Goal: Transaction & Acquisition: Purchase product/service

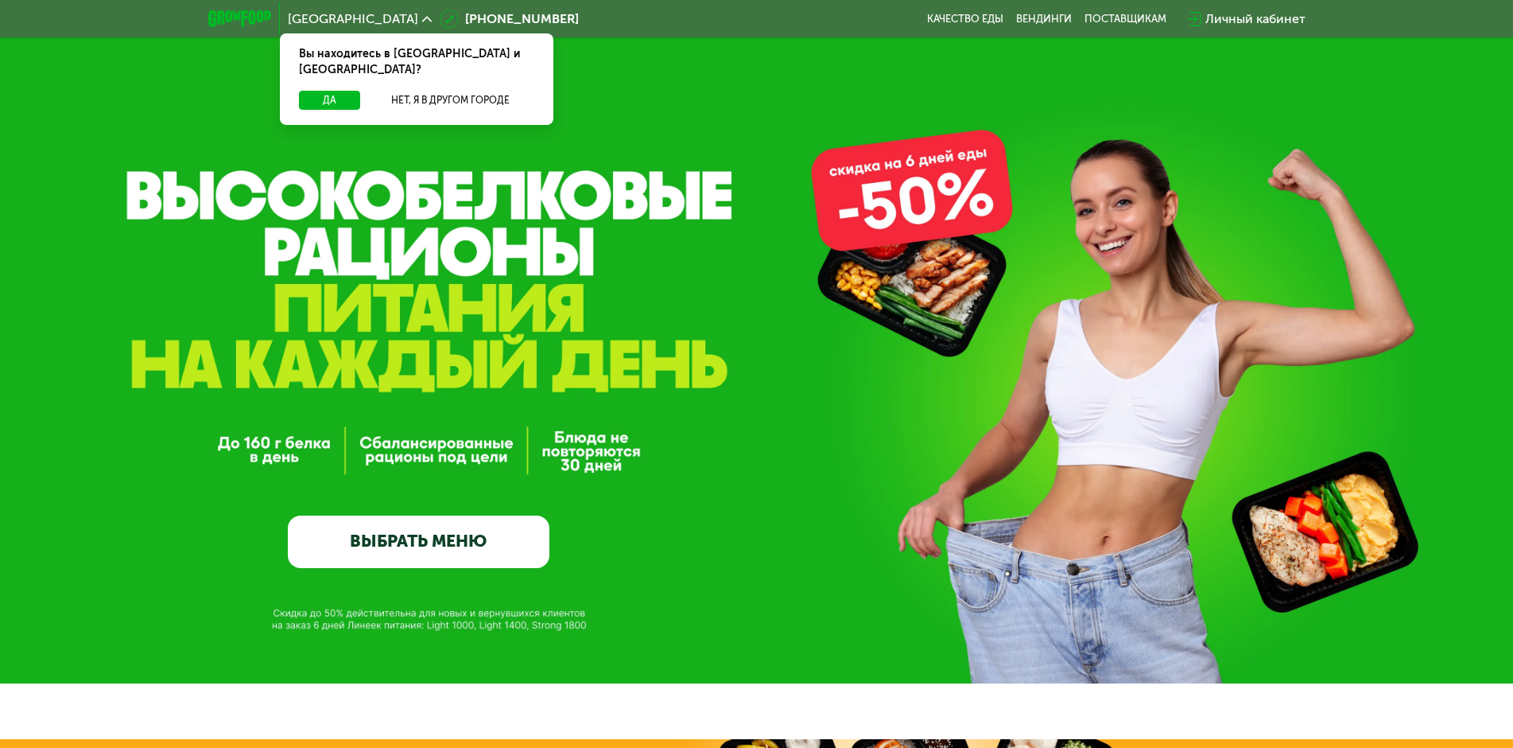
click at [469, 560] on link "ВЫБРАТЬ МЕНЮ" at bounding box center [419, 541] width 262 height 52
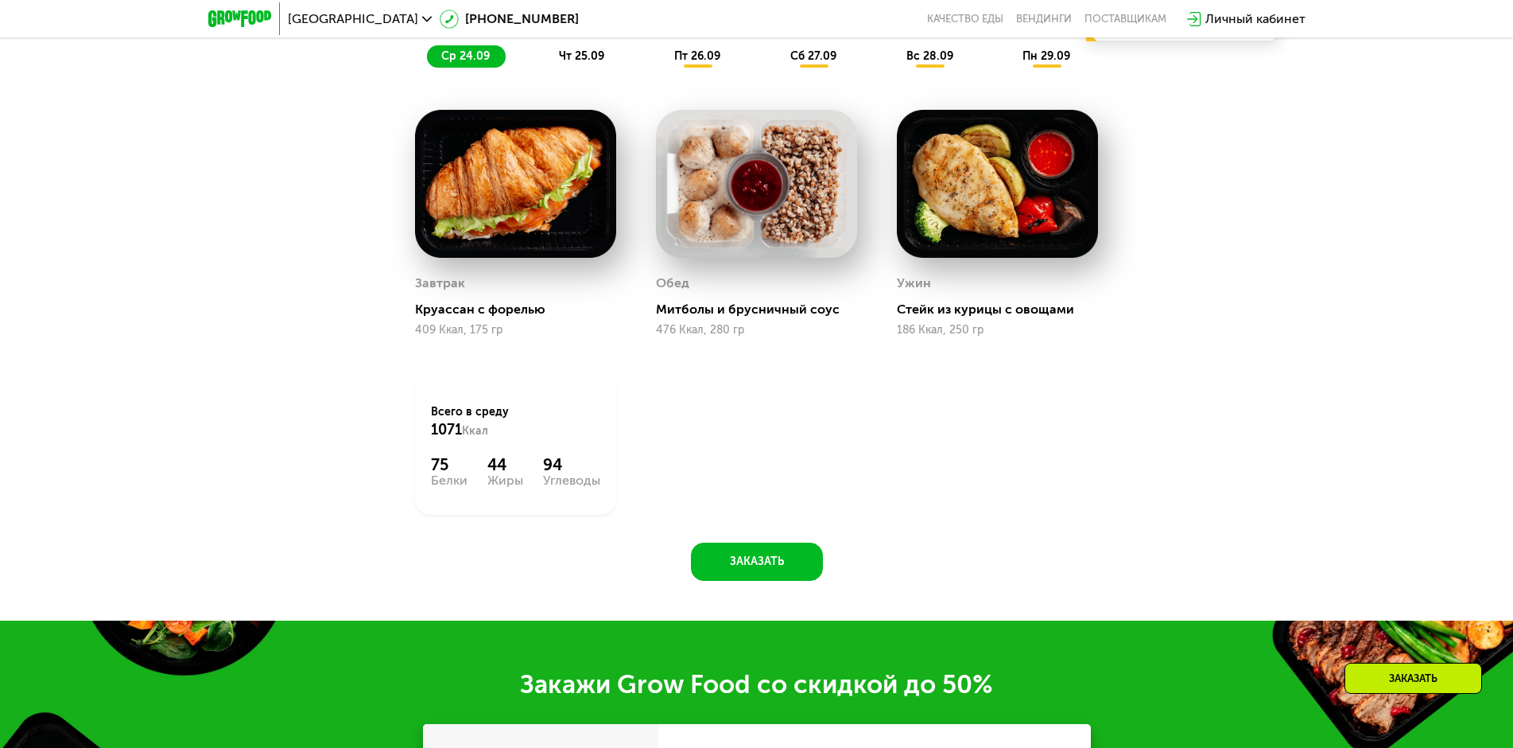
scroll to position [1431, 0]
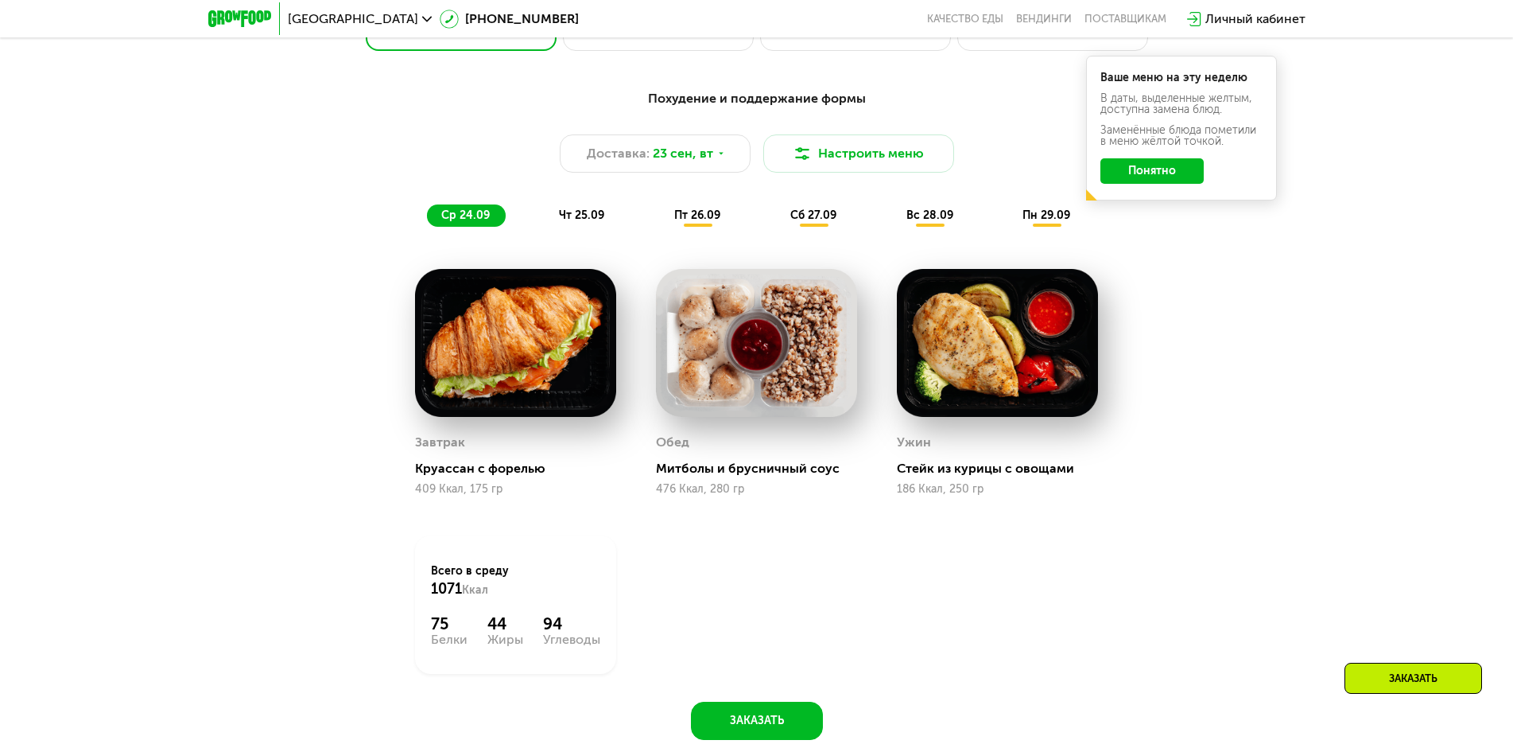
click at [596, 222] on span "чт 25.09" at bounding box center [581, 215] width 45 height 14
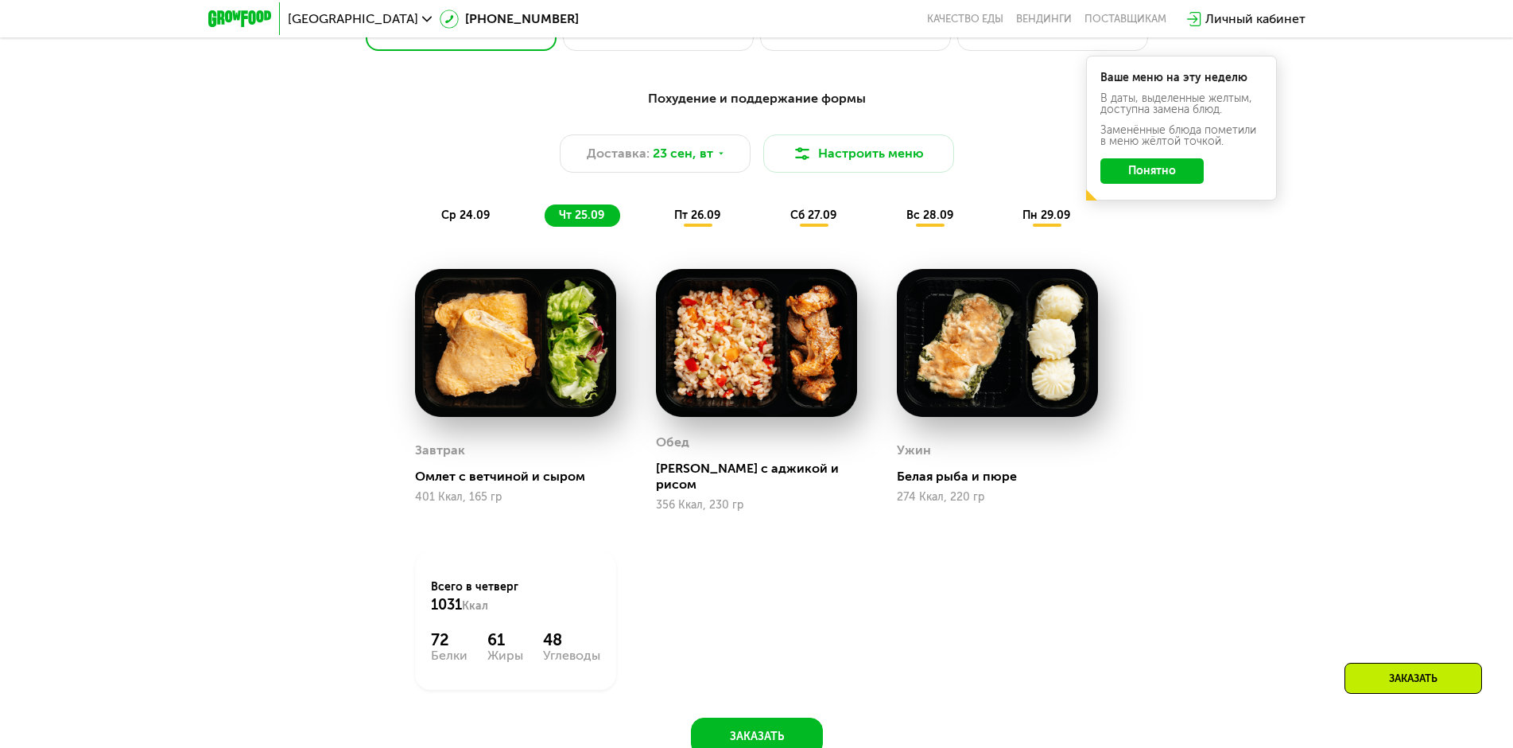
click at [680, 222] on span "пт 26.09" at bounding box center [697, 215] width 46 height 14
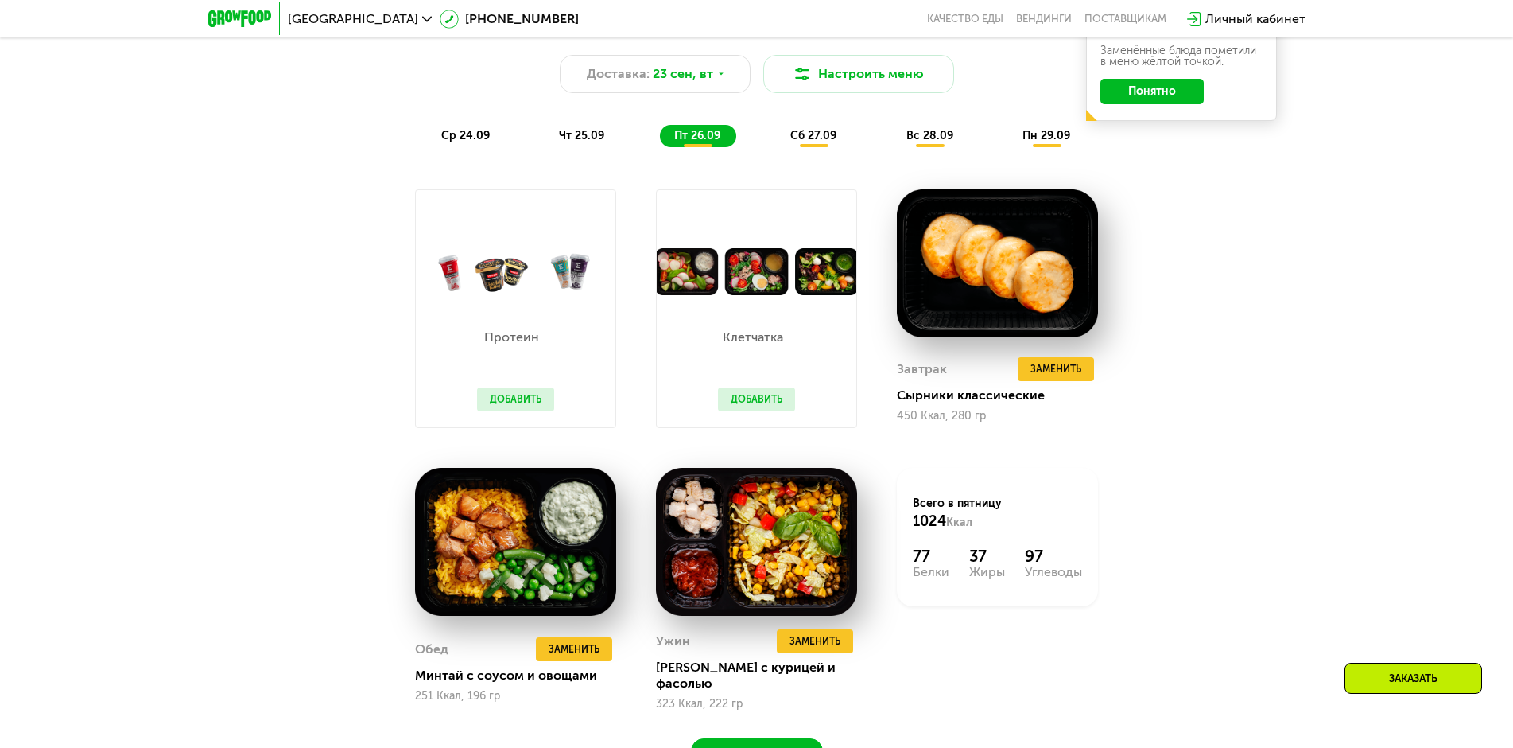
scroll to position [1272, 0]
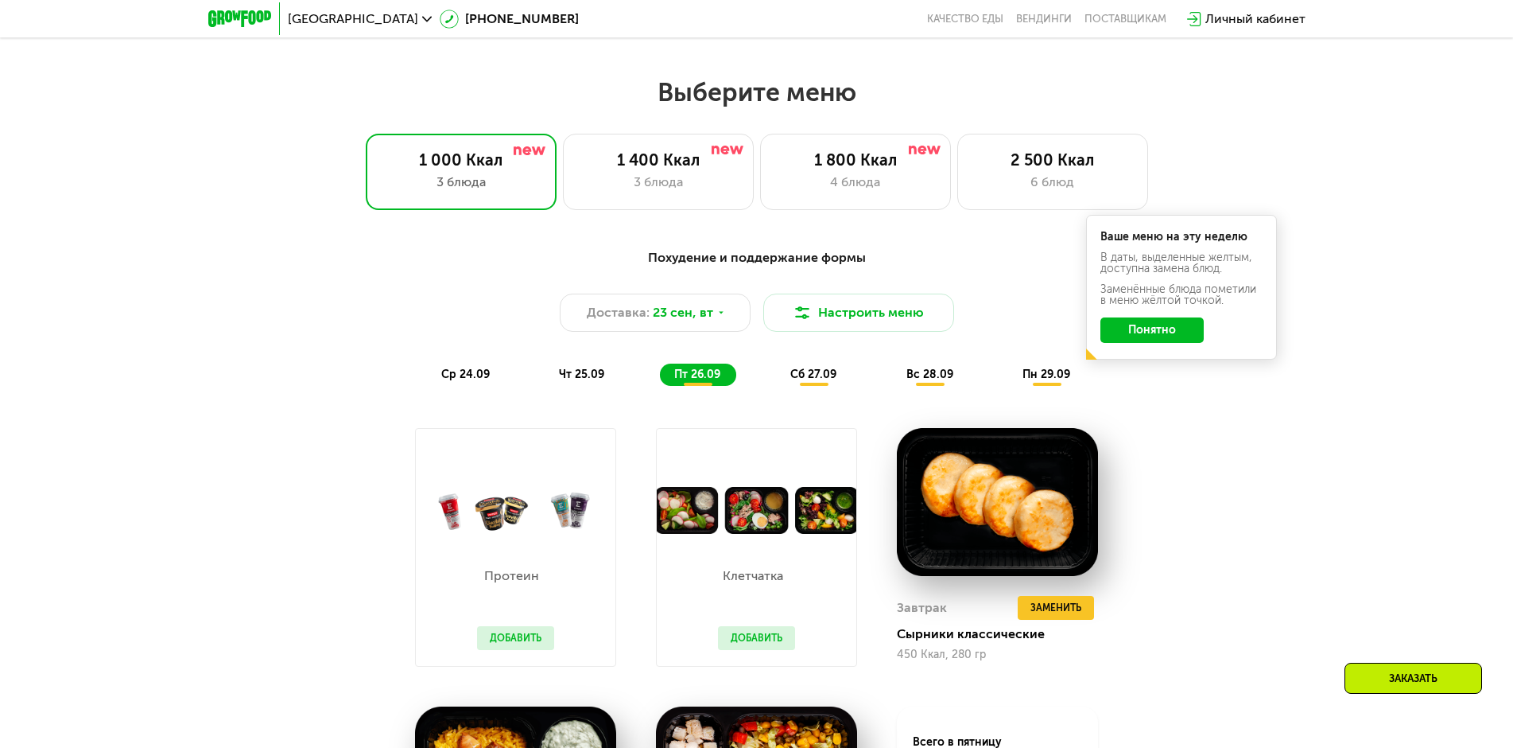
click at [828, 375] on span "сб 27.09" at bounding box center [814, 374] width 46 height 14
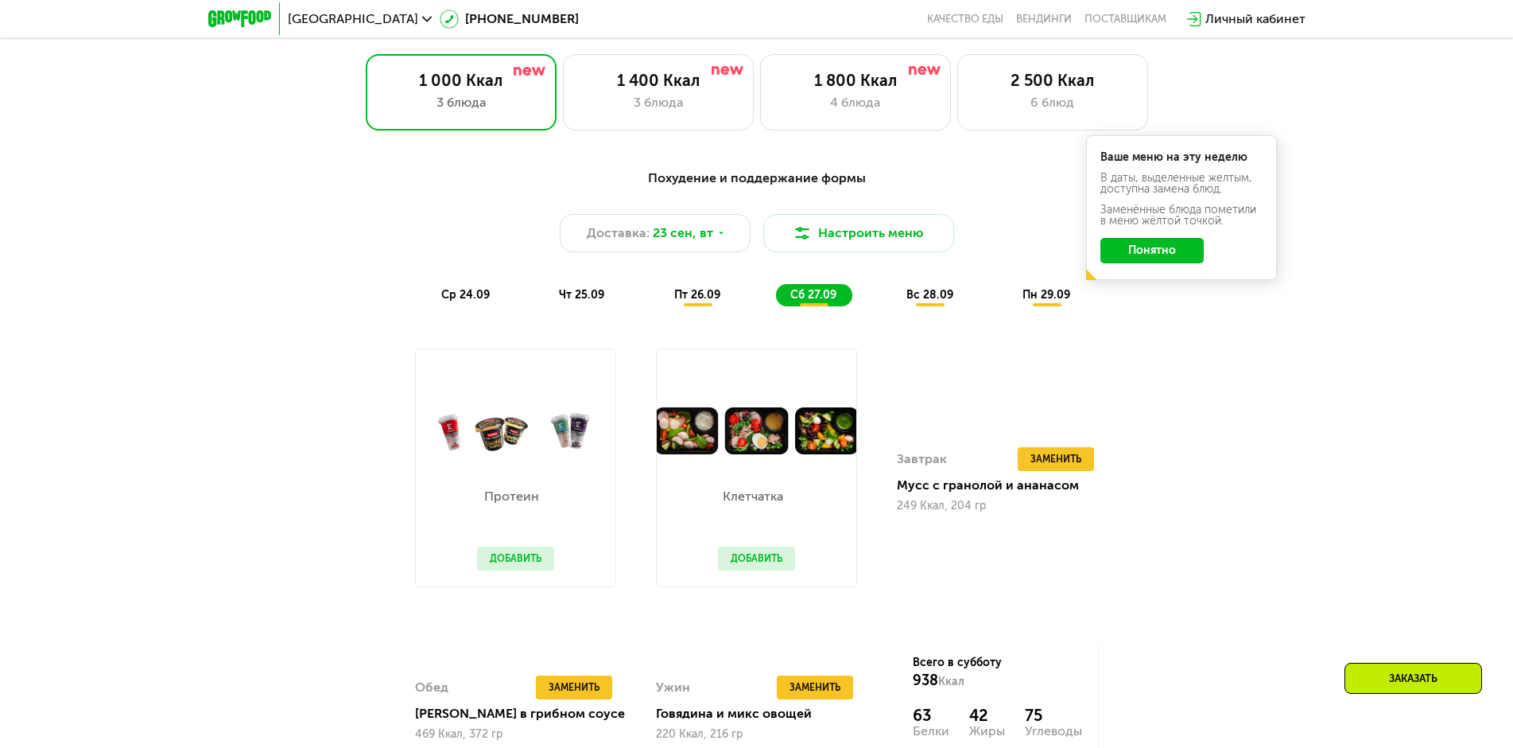
scroll to position [1351, 0]
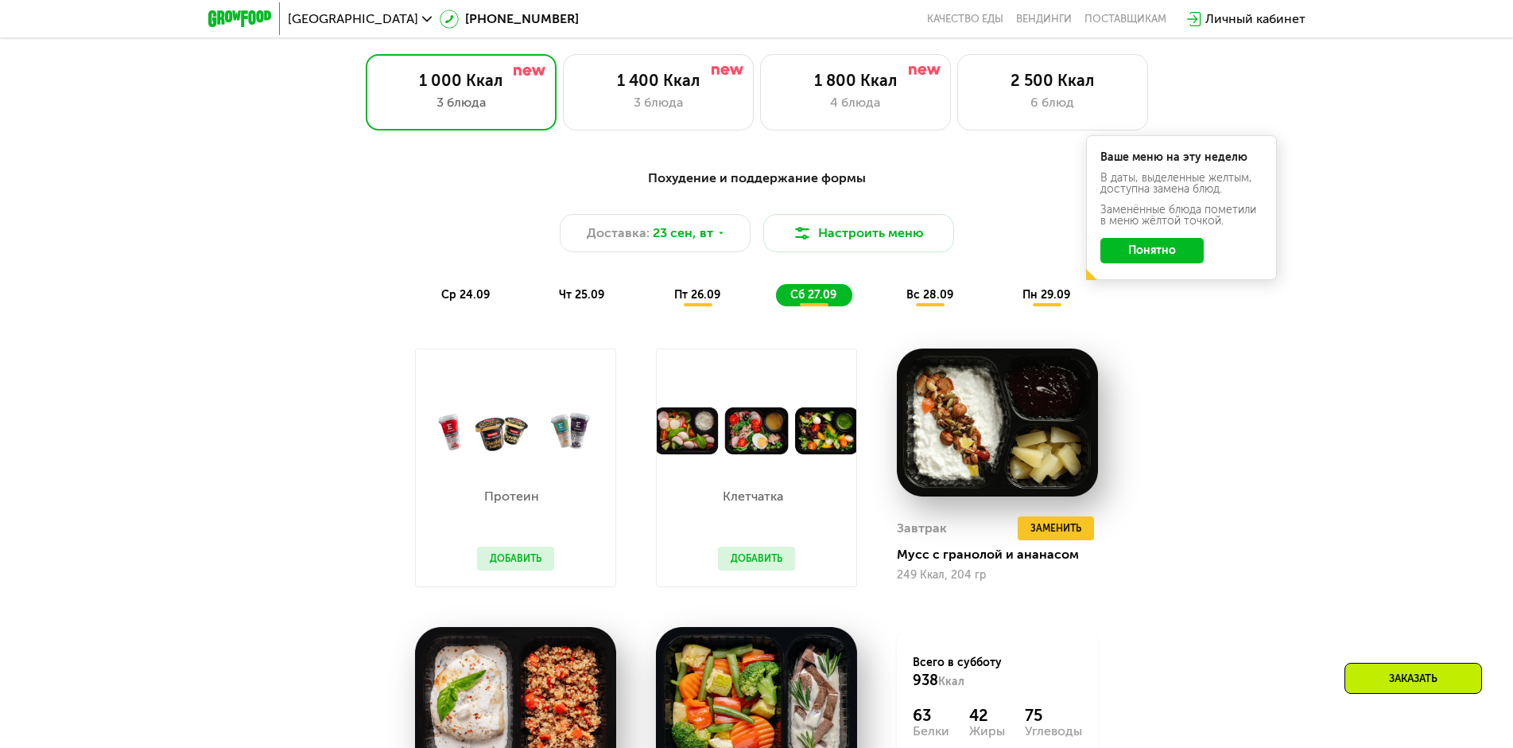
click at [478, 301] on span "ср 24.09" at bounding box center [465, 295] width 49 height 14
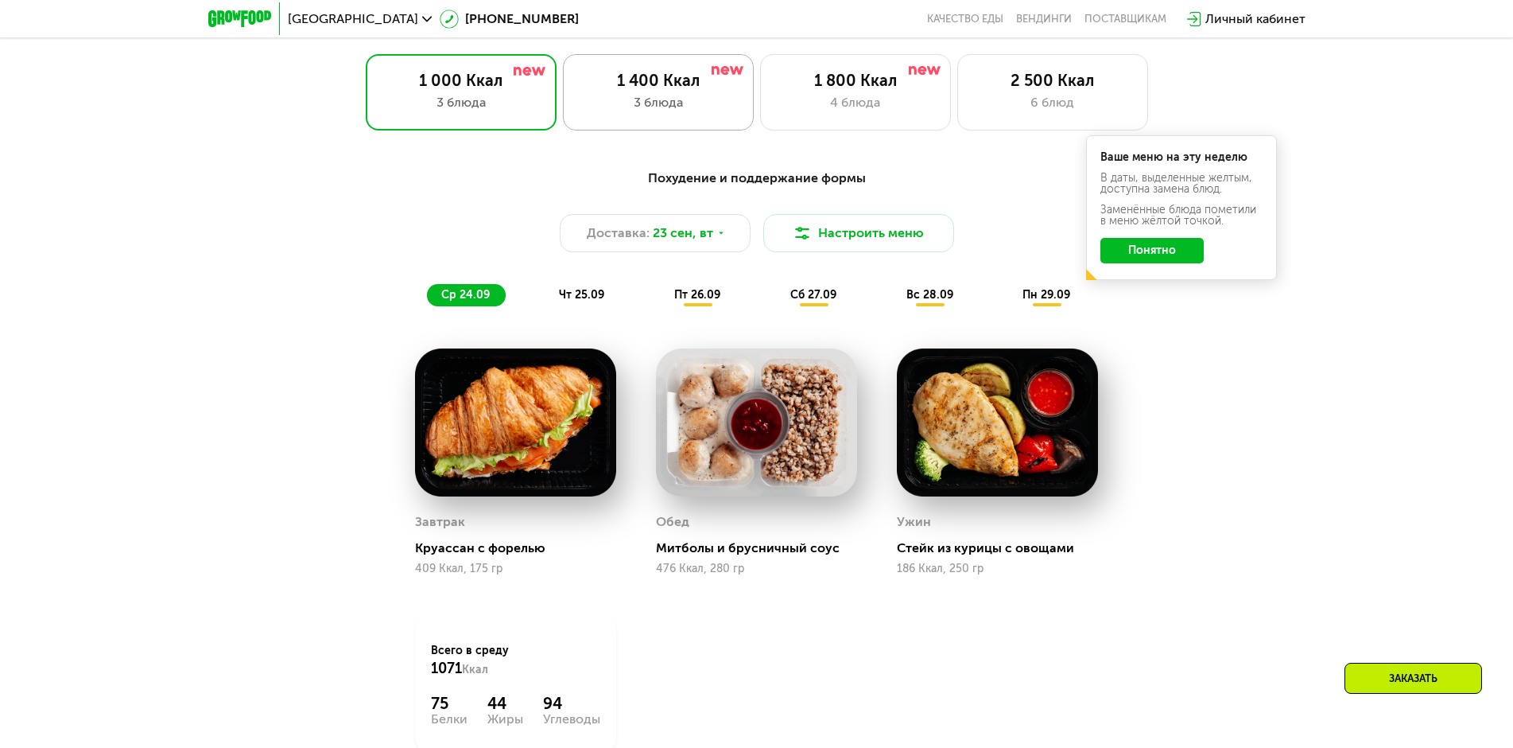
click at [670, 89] on div "1 400 Ккал" at bounding box center [658, 80] width 157 height 19
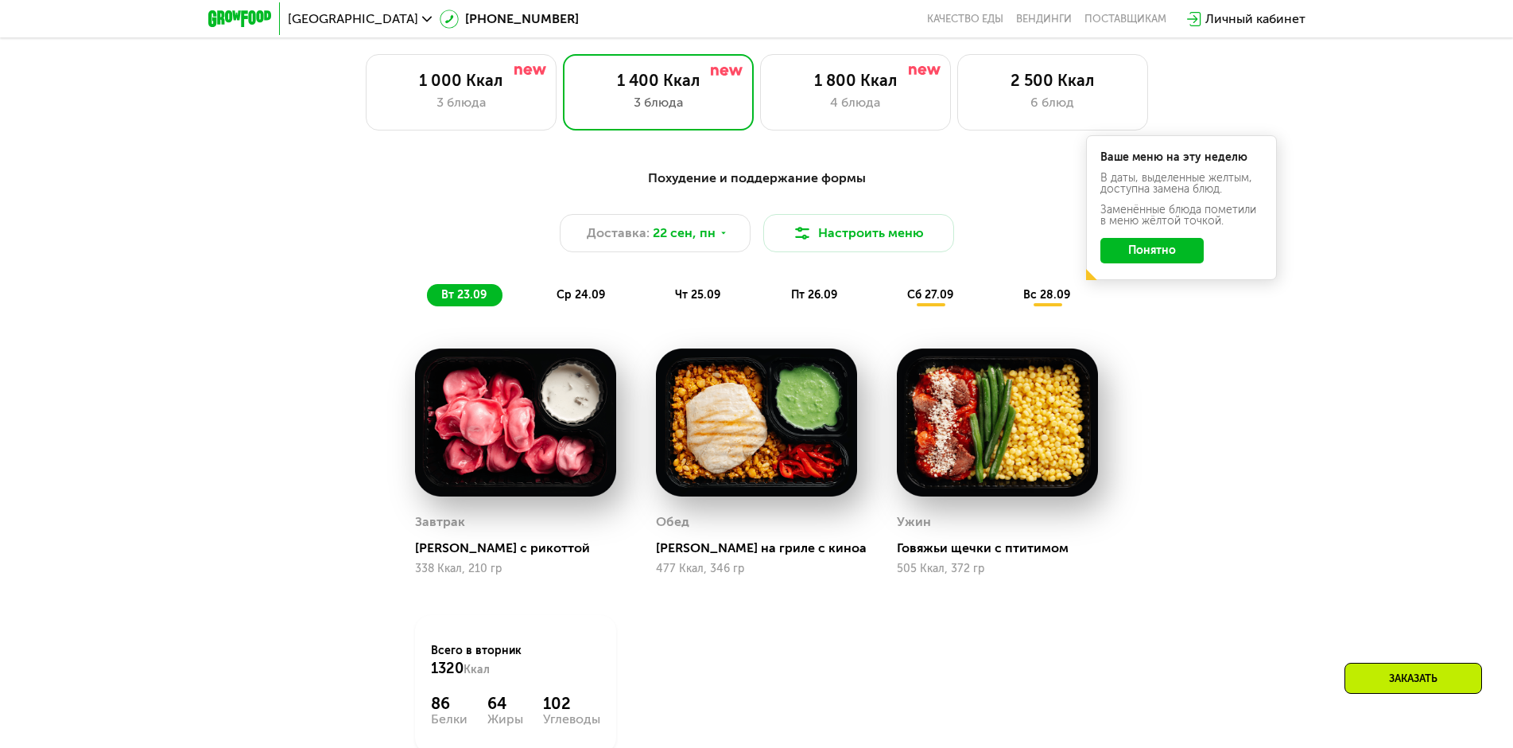
click at [565, 301] on span "ср 24.09" at bounding box center [581, 295] width 49 height 14
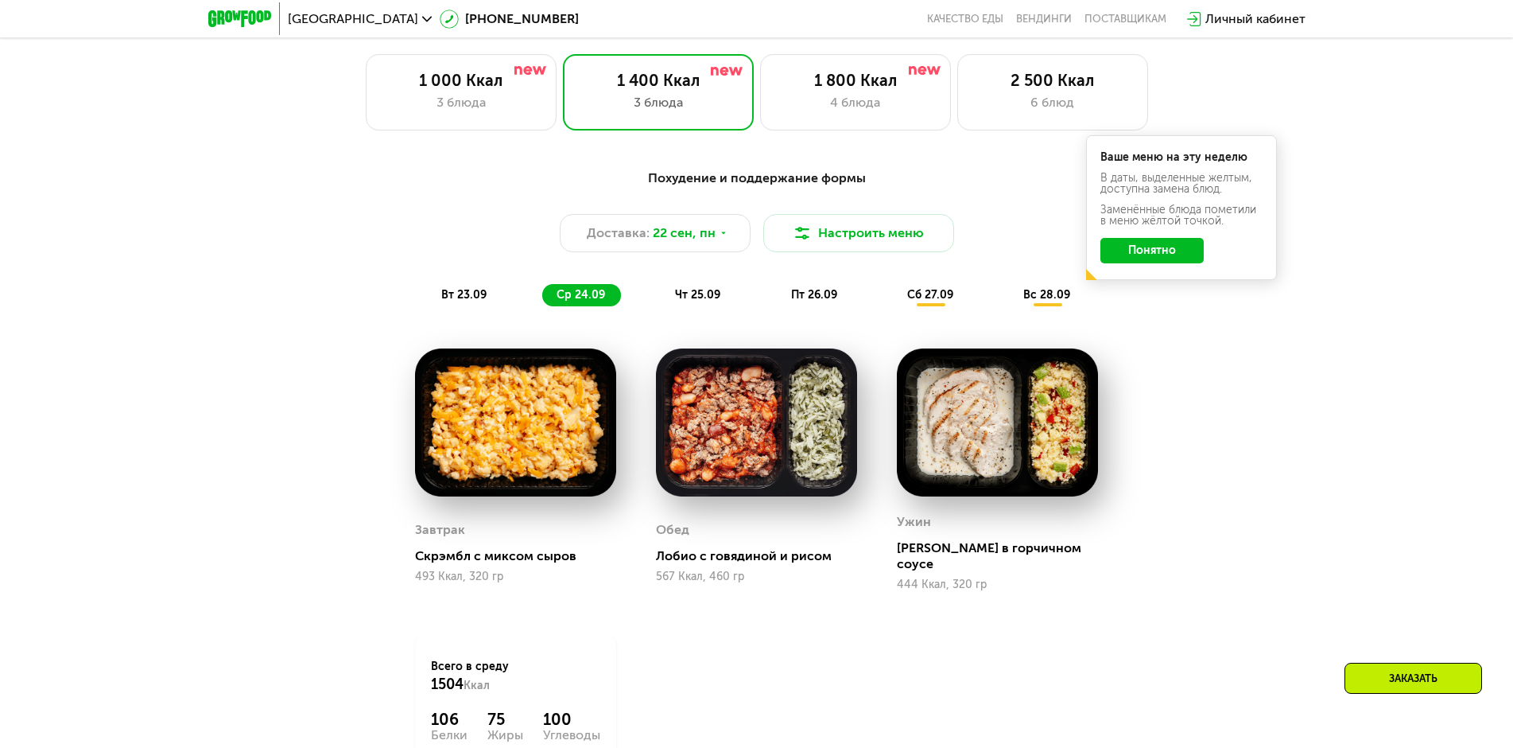
click at [701, 297] on span "чт 25.09" at bounding box center [697, 295] width 45 height 14
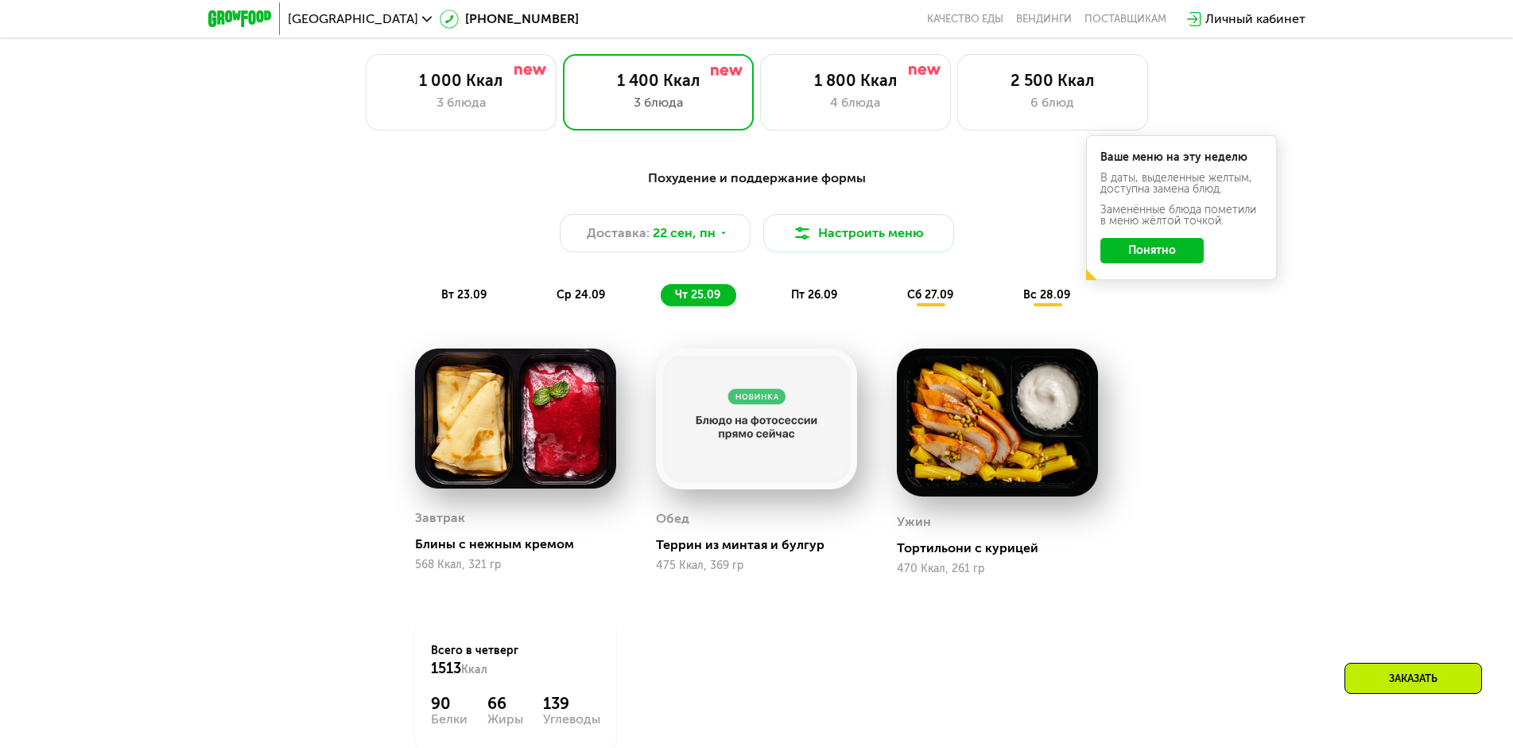
click at [810, 298] on span "пт 26.09" at bounding box center [814, 295] width 46 height 14
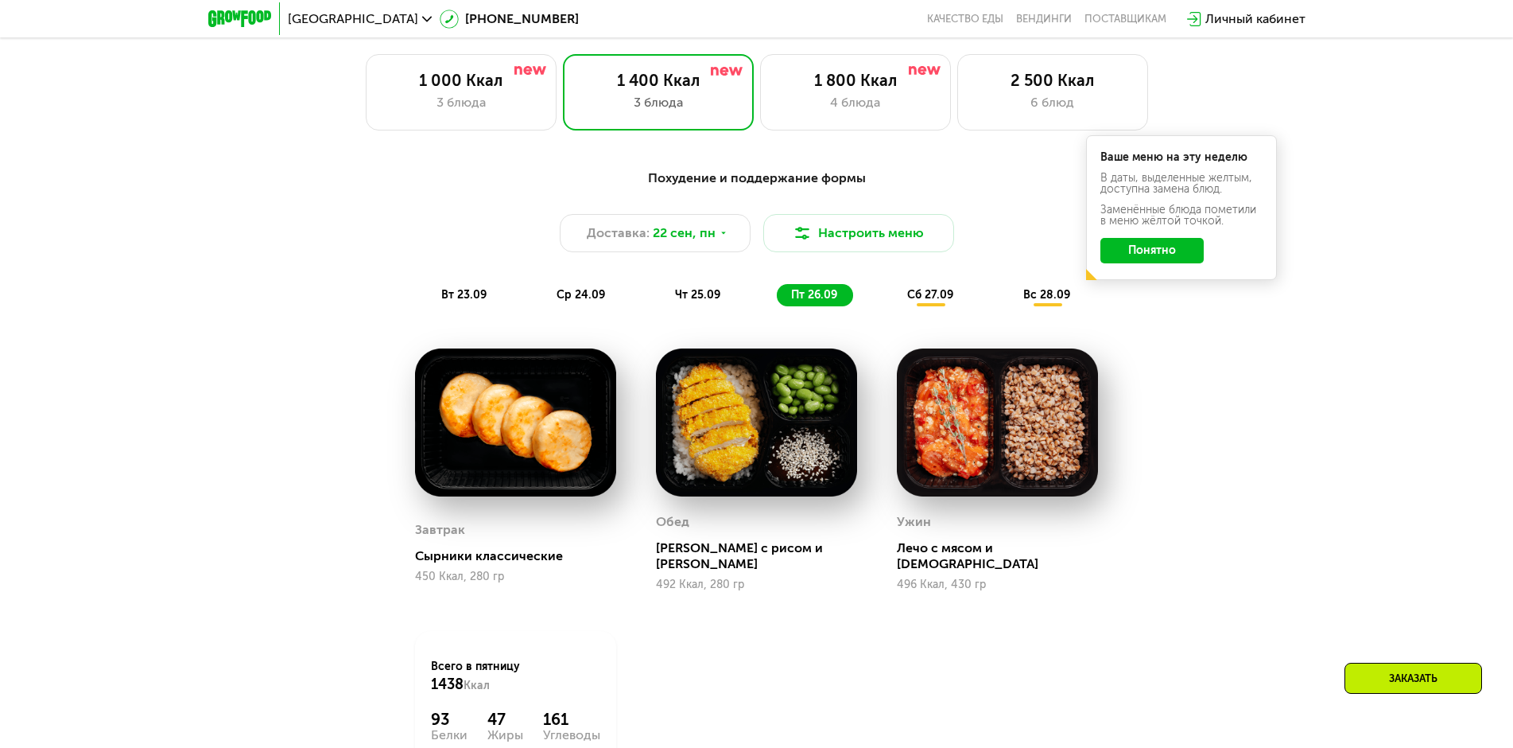
click at [941, 301] on span "сб 27.09" at bounding box center [930, 295] width 46 height 14
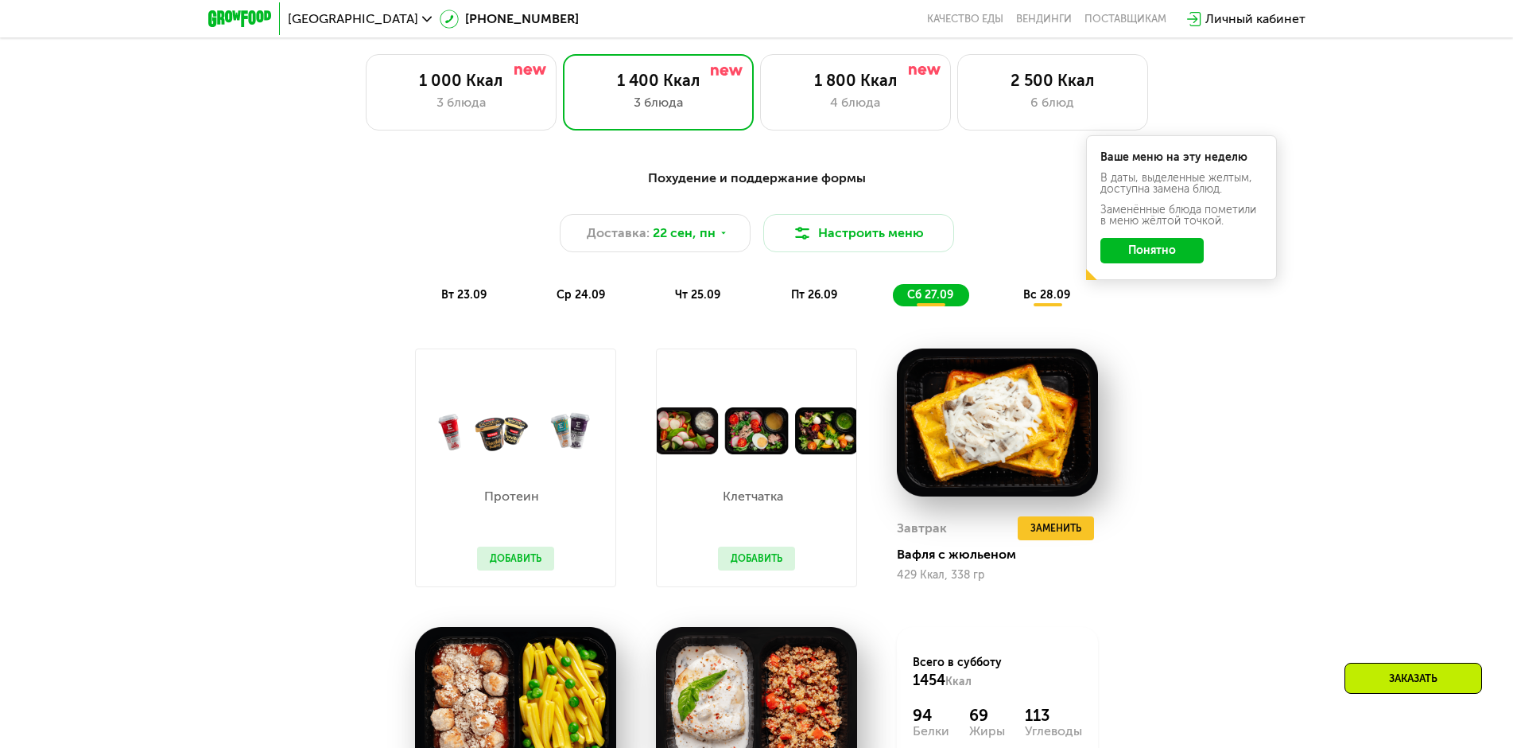
click at [1044, 301] on span "вс 28.09" at bounding box center [1047, 295] width 47 height 14
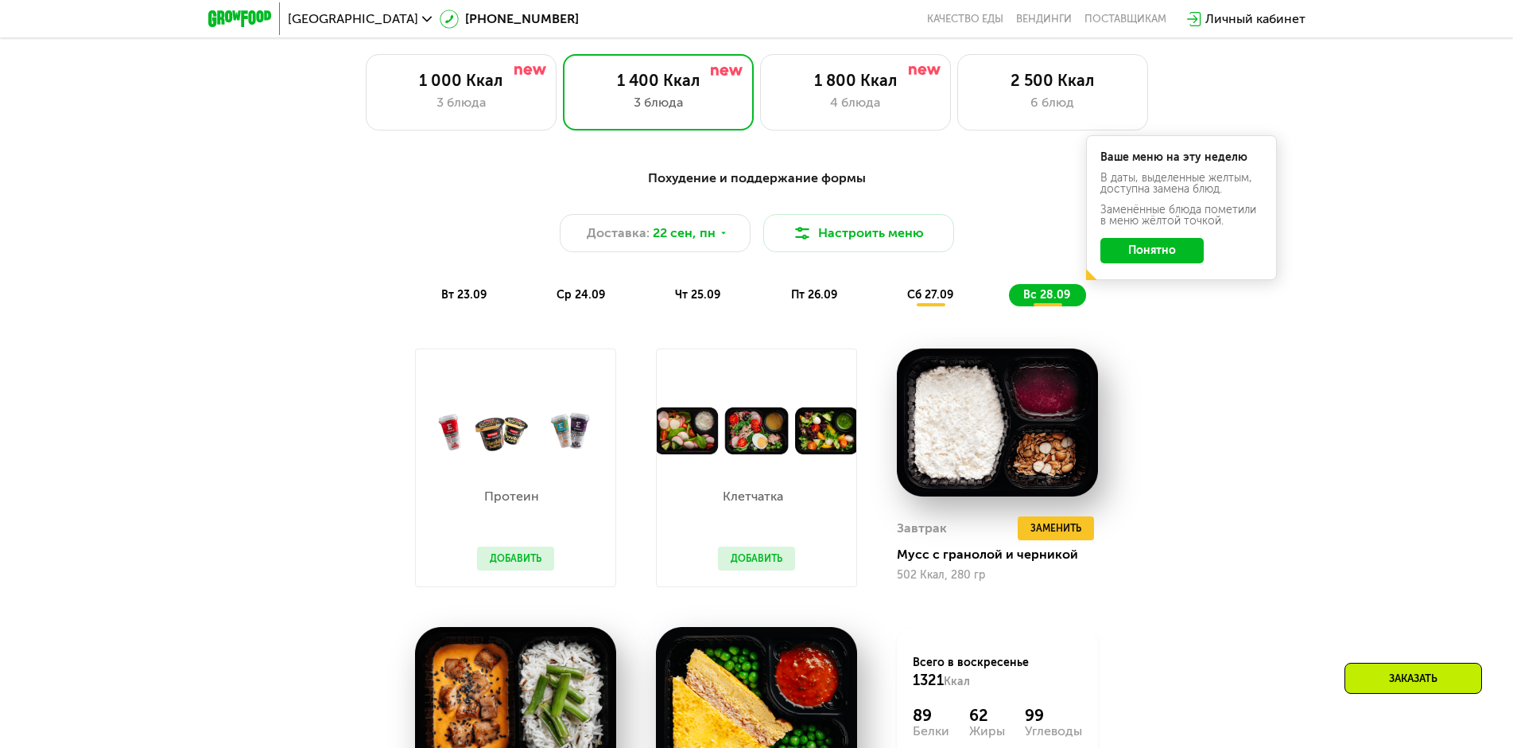
click at [454, 294] on span "вт 23.09" at bounding box center [463, 295] width 45 height 14
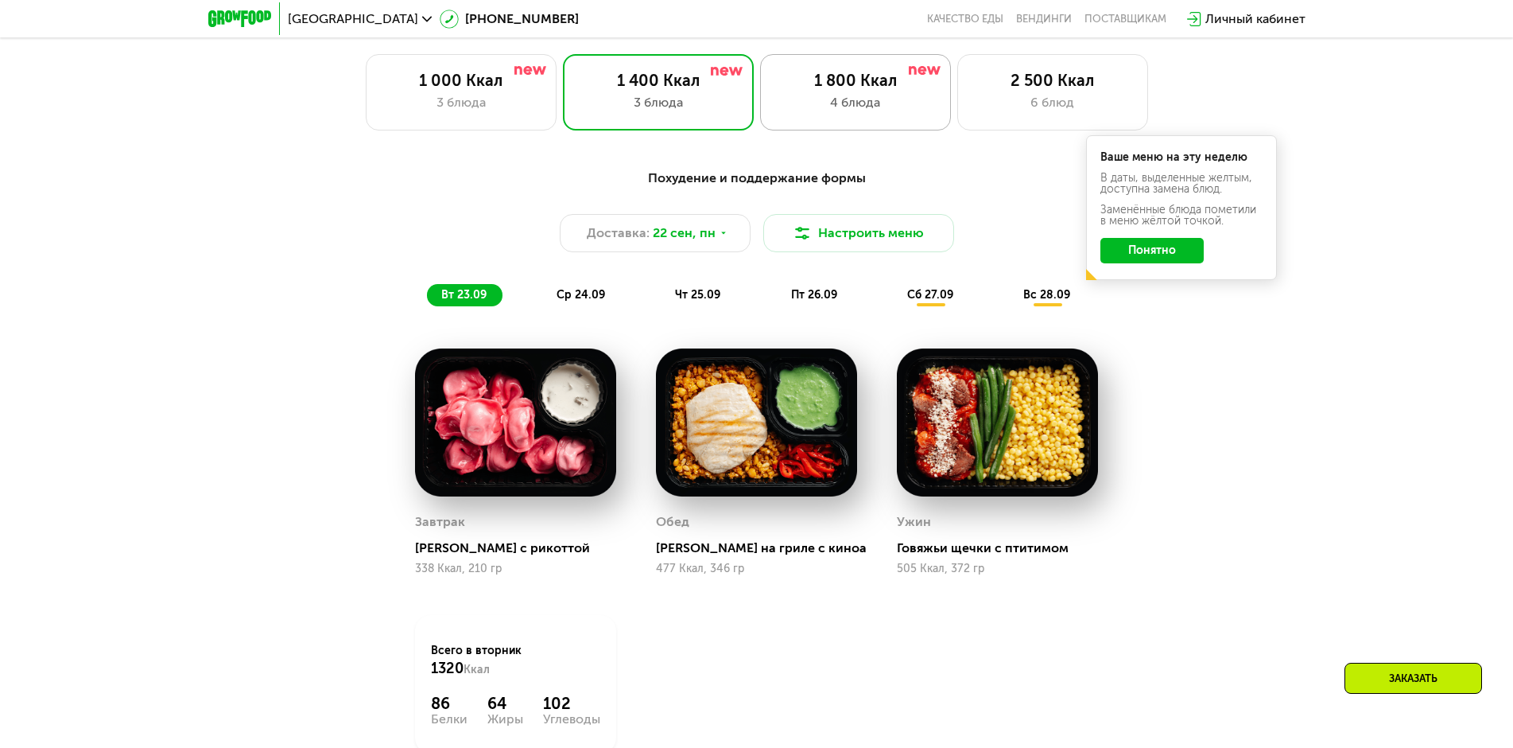
click at [859, 90] on div "1 800 Ккал" at bounding box center [855, 80] width 157 height 19
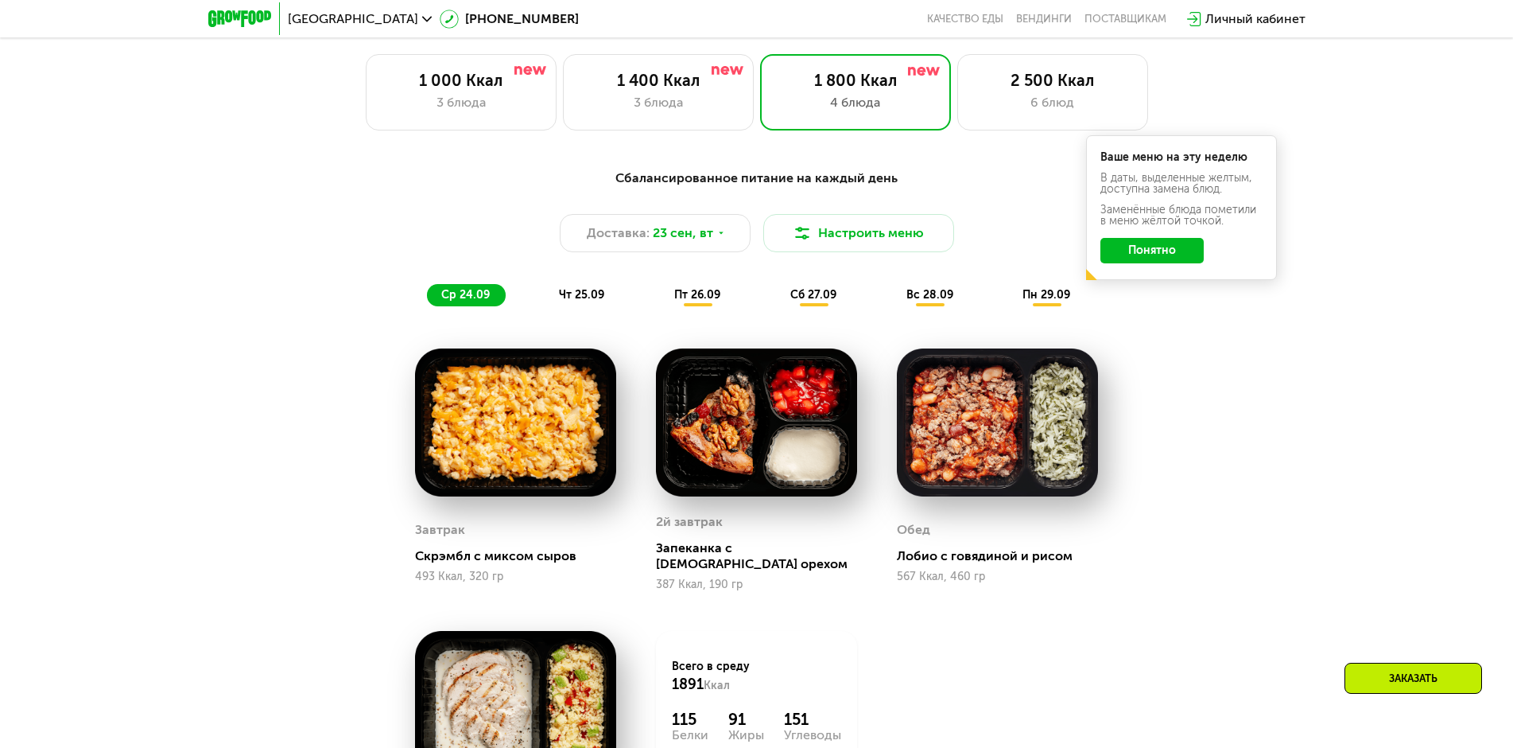
click at [581, 297] on span "чт 25.09" at bounding box center [581, 295] width 45 height 14
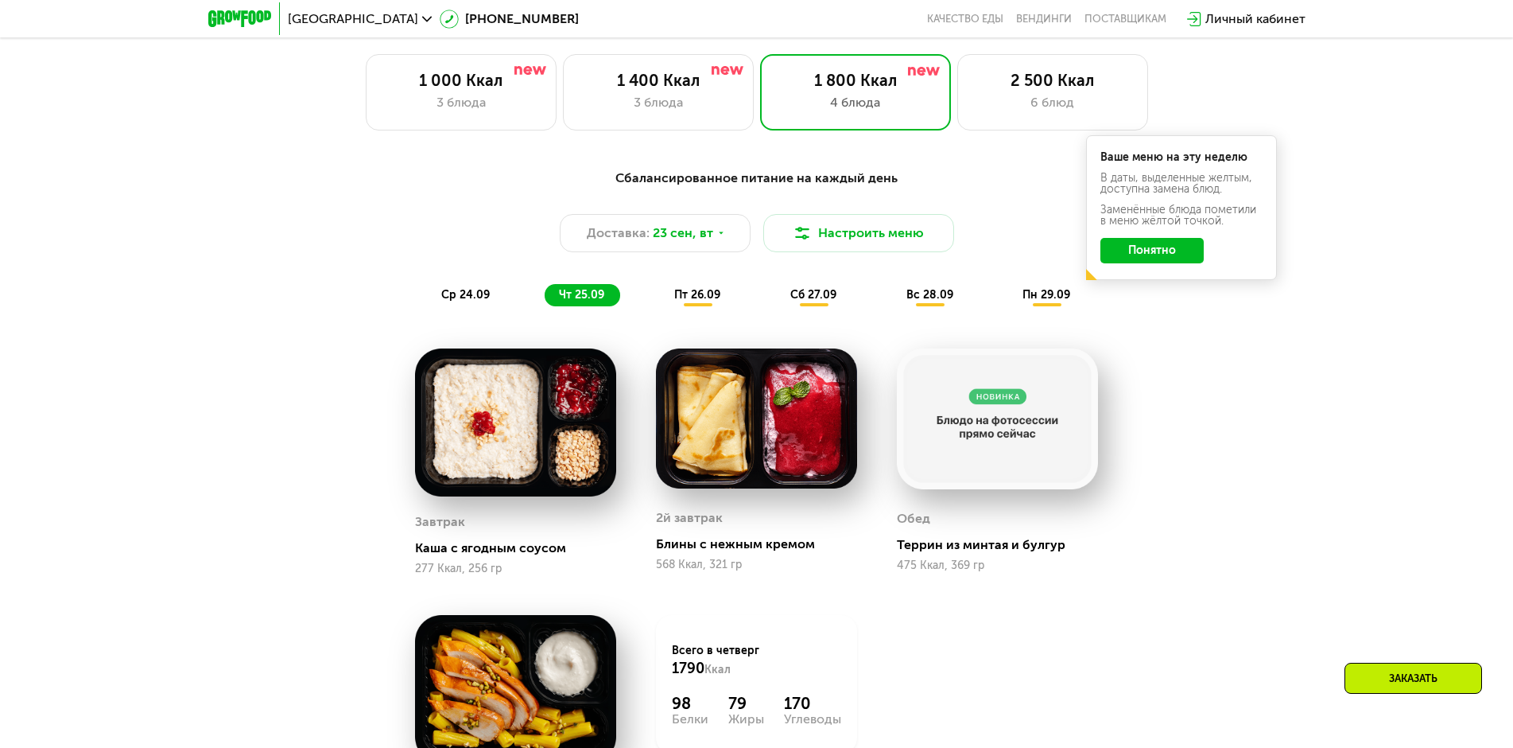
click at [460, 306] on div "ср 24.09" at bounding box center [466, 295] width 79 height 22
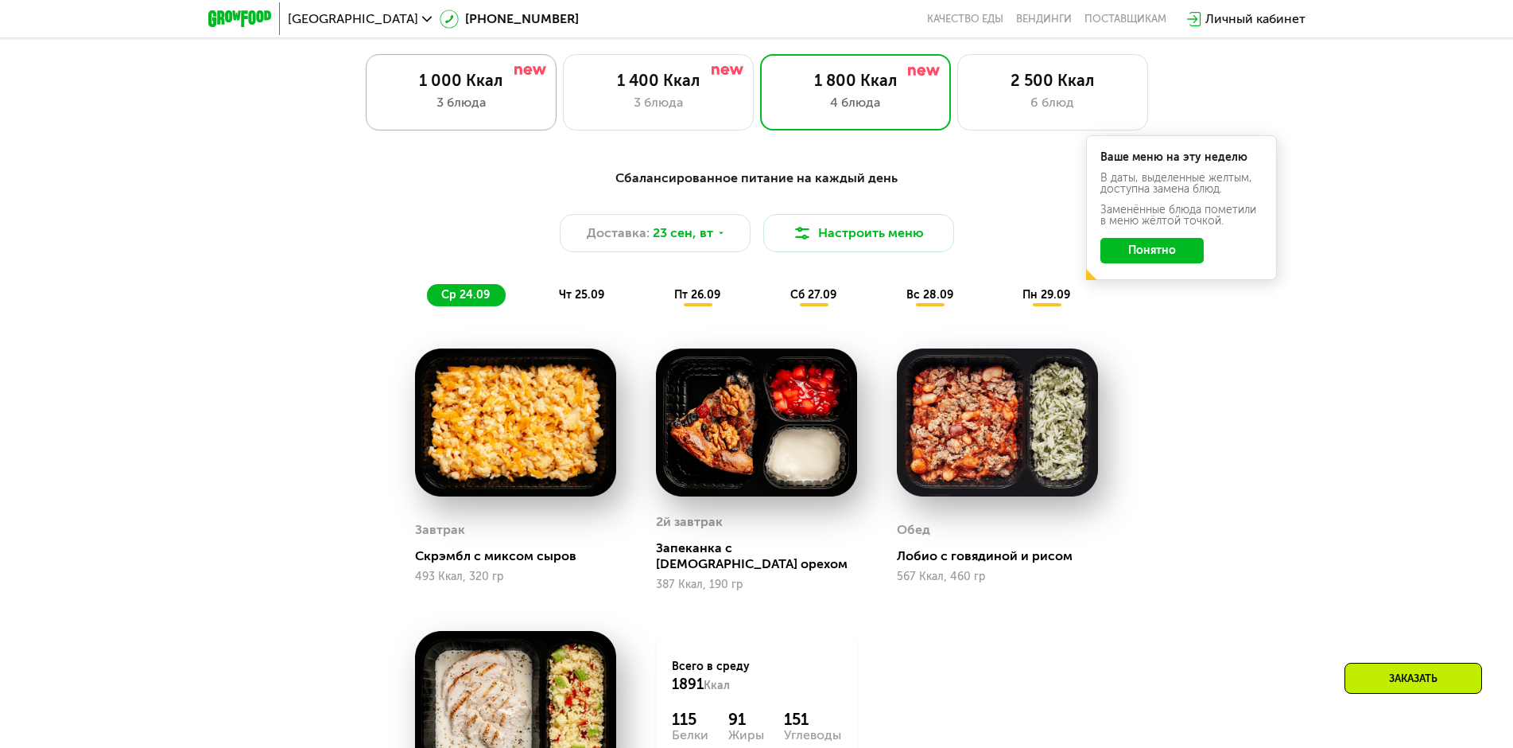
click at [495, 90] on div "1 000 Ккал" at bounding box center [461, 80] width 157 height 19
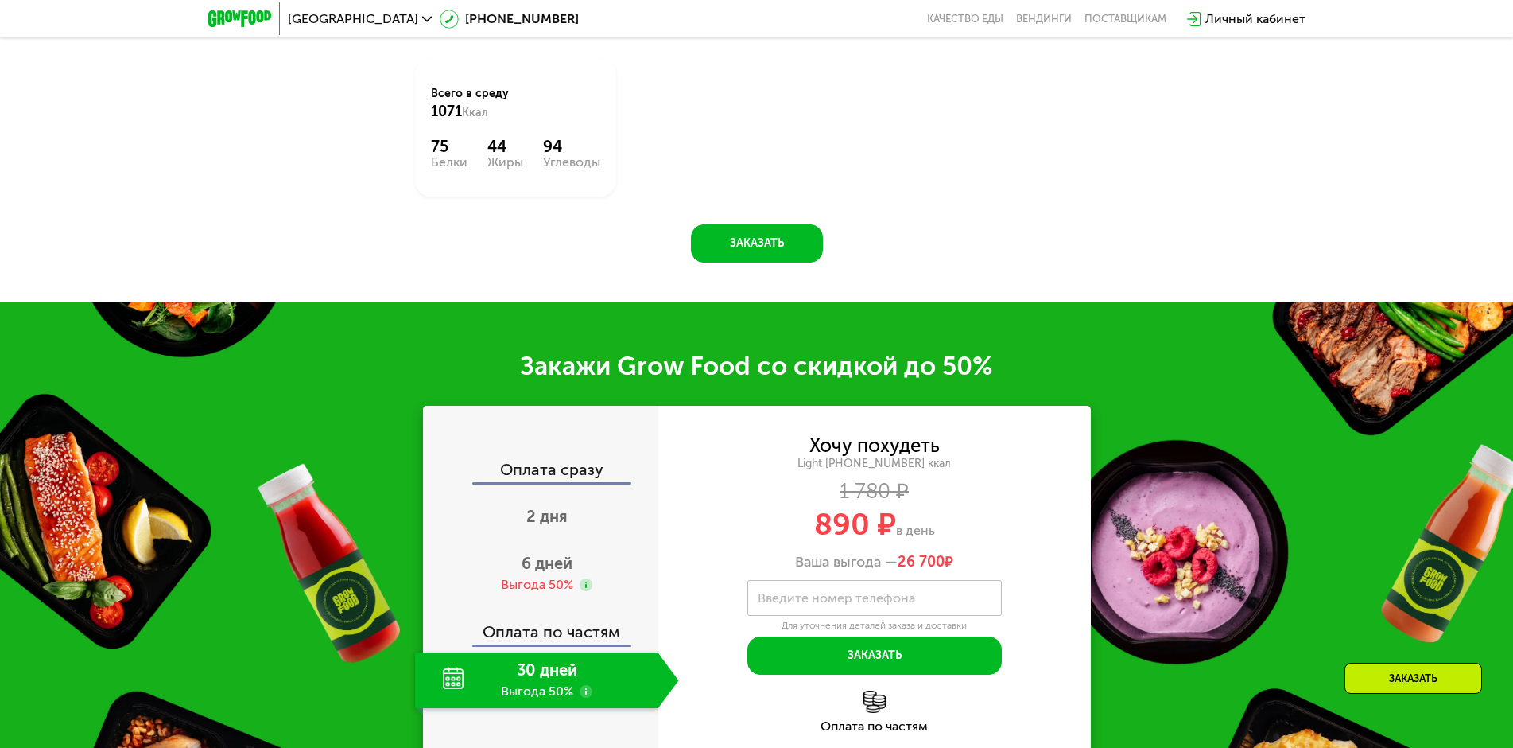
scroll to position [1987, 0]
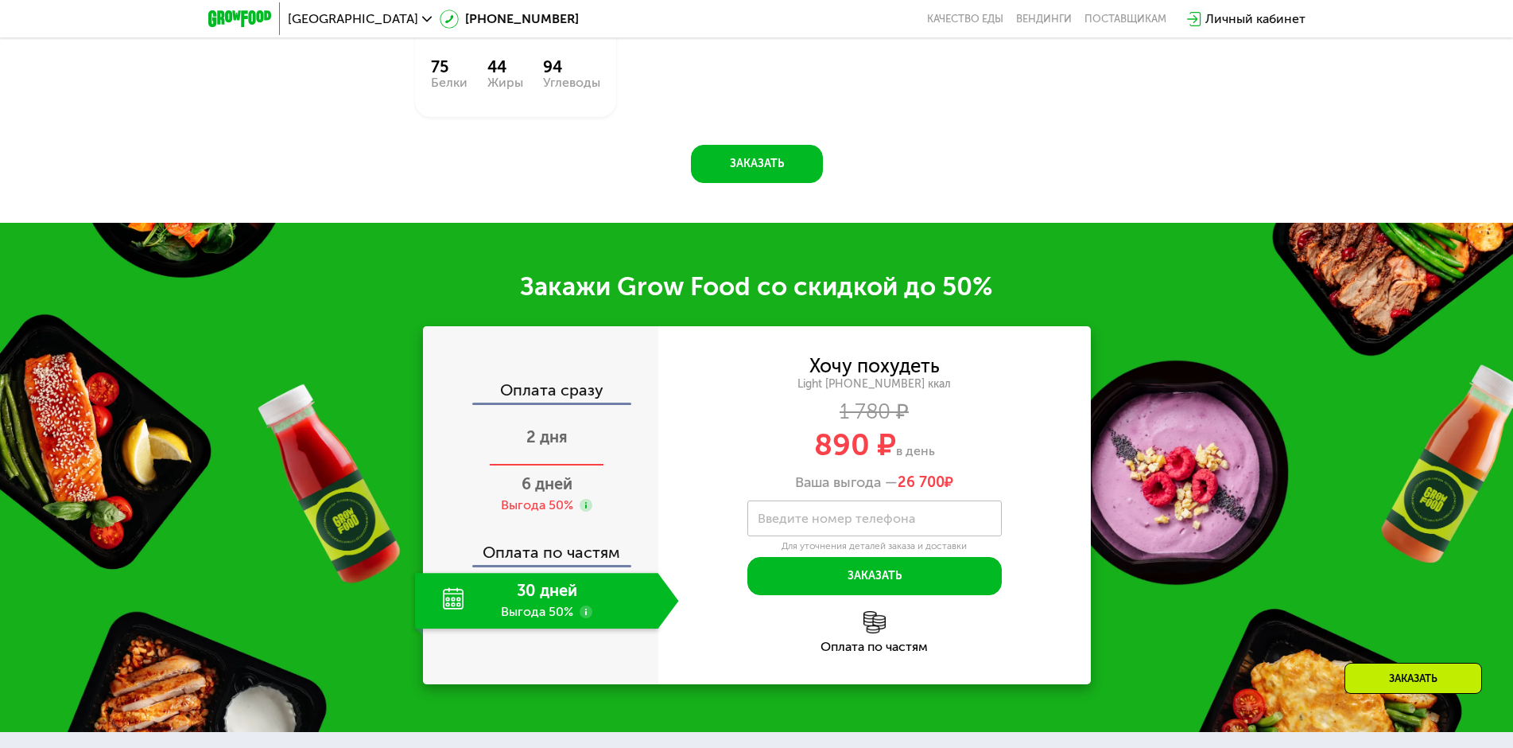
click at [570, 447] on div "2 дня" at bounding box center [547, 438] width 264 height 56
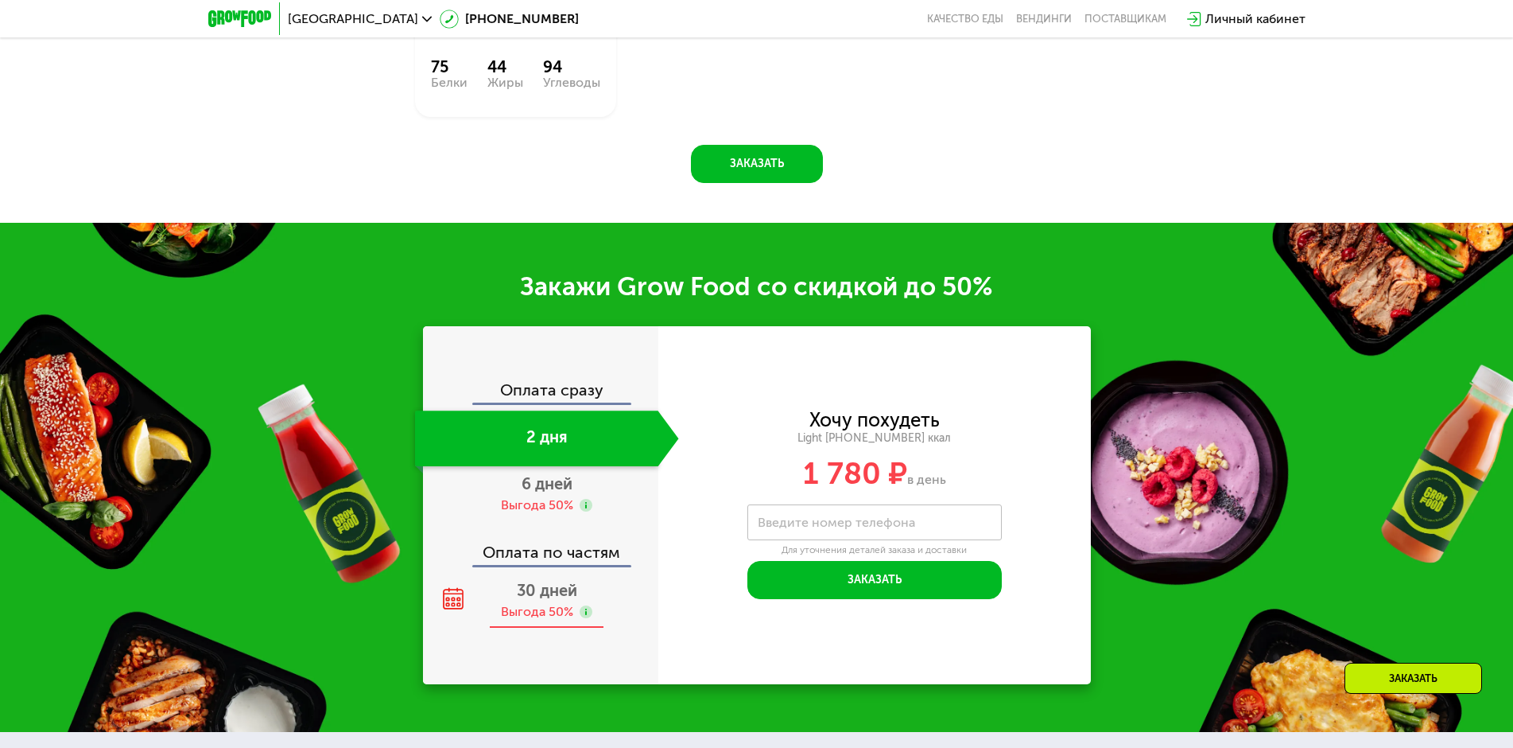
click at [562, 600] on span "30 дней" at bounding box center [547, 590] width 60 height 19
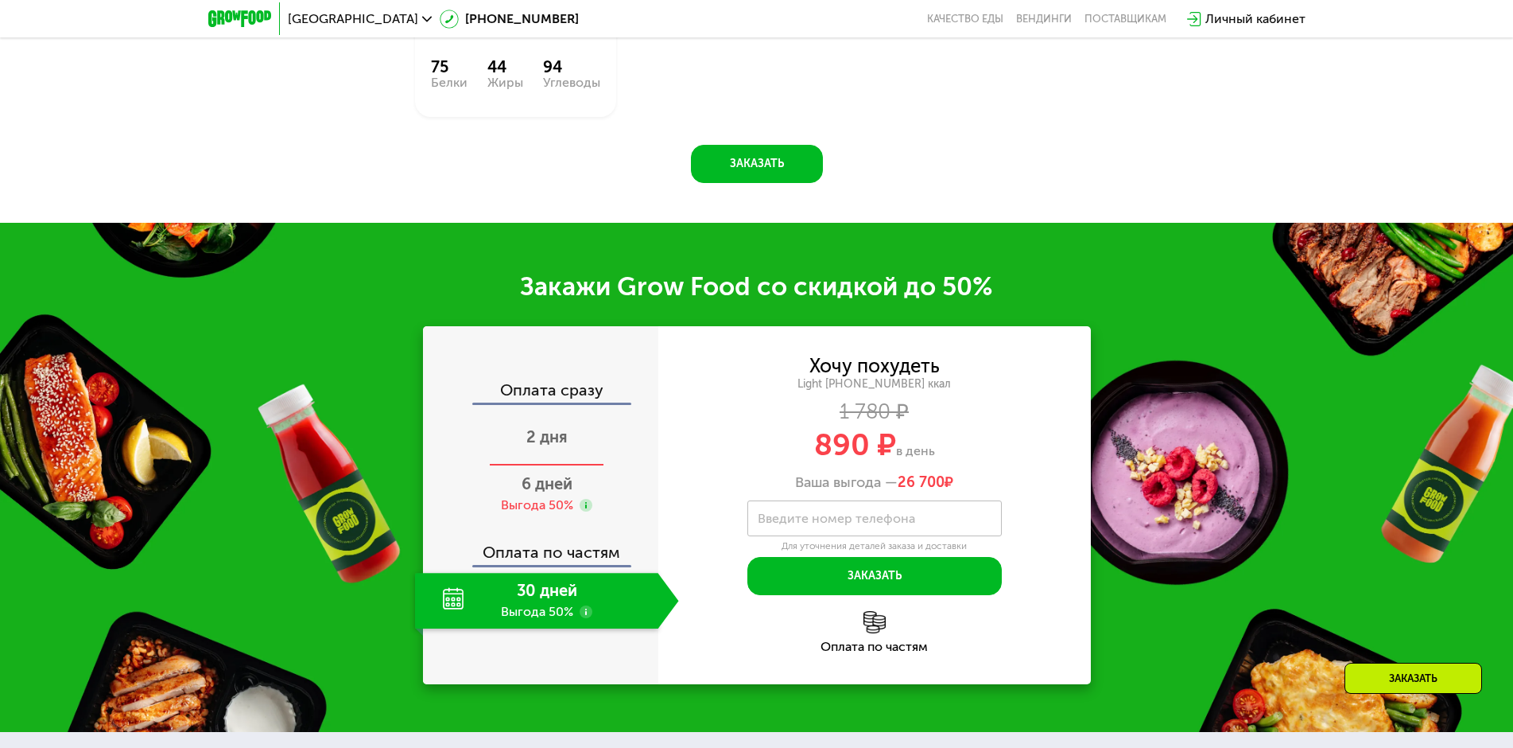
click at [543, 437] on span "2 дня" at bounding box center [546, 436] width 41 height 19
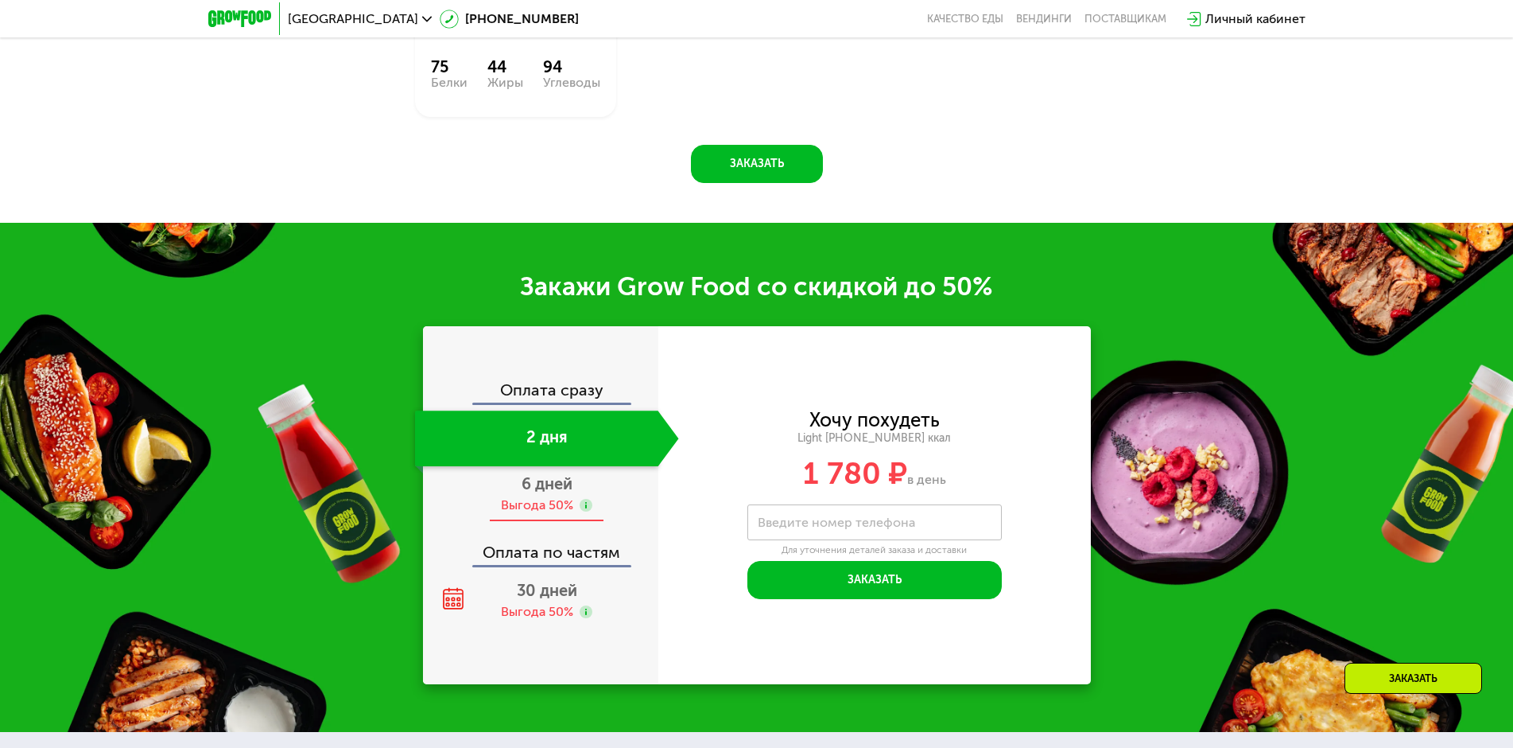
click at [546, 500] on div "6 дней Выгода 50%" at bounding box center [547, 494] width 264 height 56
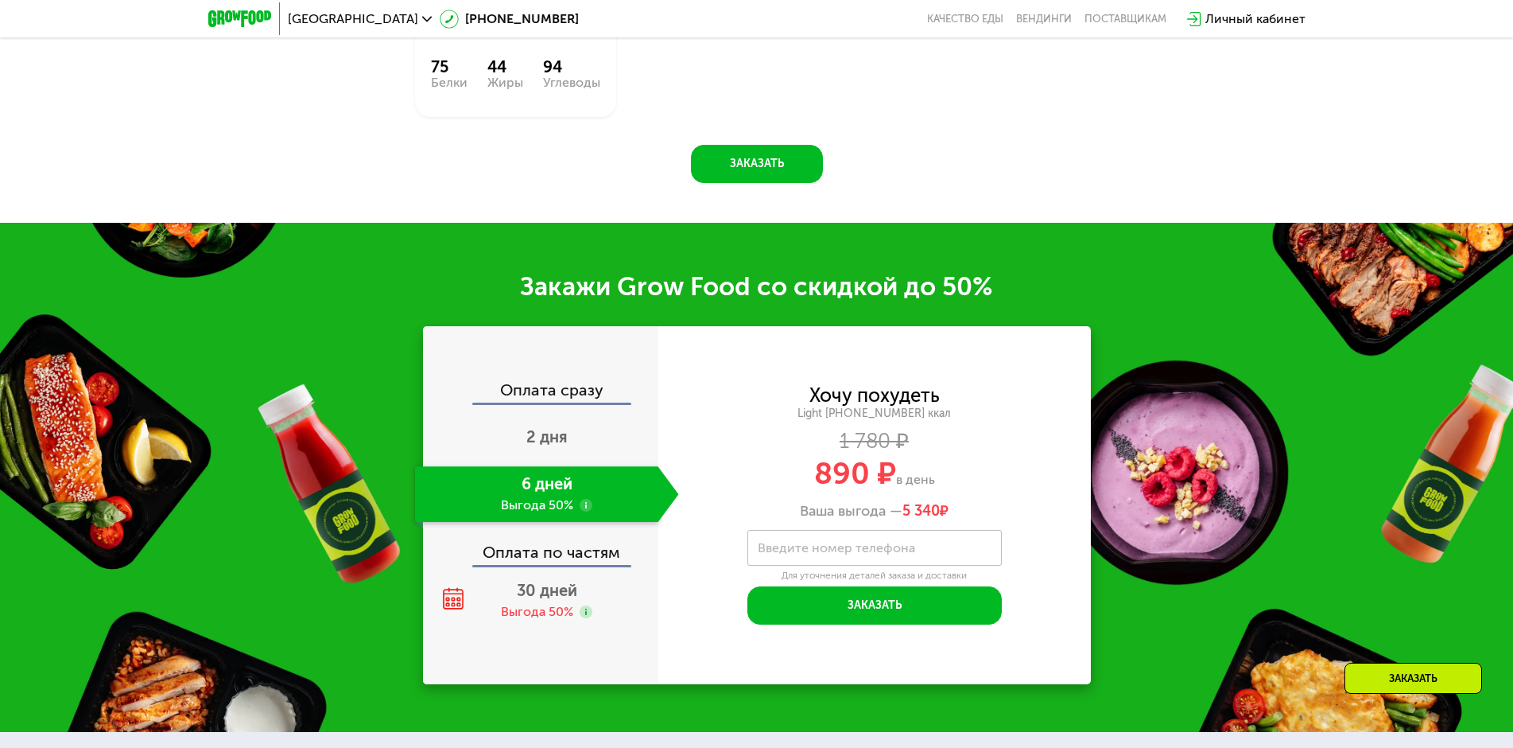
click at [1266, 15] on div "Личный кабинет" at bounding box center [1256, 19] width 100 height 19
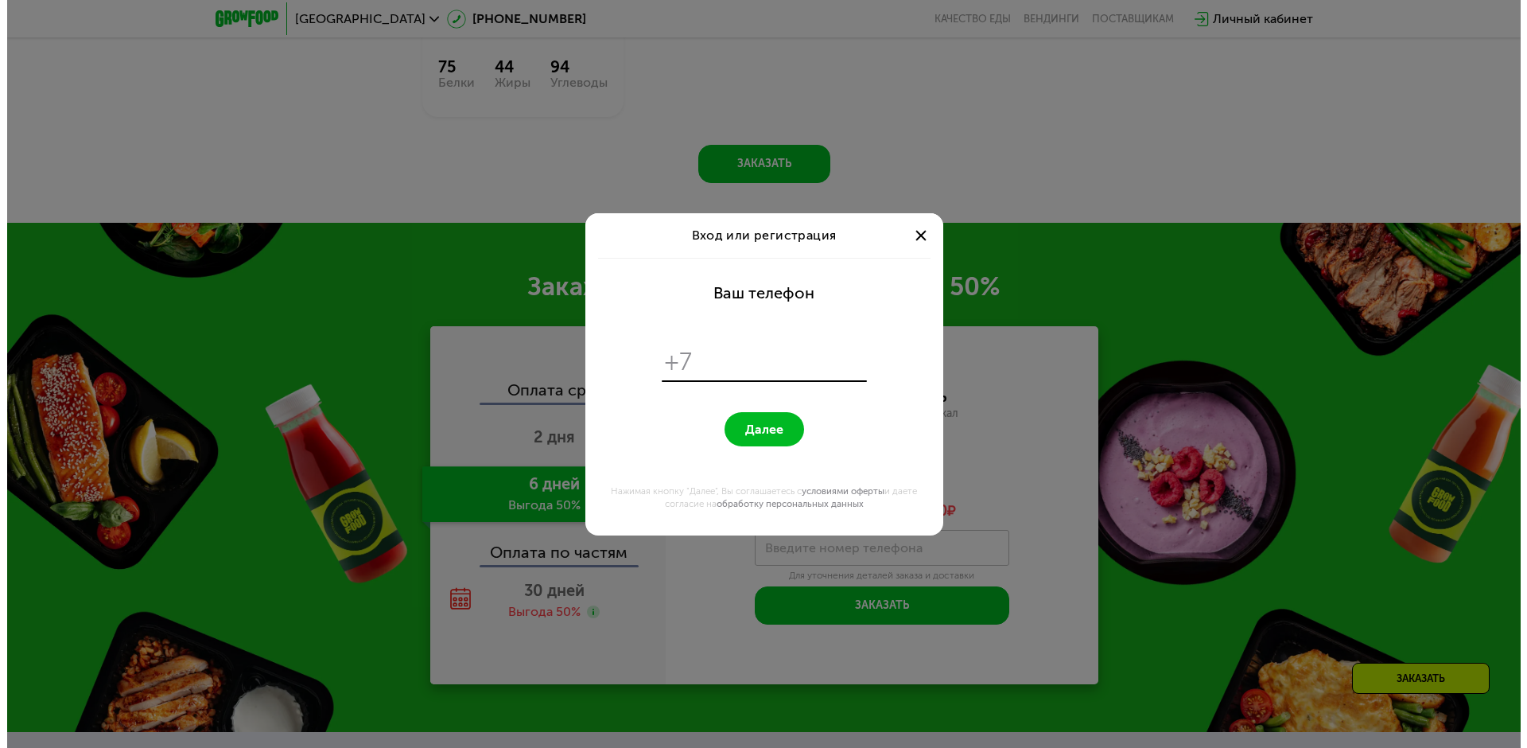
scroll to position [0, 0]
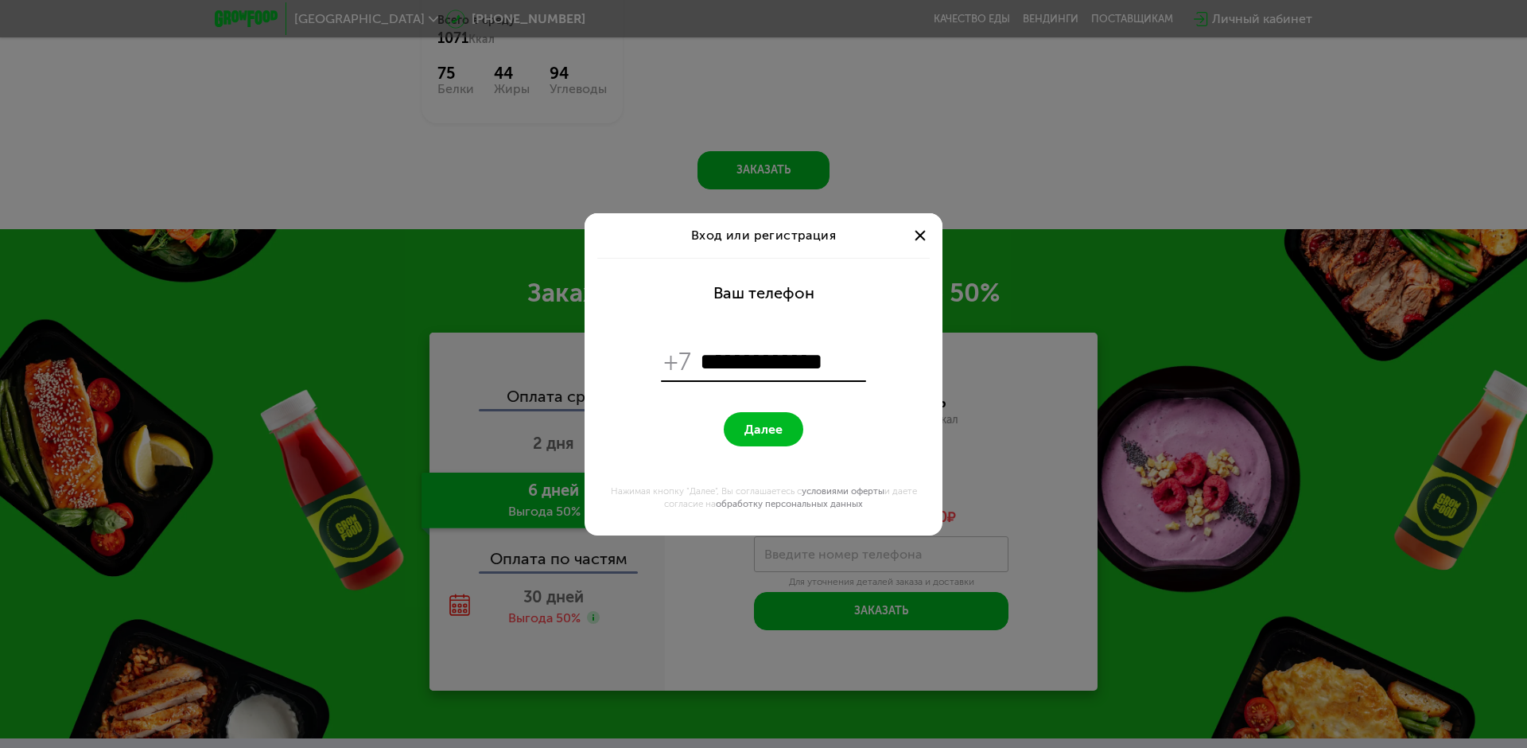
type input "**********"
click at [734, 424] on button "Далее" at bounding box center [764, 429] width 80 height 34
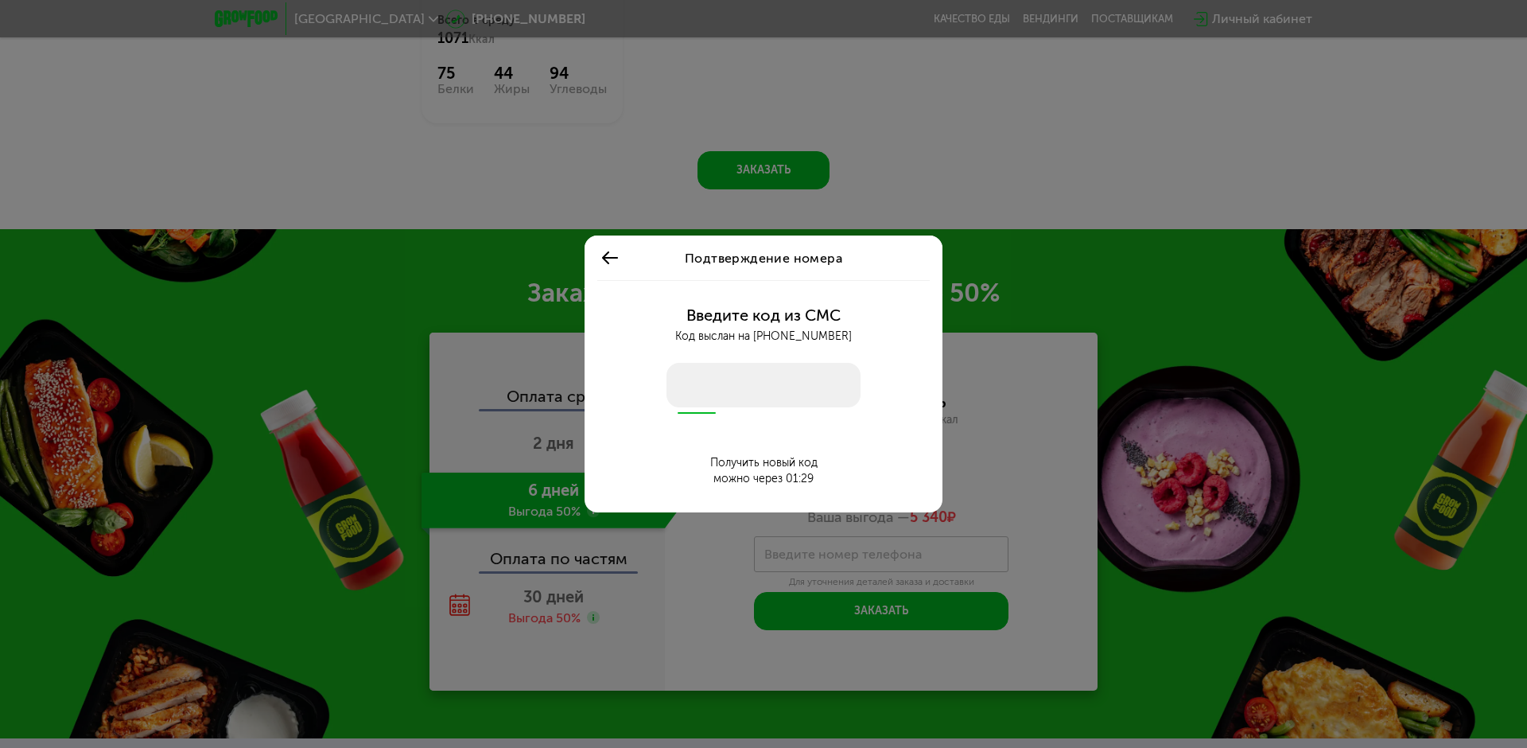
click at [795, 385] on input "number" at bounding box center [763, 385] width 194 height 45
click at [697, 379] on input "number" at bounding box center [763, 385] width 194 height 45
type input "****"
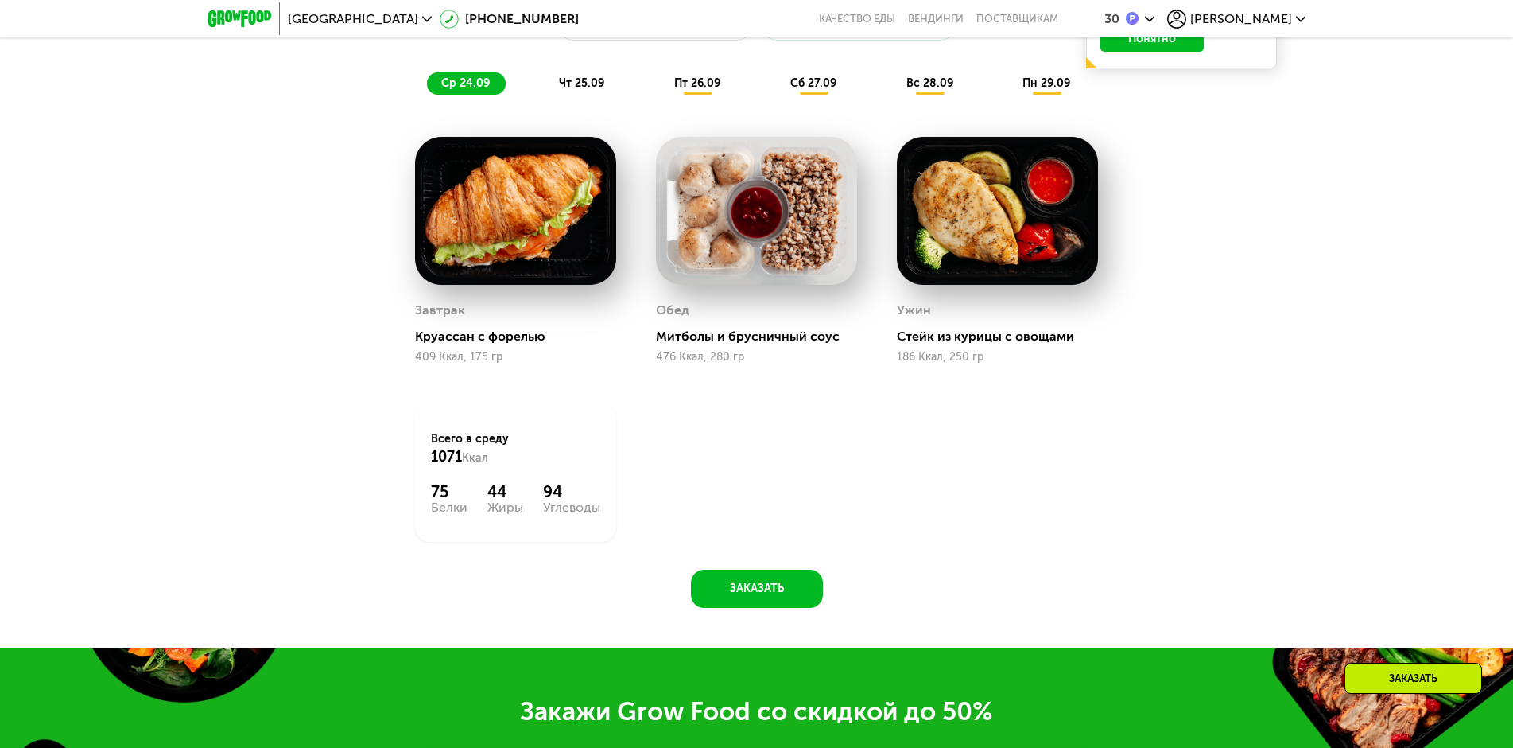
scroll to position [1431, 0]
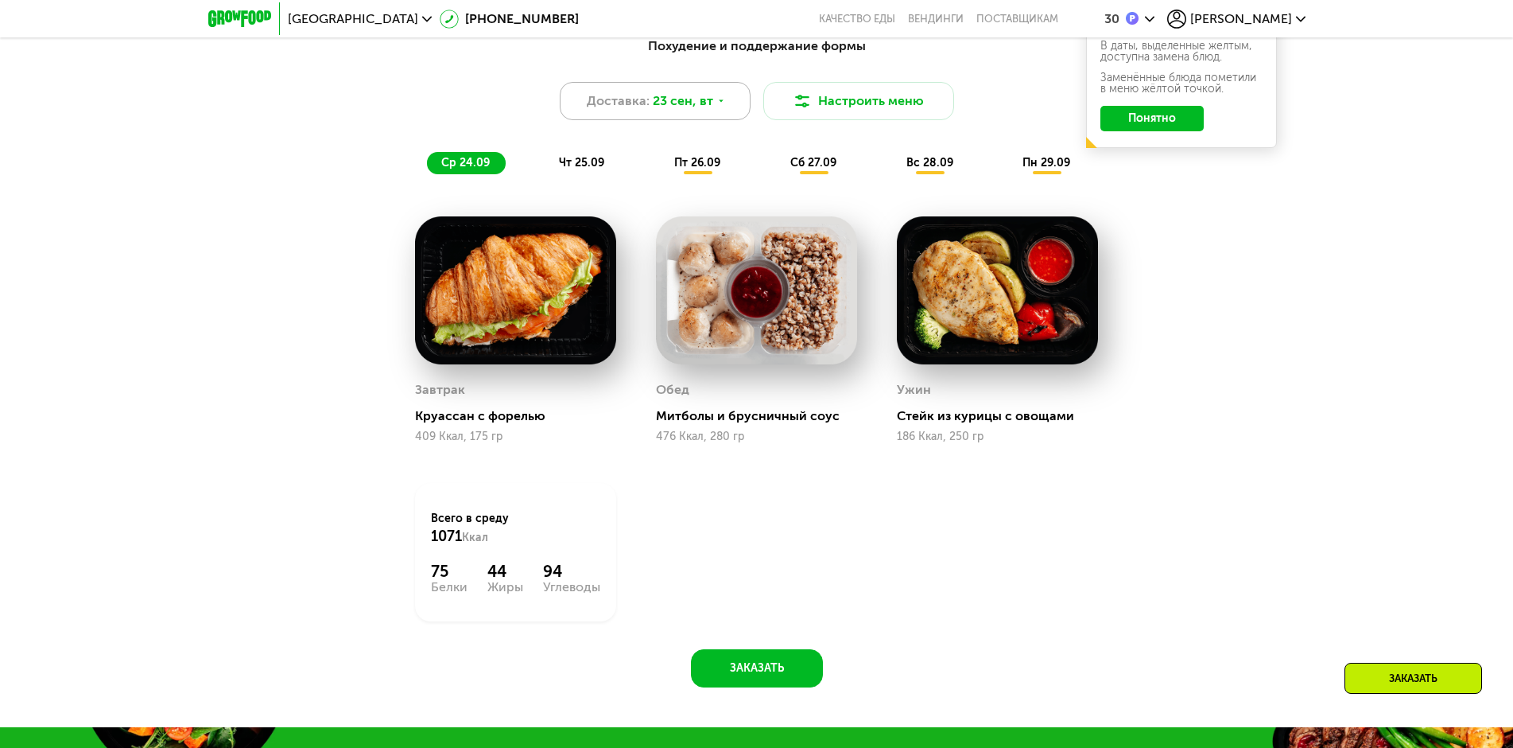
click at [719, 106] on icon at bounding box center [722, 101] width 10 height 10
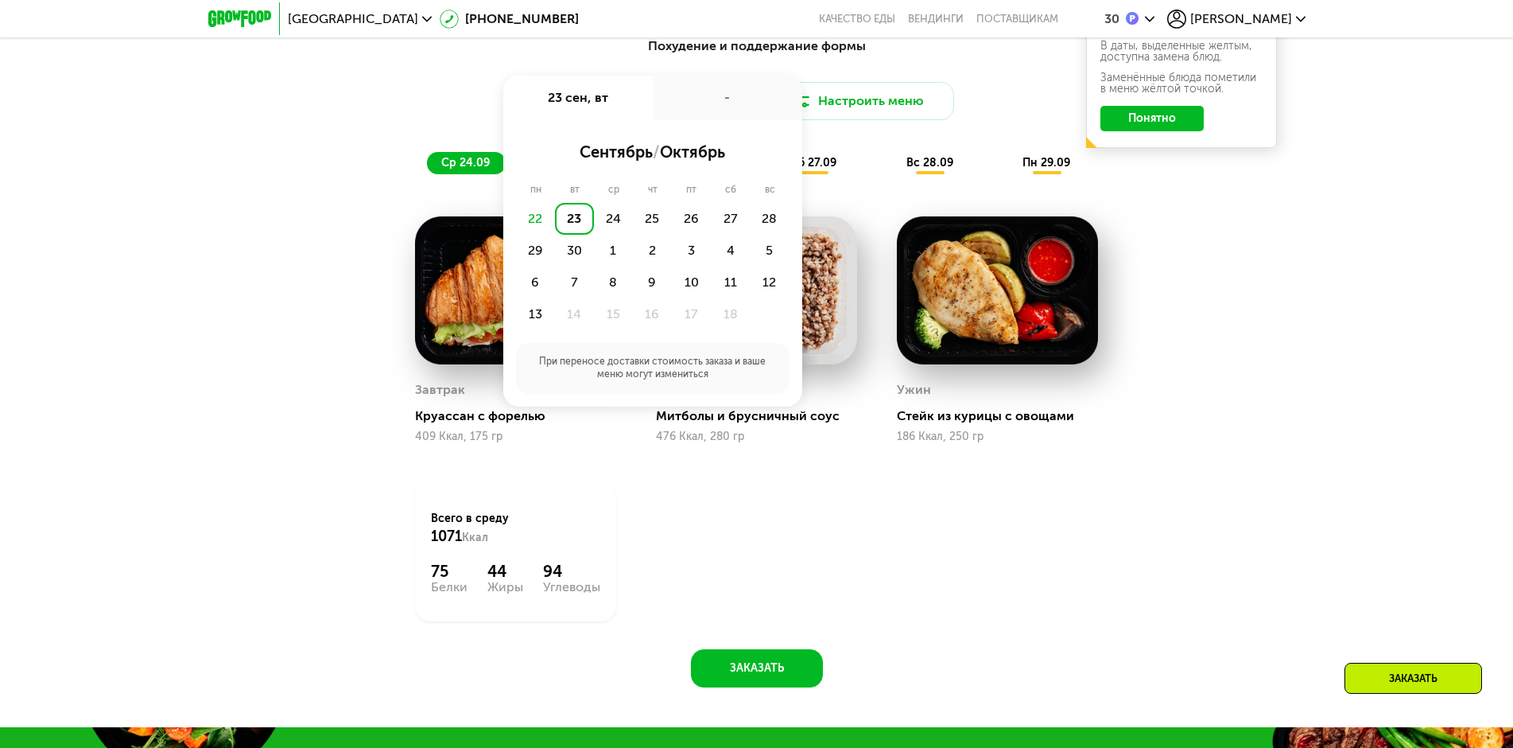
click at [581, 222] on div "23" at bounding box center [574, 219] width 39 height 32
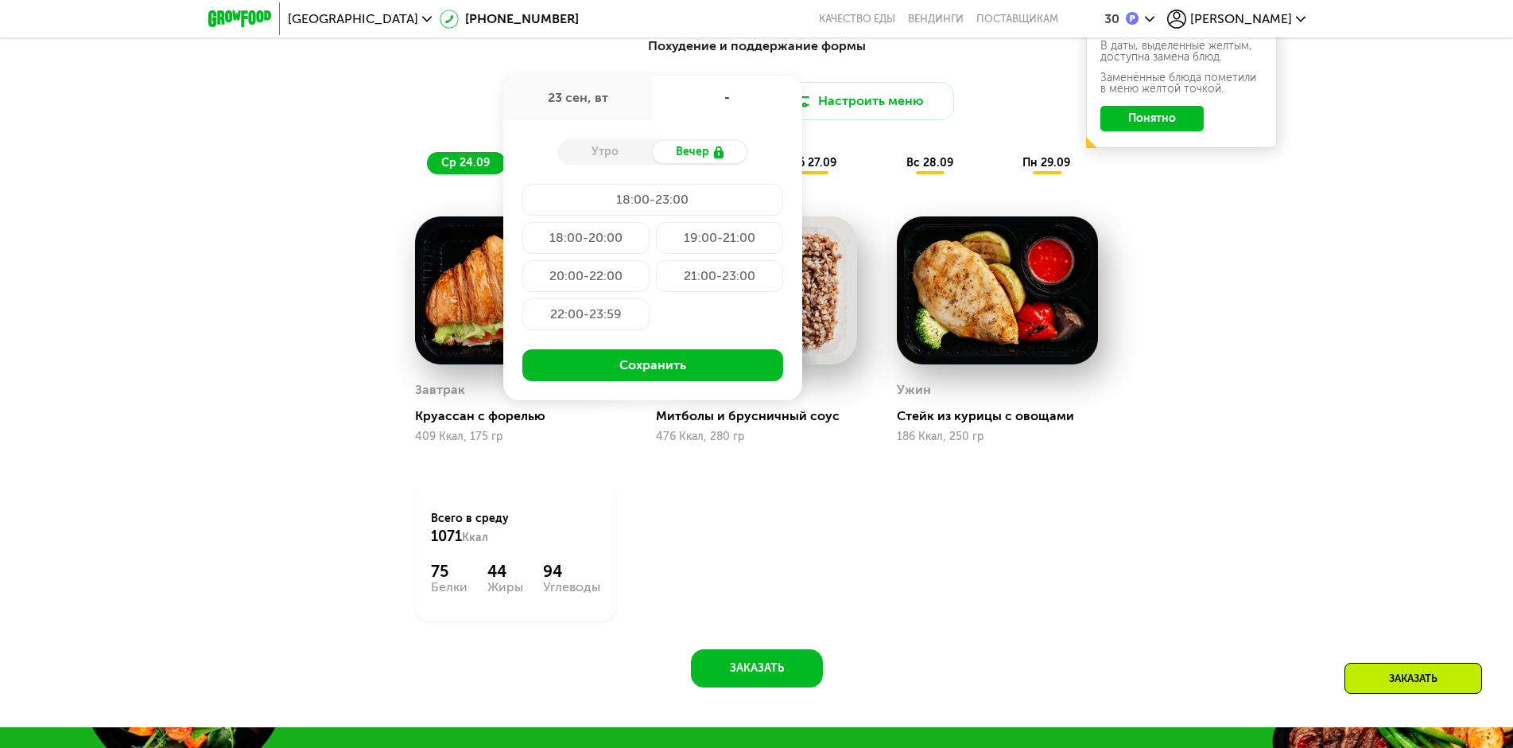
click at [620, 159] on div "Утро" at bounding box center [605, 152] width 95 height 22
click at [1045, 117] on div "Доставка: [DATE] сен, [GEOGRAPHIC_DATA] Вечер 18:00-23:00 18:00-20:00 19:00-21:…" at bounding box center [757, 101] width 942 height 38
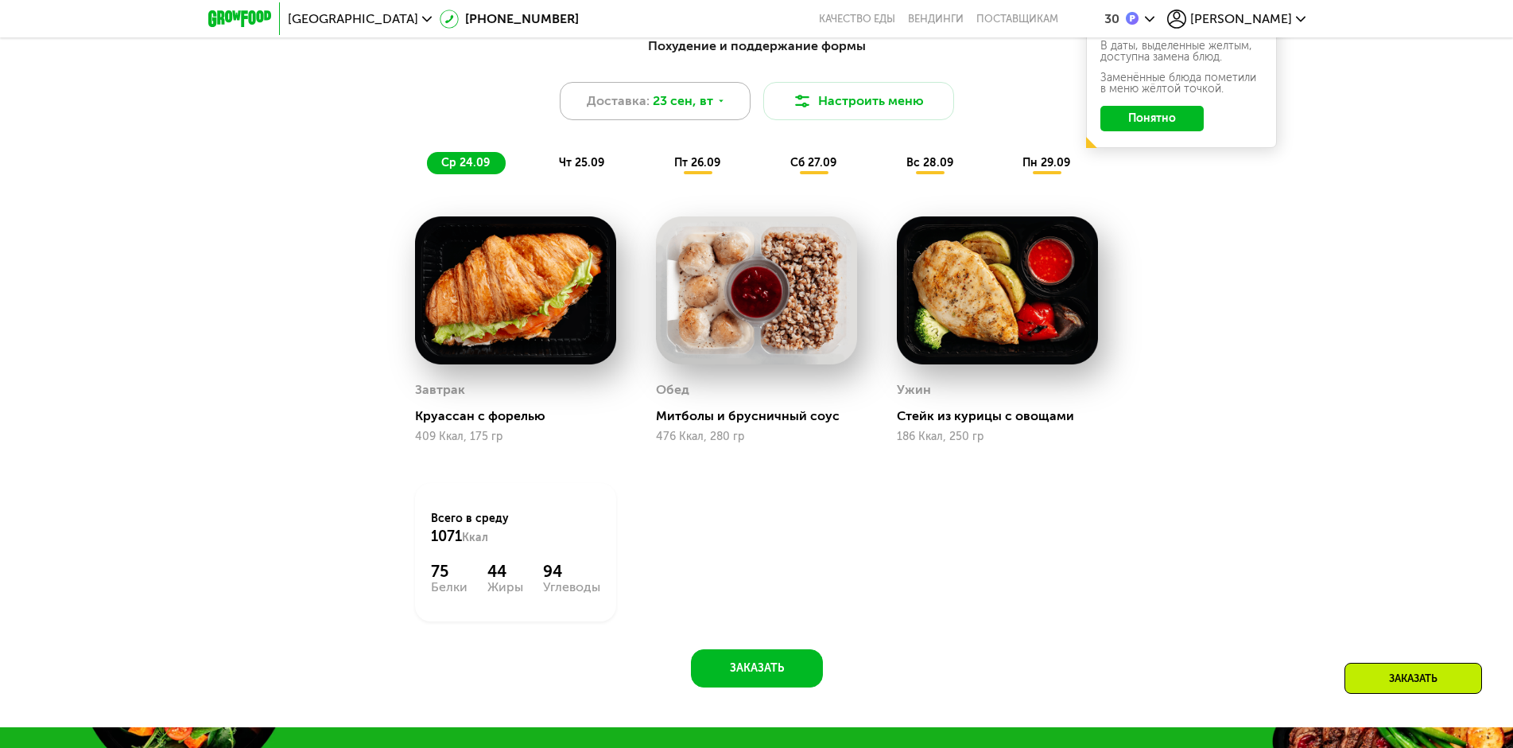
click at [711, 107] on div "Доставка: [DATE]" at bounding box center [655, 101] width 191 height 38
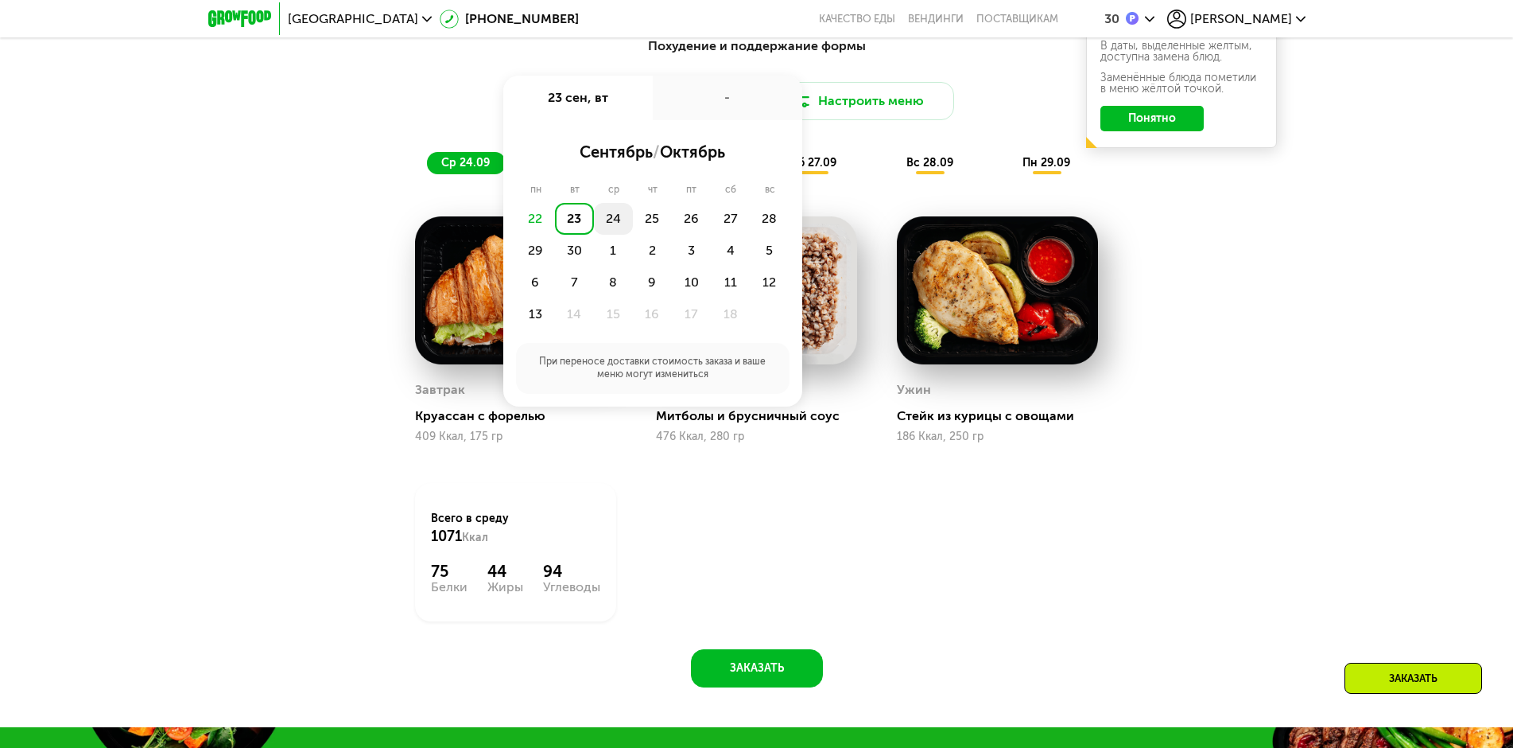
click at [605, 223] on div "24" at bounding box center [613, 219] width 39 height 32
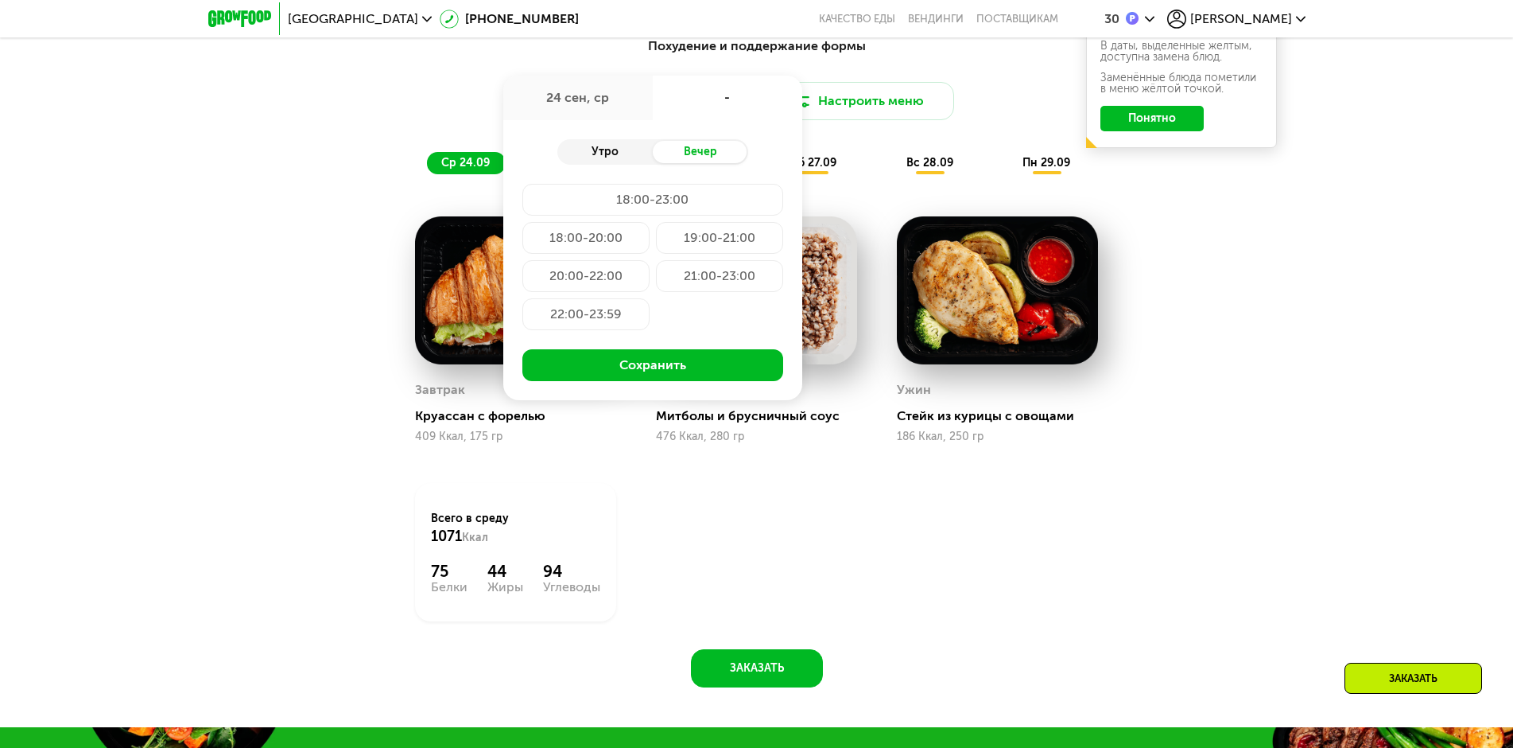
click at [619, 161] on div "Утро" at bounding box center [605, 152] width 95 height 22
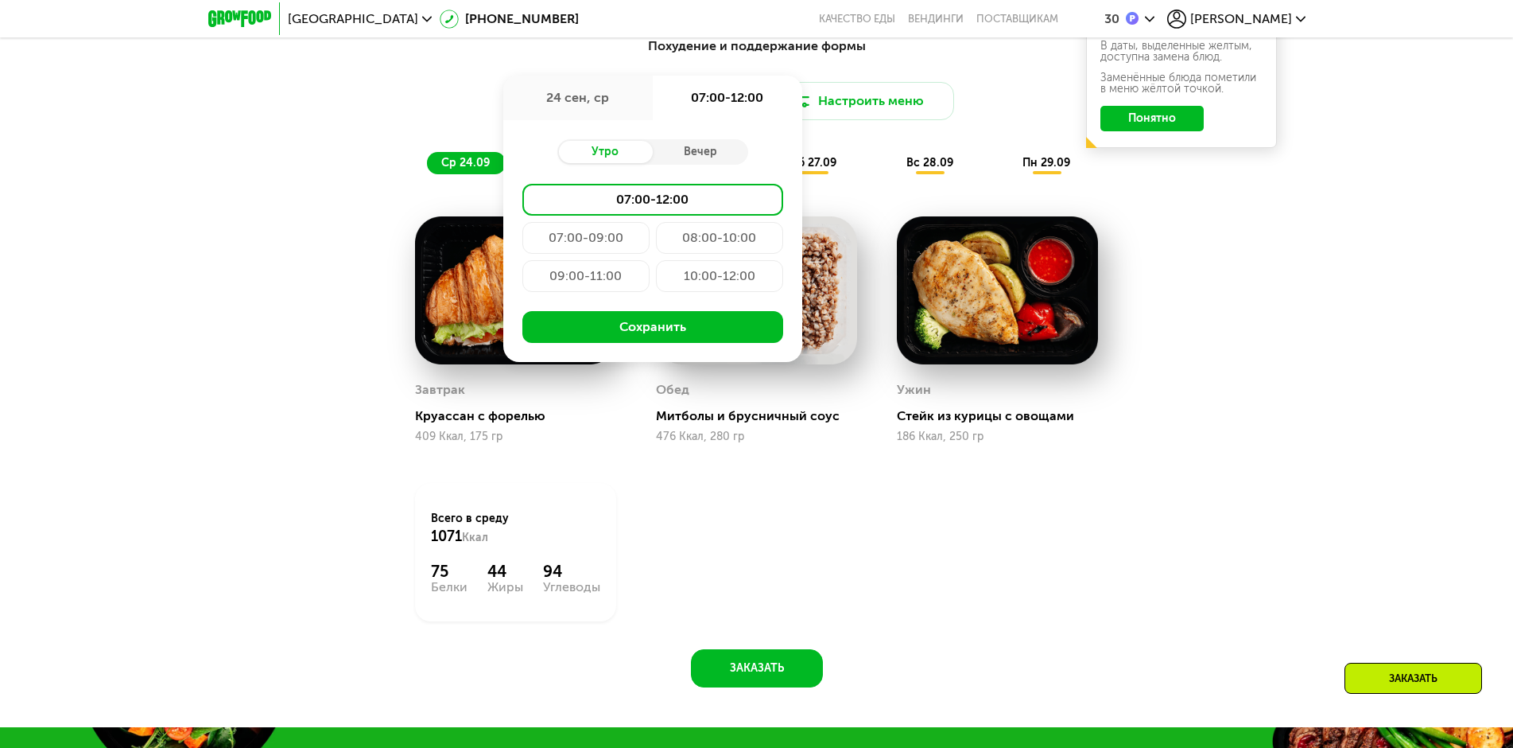
click at [1163, 201] on div "Похудение и поддержание формы Доставка: [DATE] сен, ср 07:00-12:00 Утро Вечер 0…" at bounding box center [757, 357] width 980 height 660
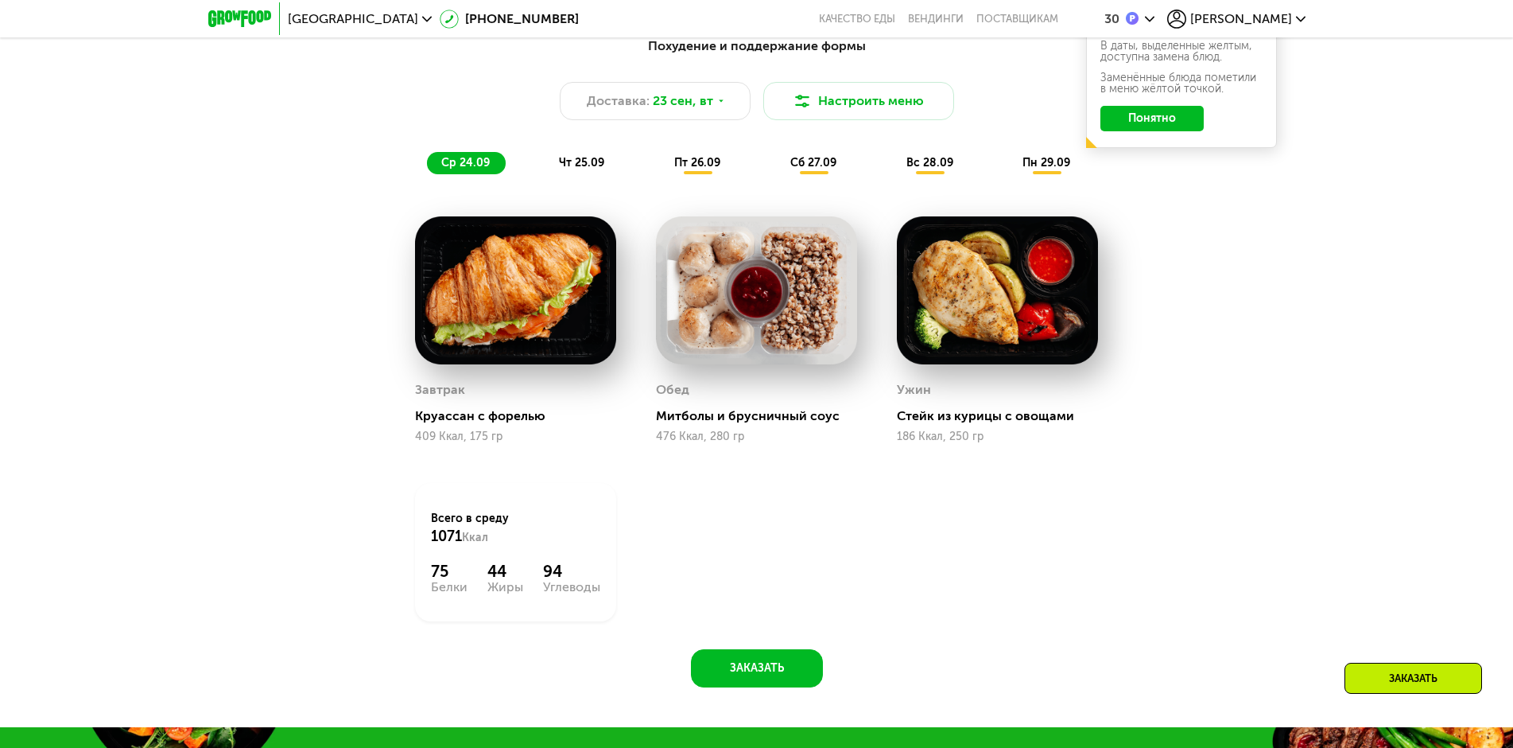
click at [1128, 126] on button "Понятно" at bounding box center [1152, 118] width 103 height 25
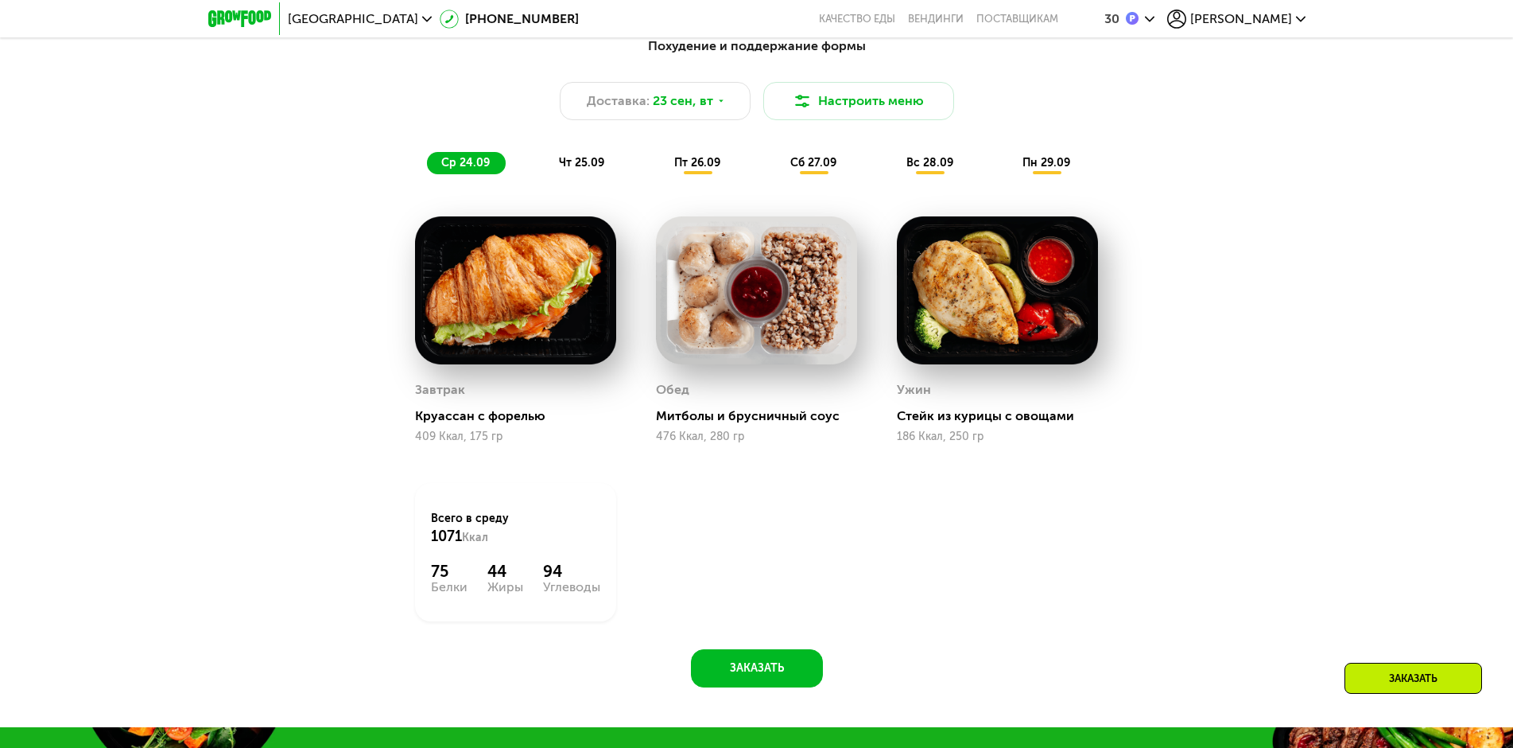
click at [581, 163] on span "чт 25.09" at bounding box center [581, 163] width 45 height 14
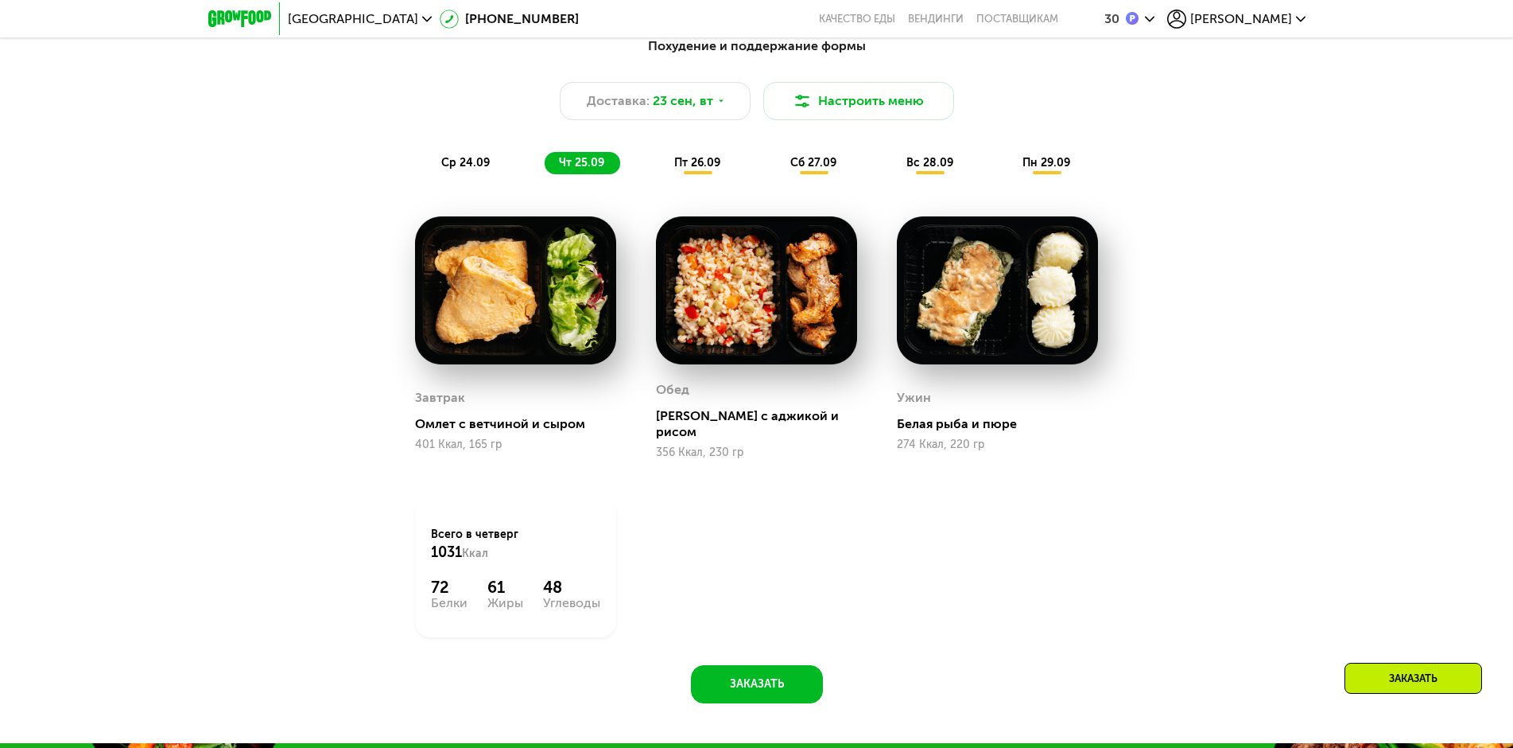
click at [1057, 168] on span "пн 29.09" at bounding box center [1047, 163] width 48 height 14
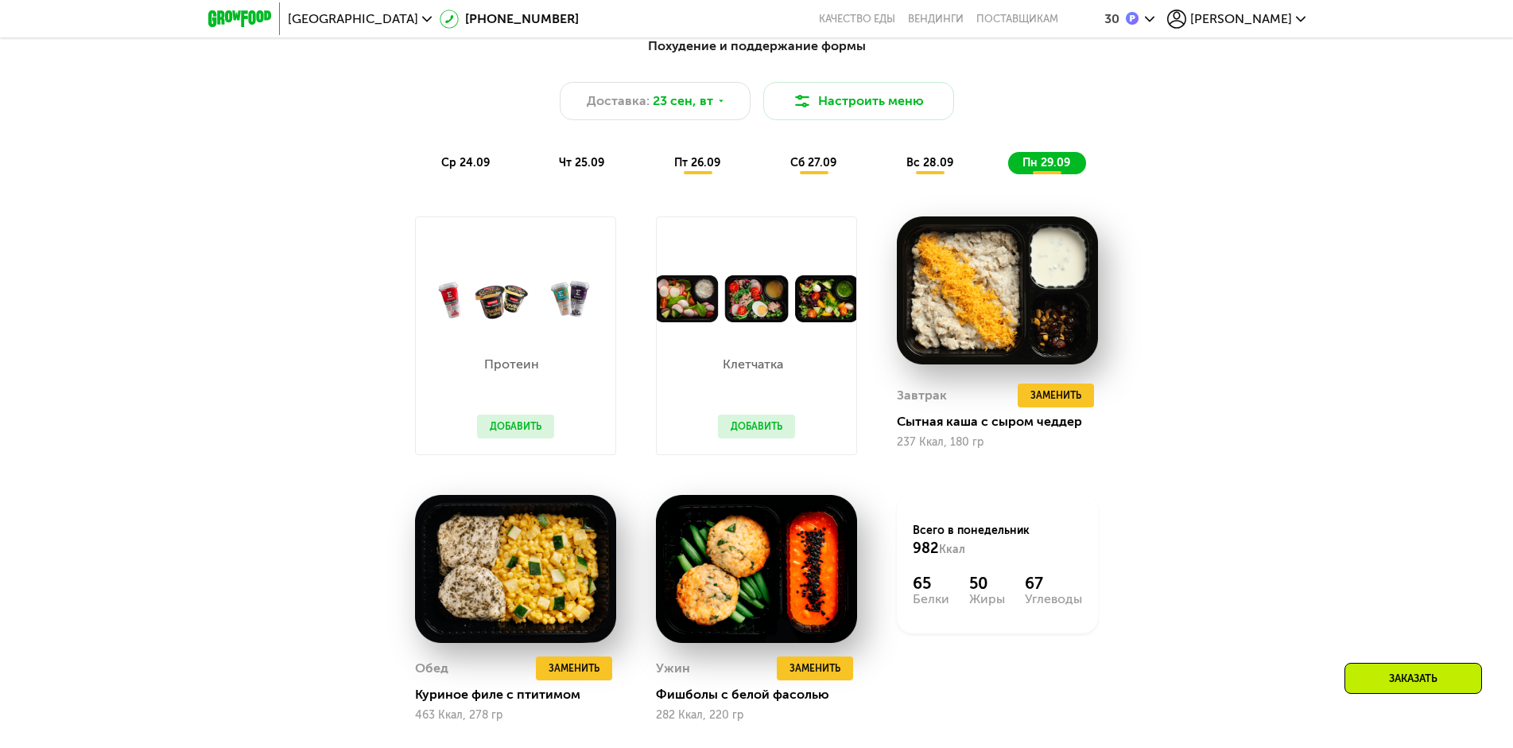
click at [914, 168] on span "вс 28.09" at bounding box center [930, 163] width 47 height 14
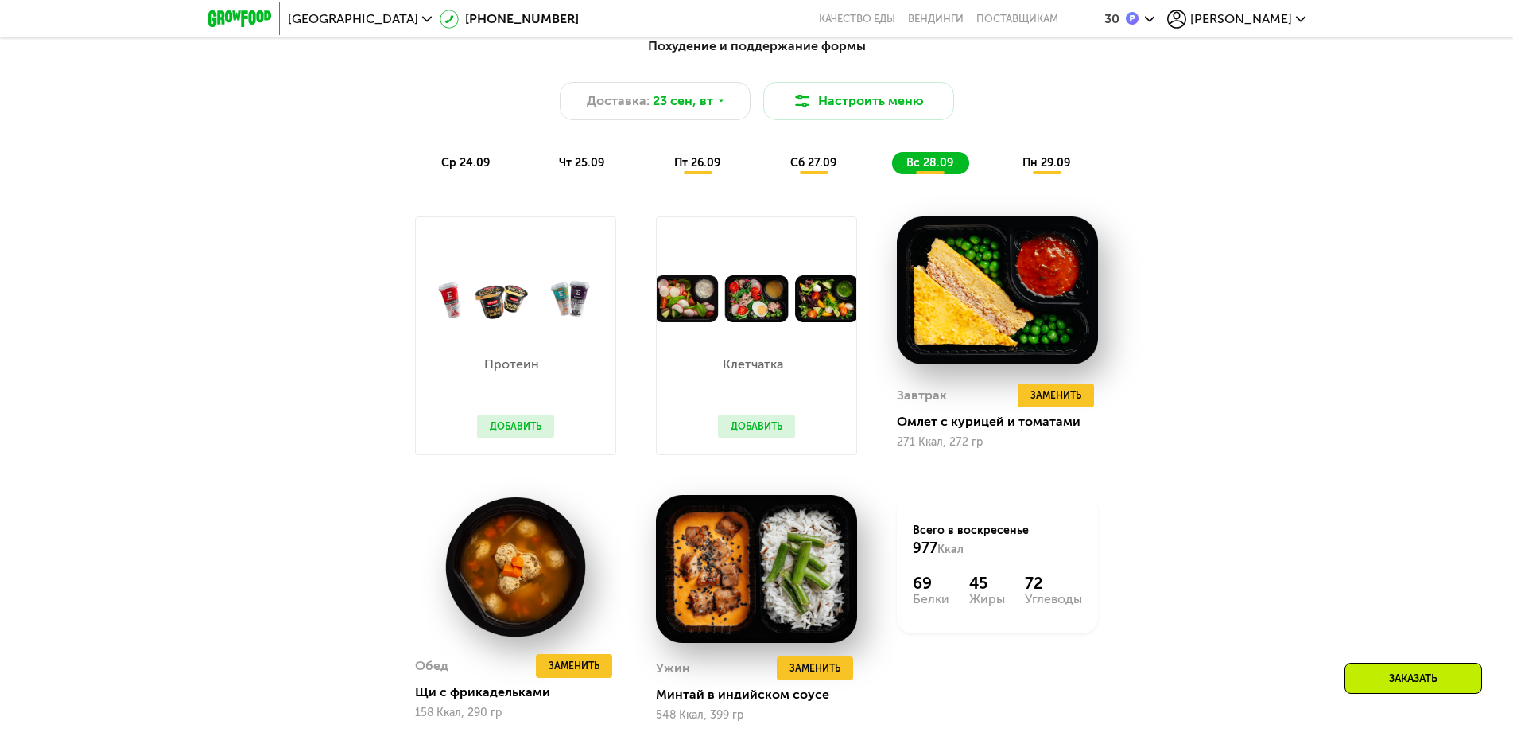
click at [810, 164] on span "сб 27.09" at bounding box center [814, 163] width 46 height 14
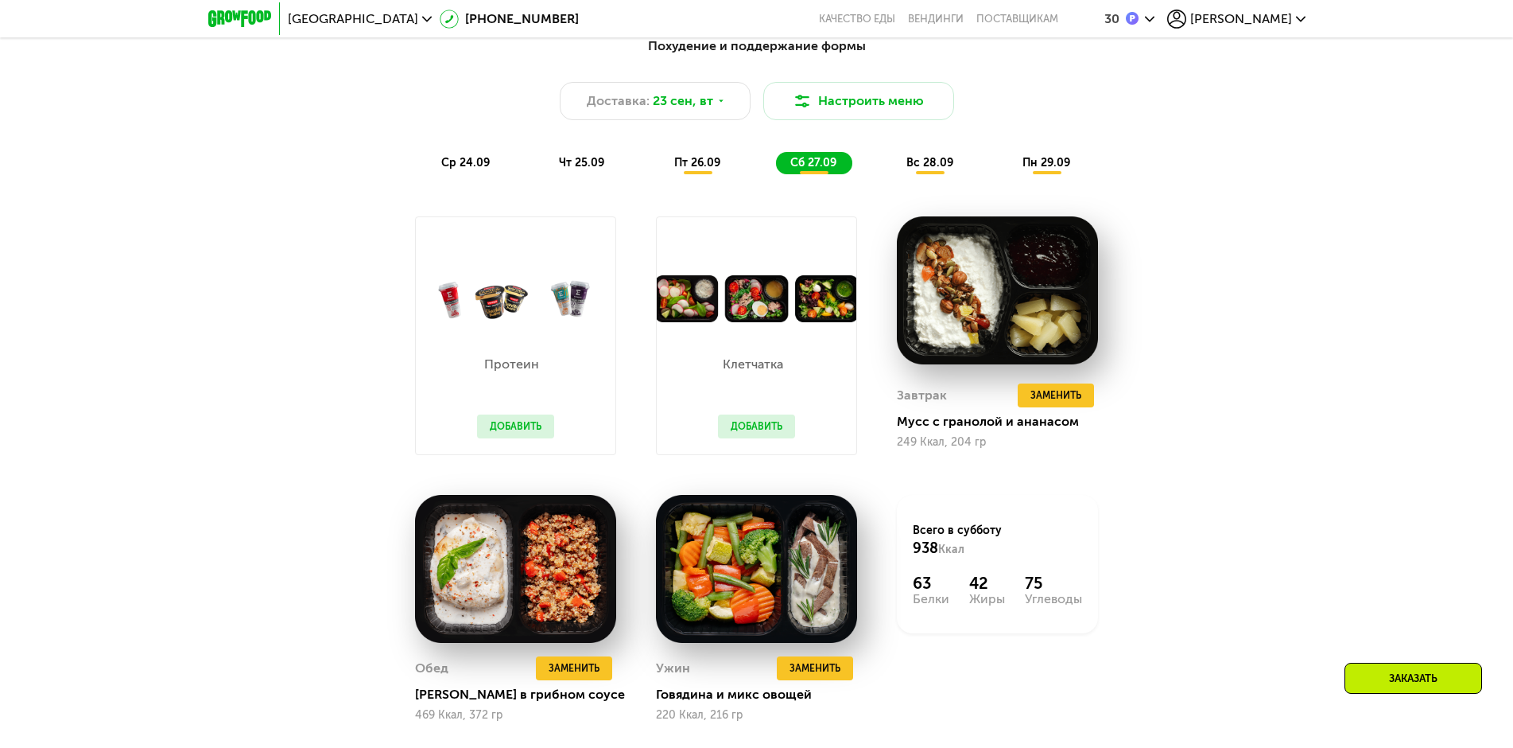
click at [674, 165] on span "пт 26.09" at bounding box center [697, 163] width 46 height 14
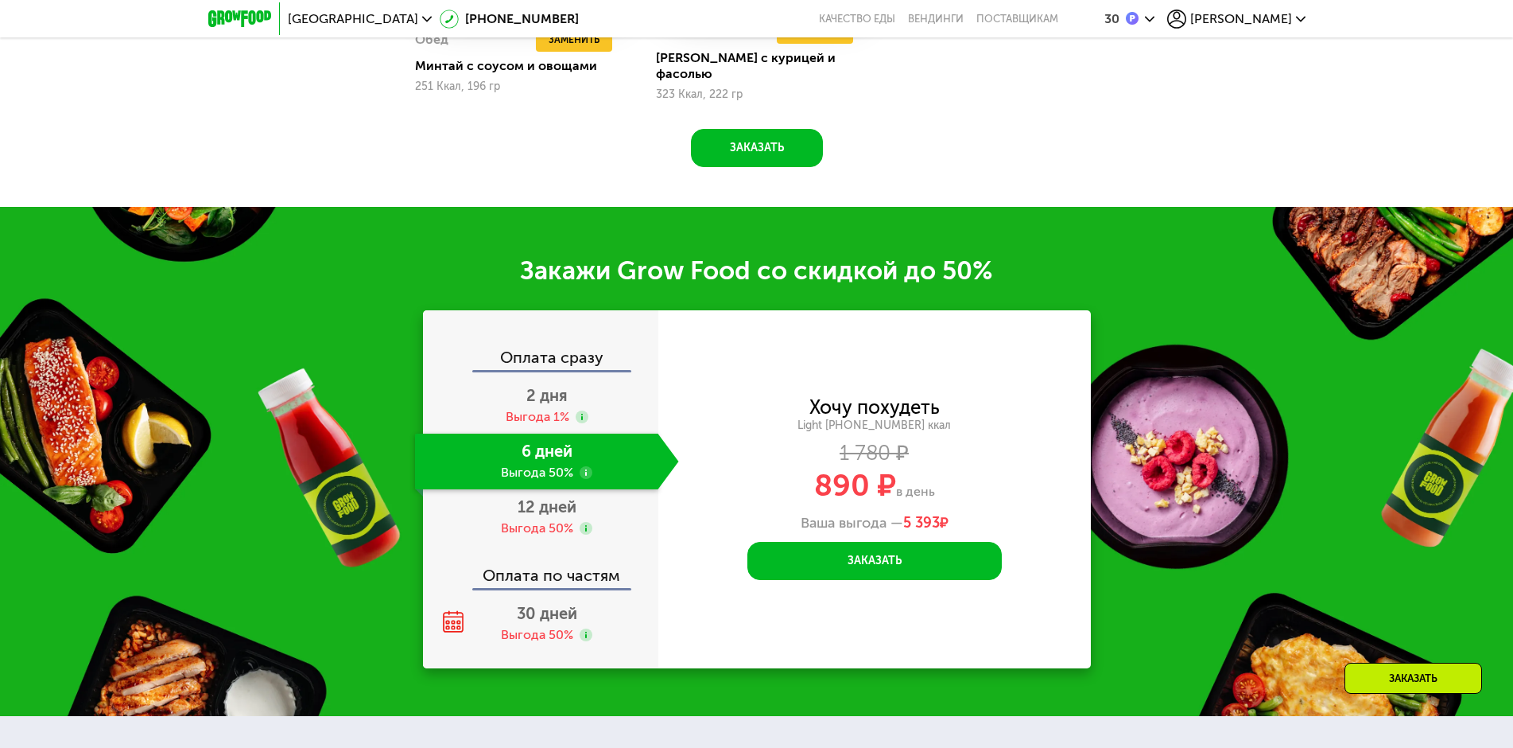
scroll to position [2147, 0]
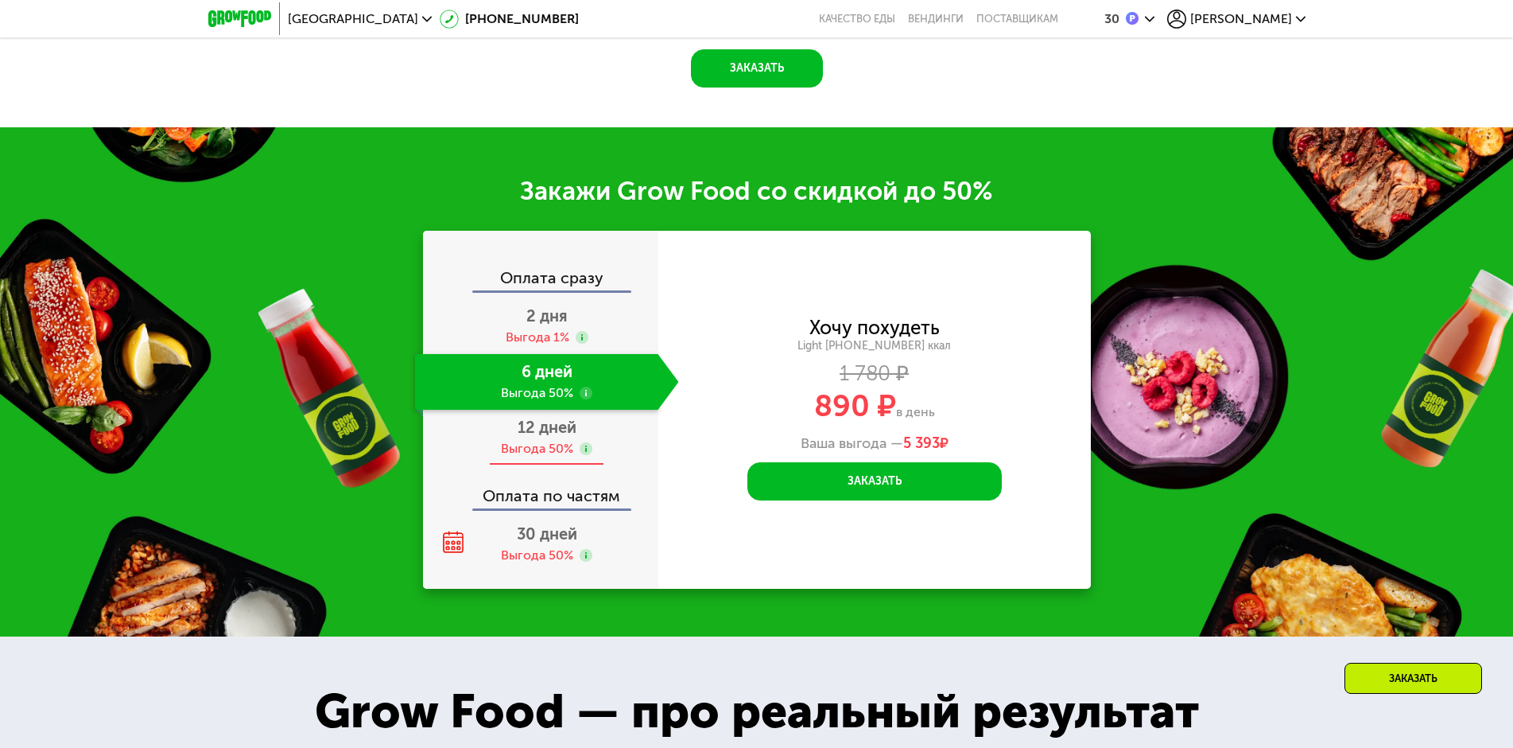
click at [526, 418] on span "12 дней" at bounding box center [547, 427] width 59 height 19
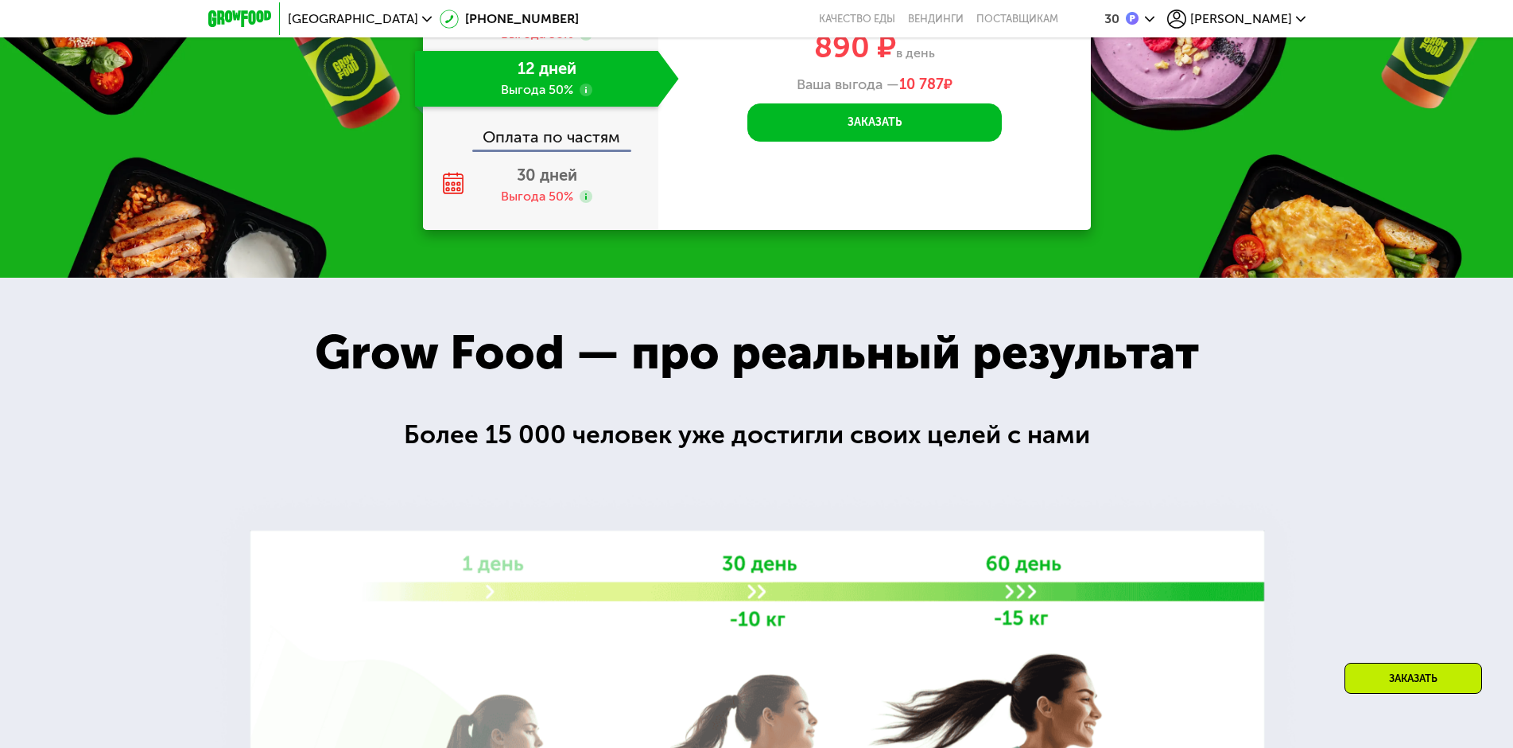
scroll to position [2046, 0]
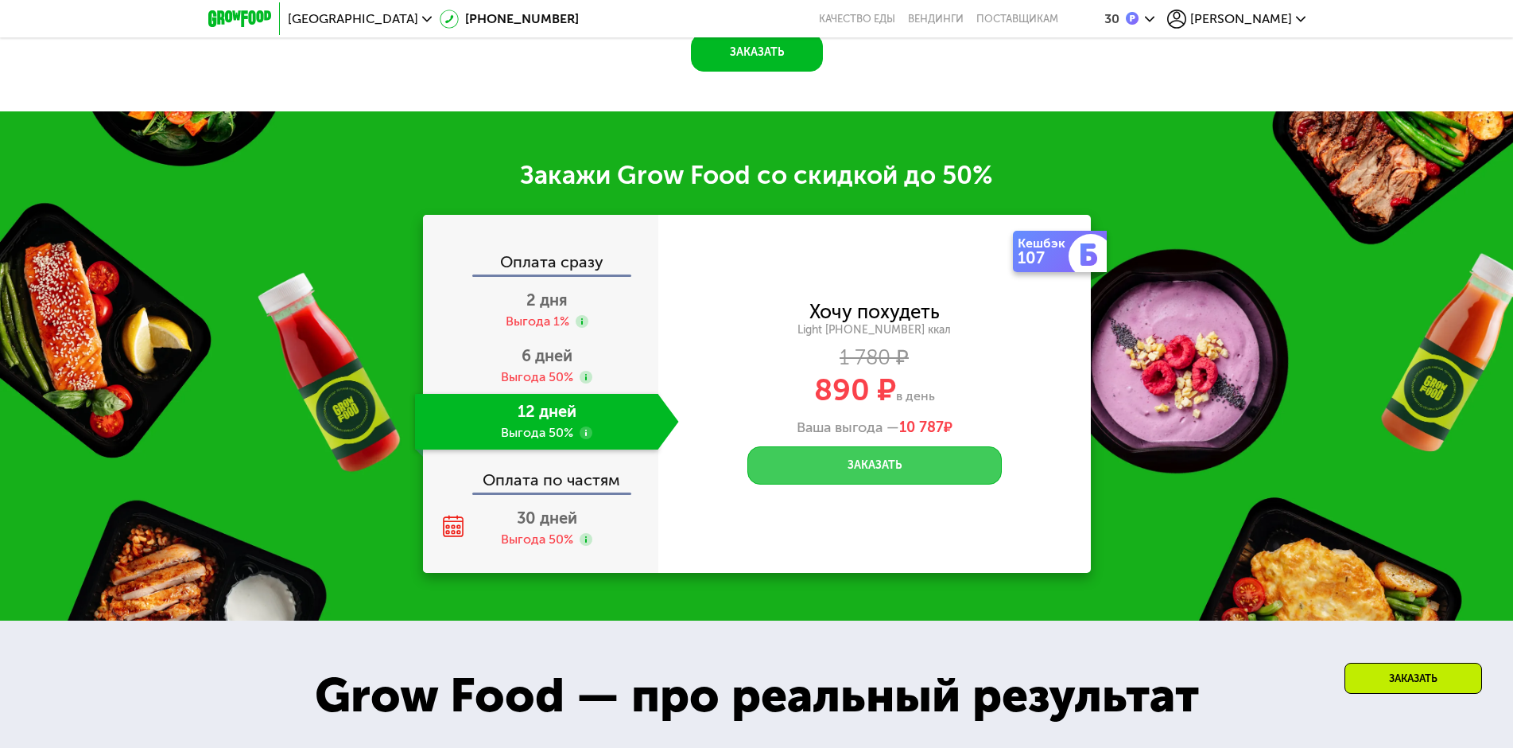
click at [899, 477] on button "Заказать" at bounding box center [875, 465] width 255 height 38
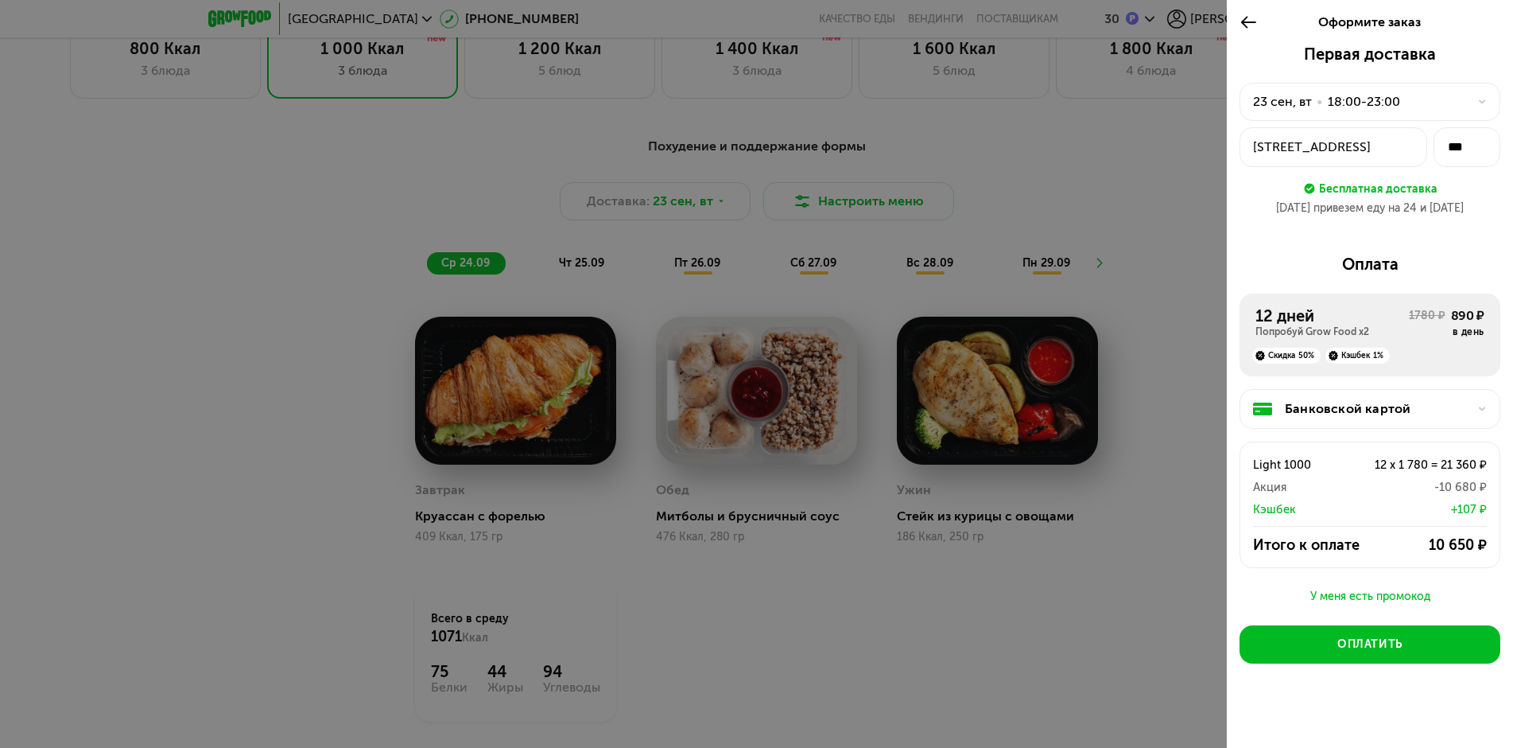
scroll to position [1251, 0]
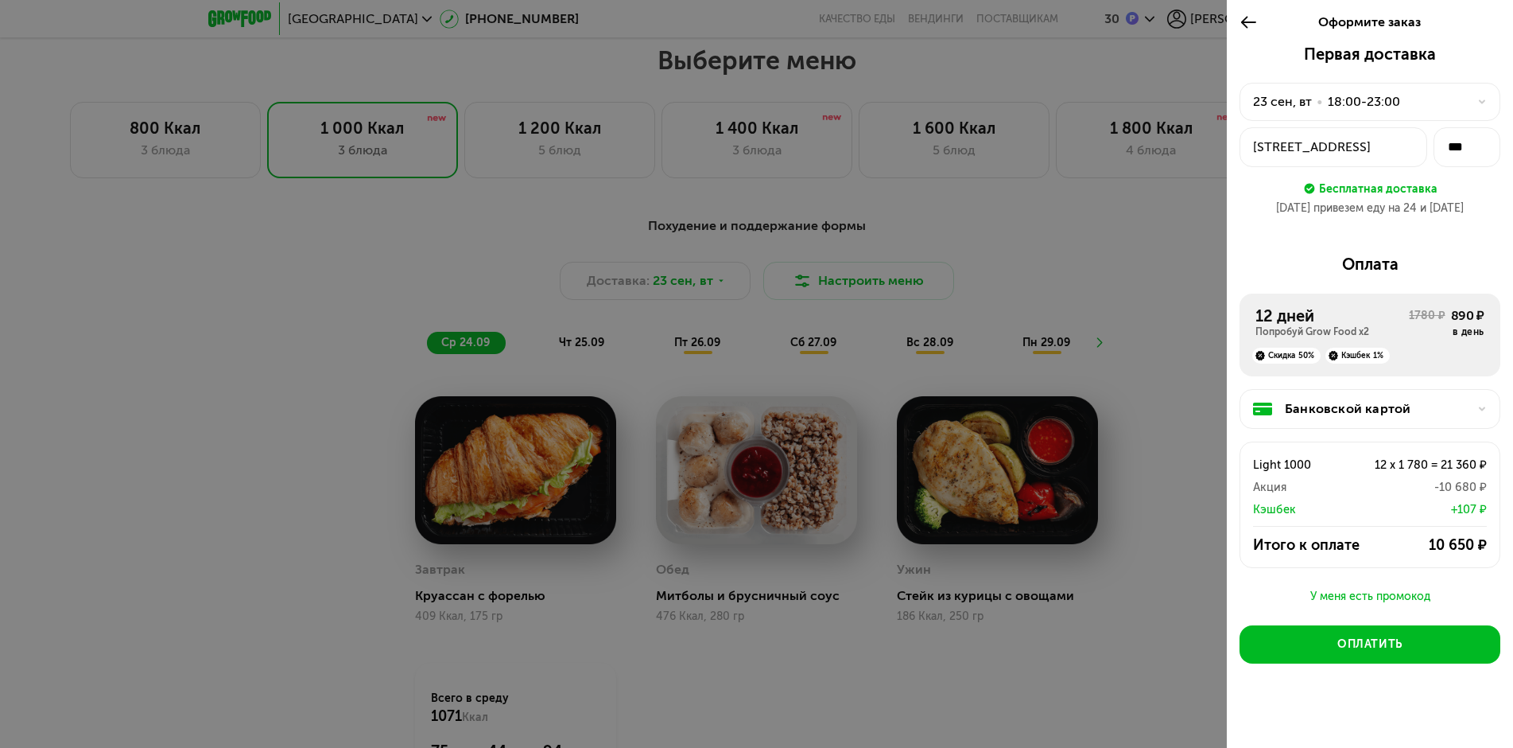
click at [1252, 21] on icon at bounding box center [1249, 22] width 18 height 19
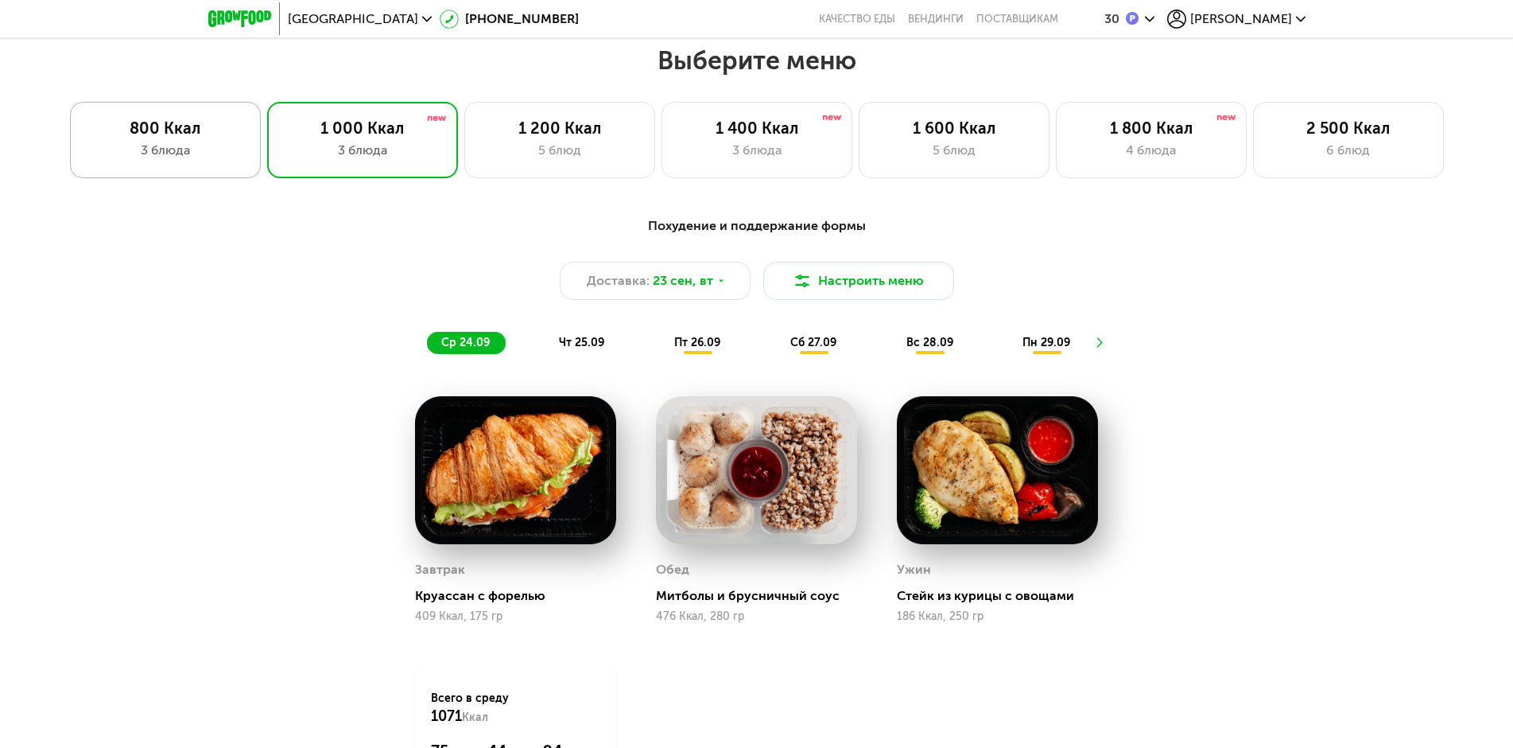
click at [203, 138] on div "800 Ккал" at bounding box center [165, 128] width 157 height 19
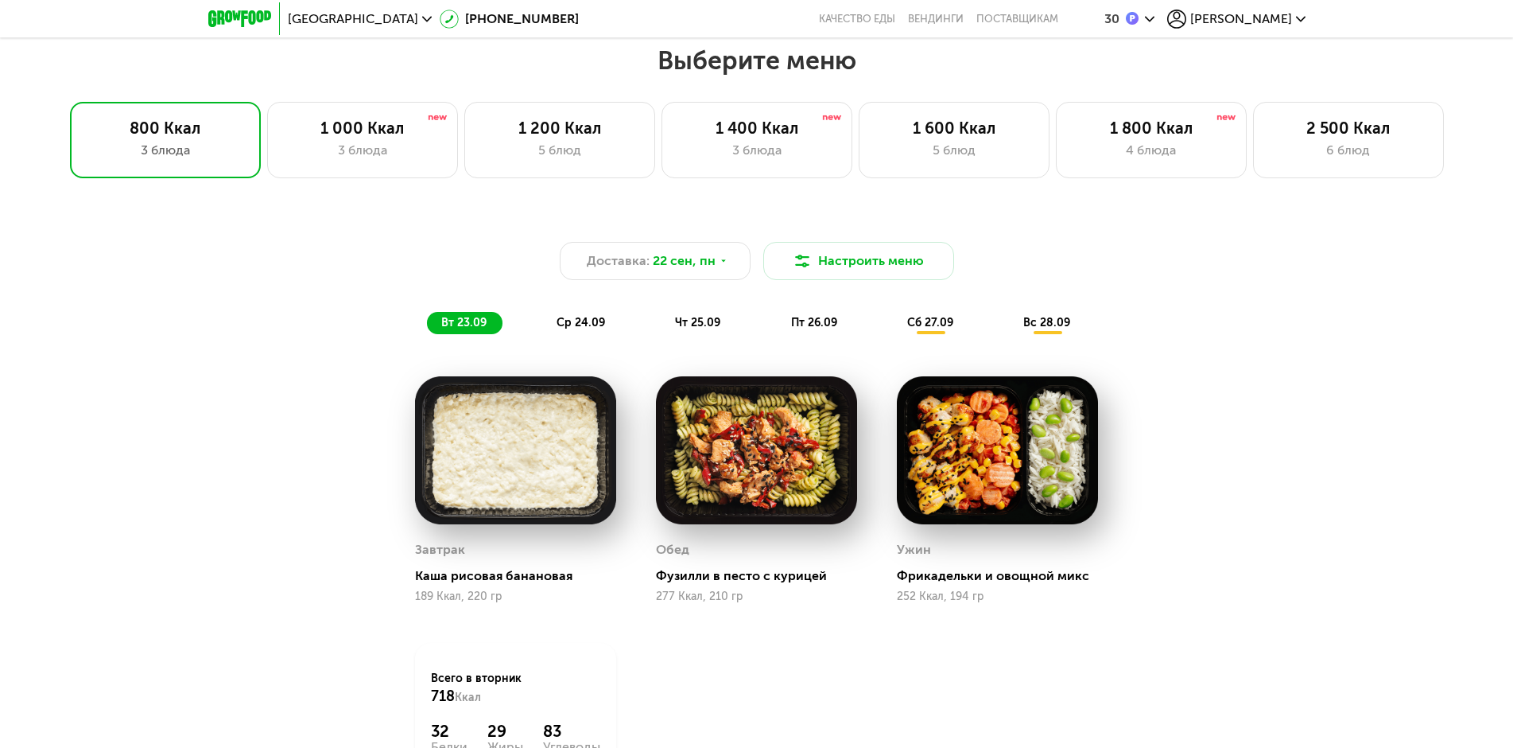
click at [591, 326] on span "ср 24.09" at bounding box center [581, 323] width 49 height 14
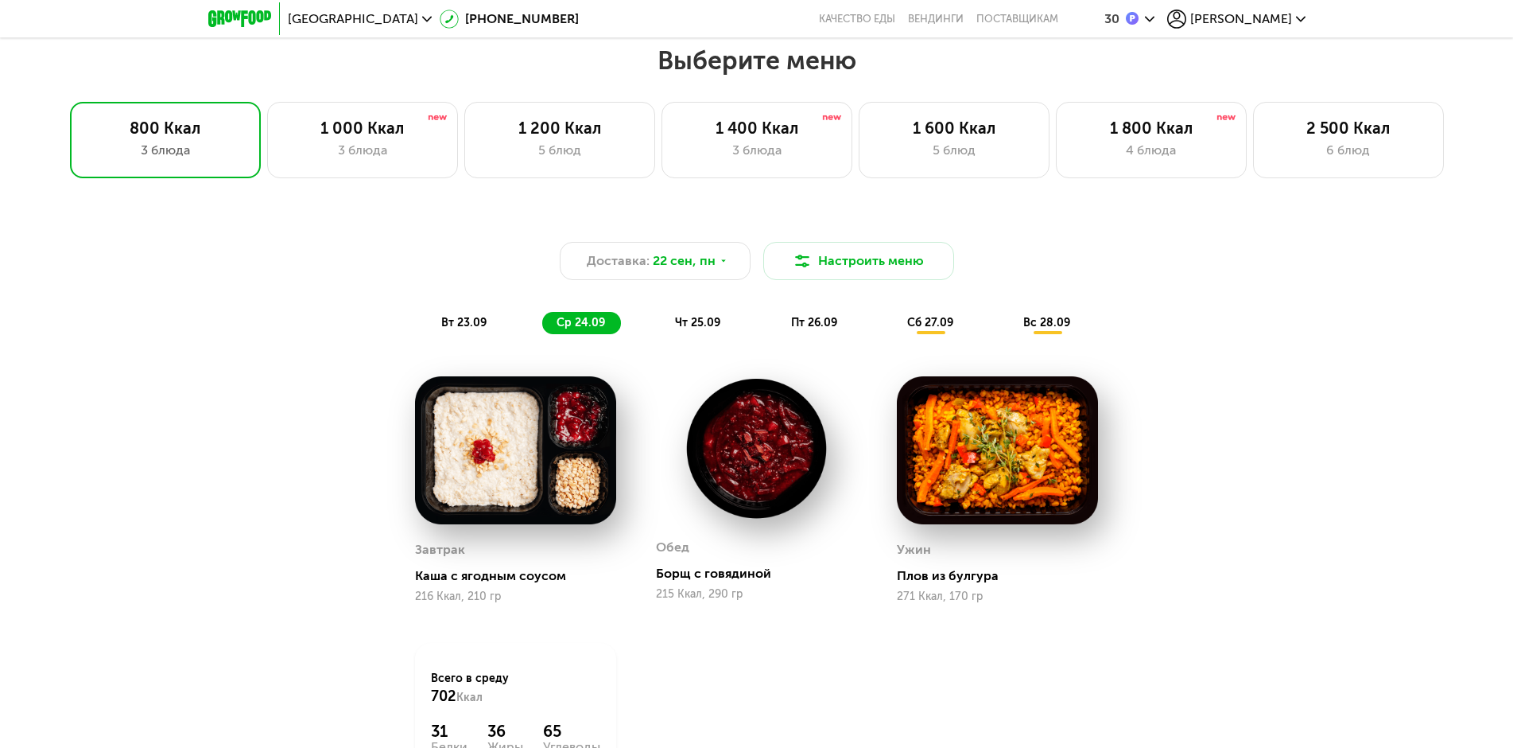
click at [695, 328] on span "чт 25.09" at bounding box center [697, 323] width 45 height 14
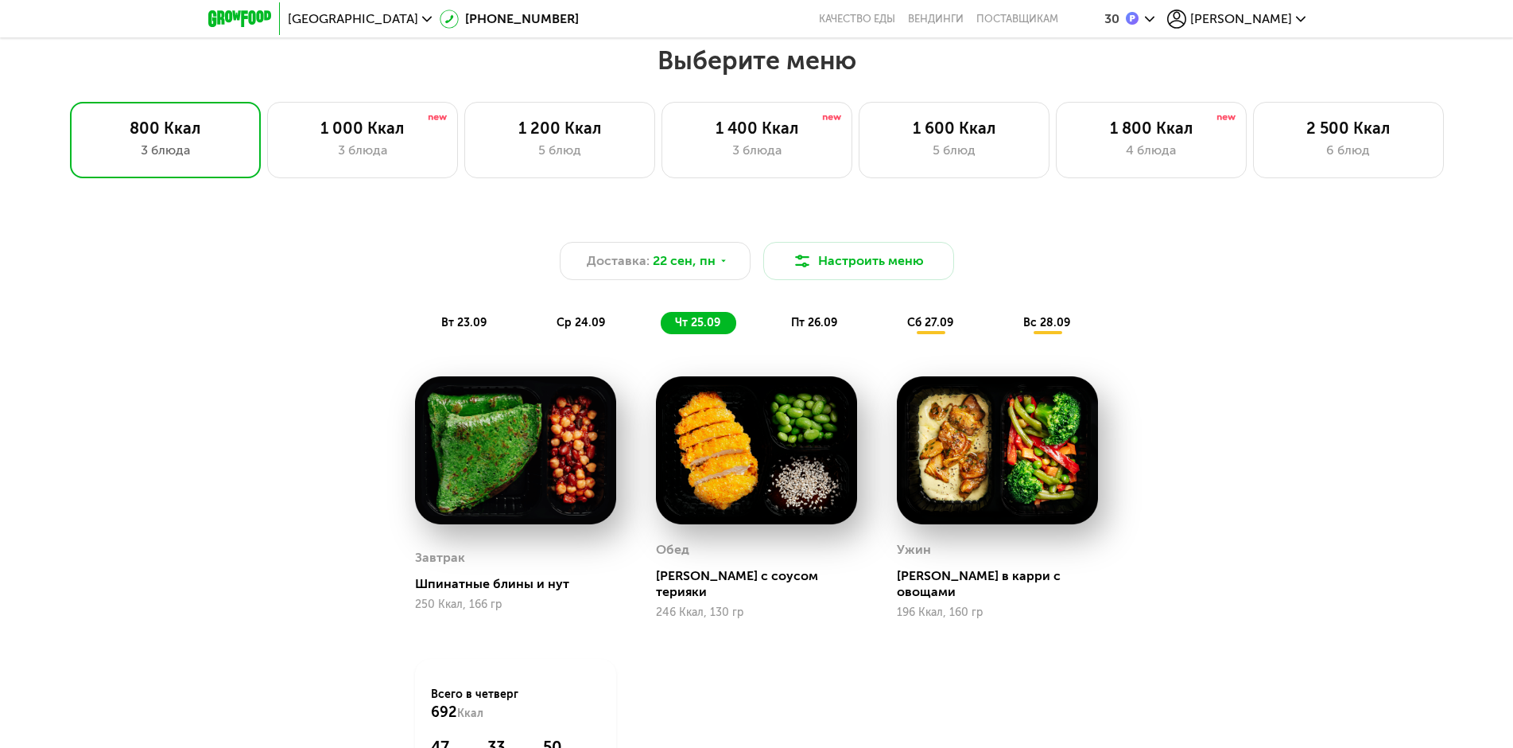
click at [830, 325] on span "пт 26.09" at bounding box center [814, 323] width 46 height 14
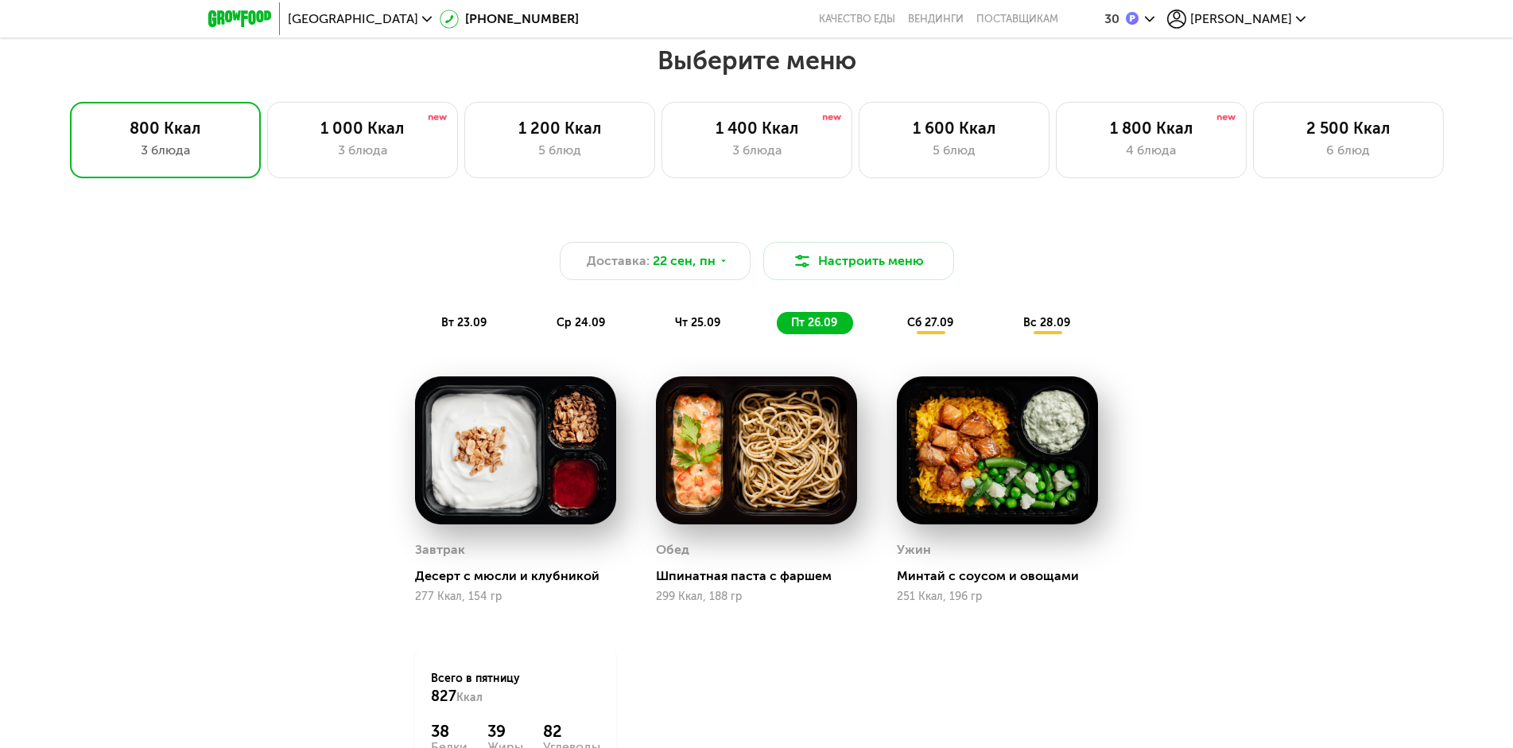
click at [930, 318] on div "сб 27.09" at bounding box center [931, 323] width 76 height 22
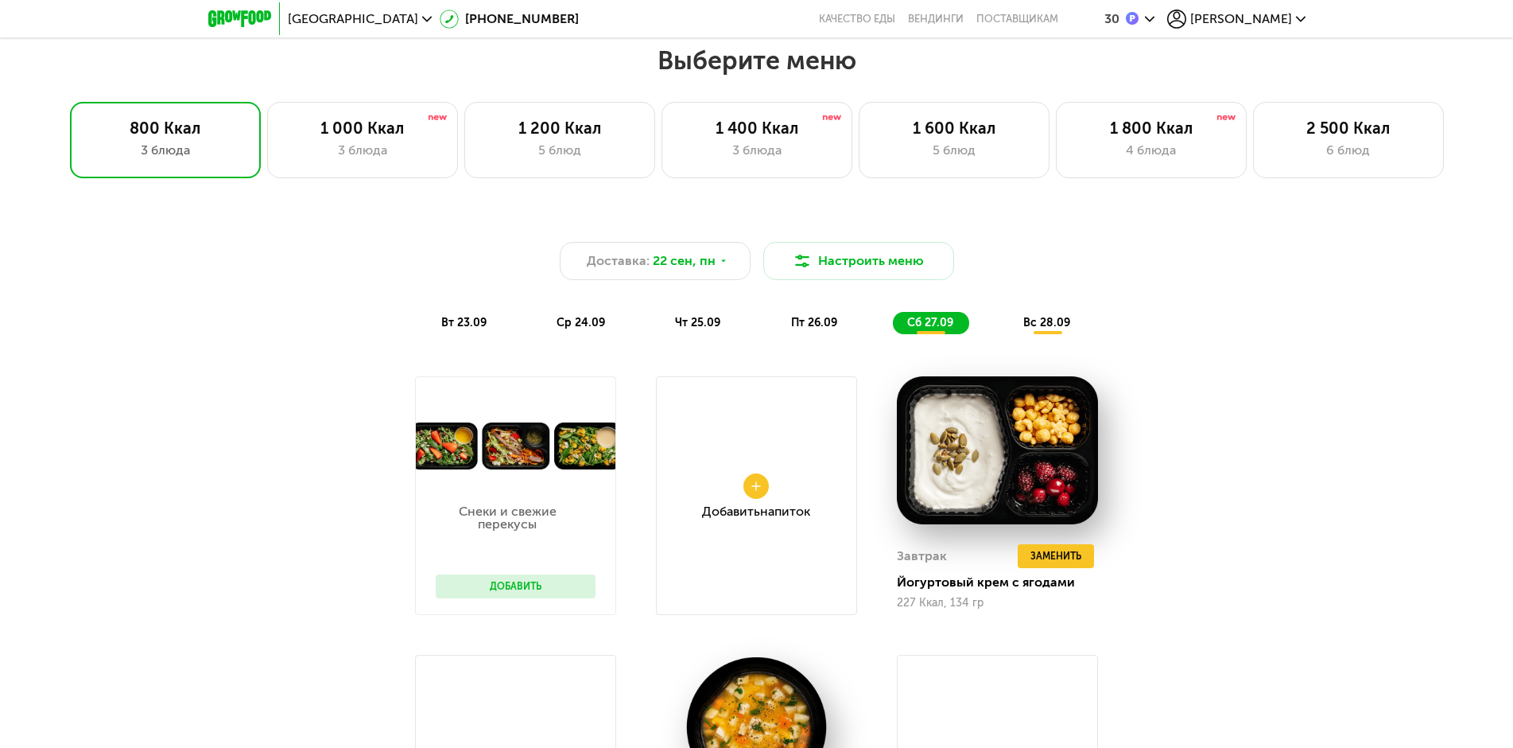
click at [1035, 327] on span "вс 28.09" at bounding box center [1047, 323] width 47 height 14
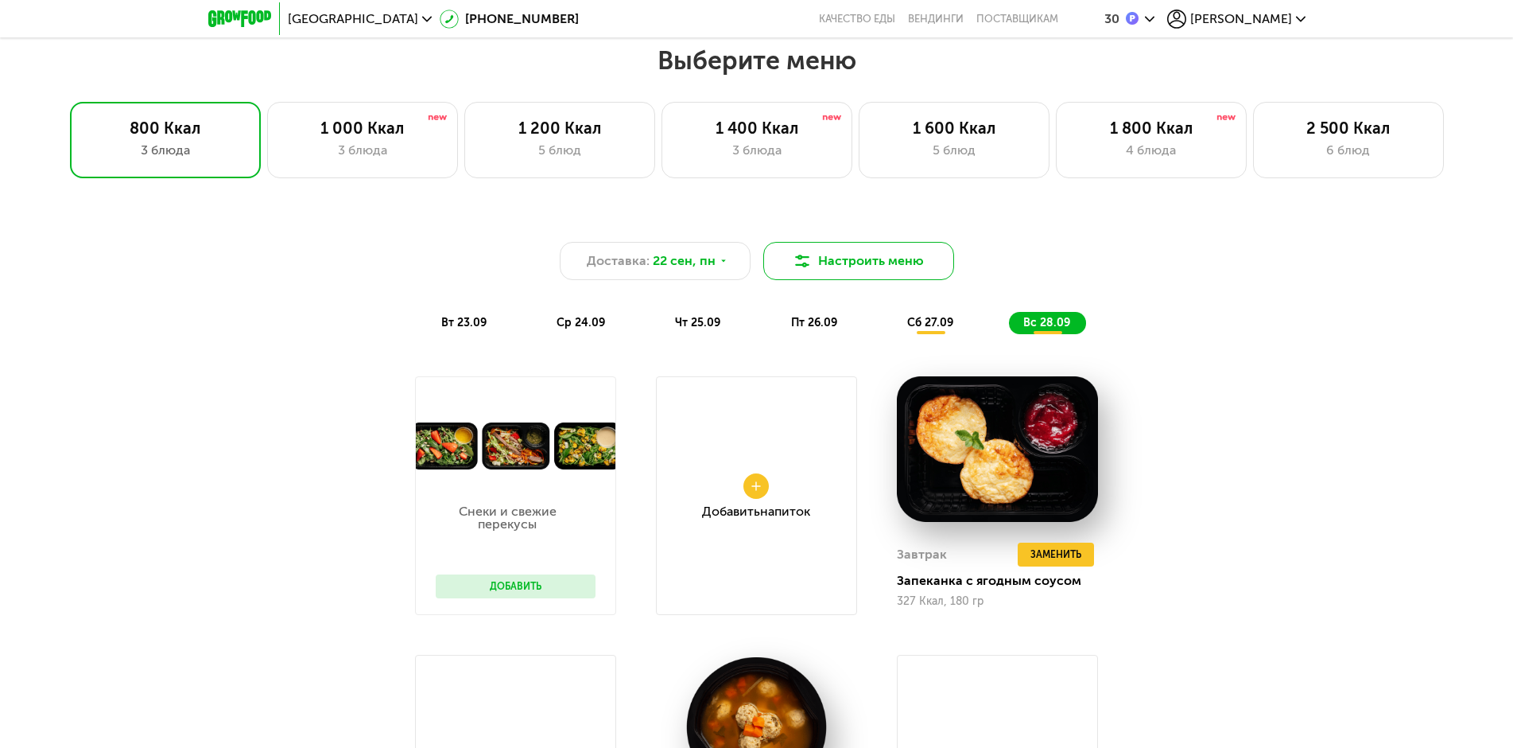
click at [824, 268] on button "Настроить меню" at bounding box center [859, 261] width 191 height 38
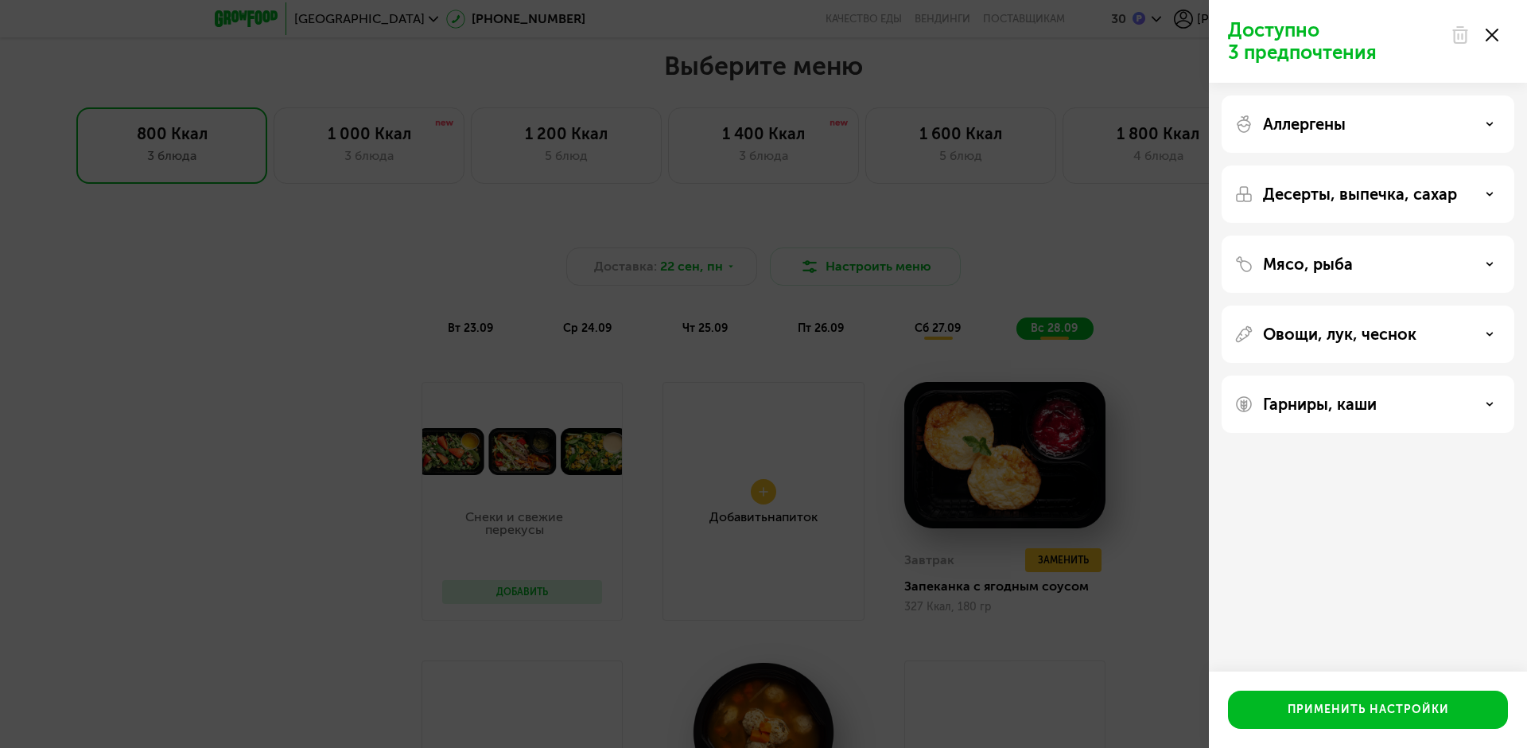
click at [1487, 192] on icon at bounding box center [1490, 194] width 8 height 8
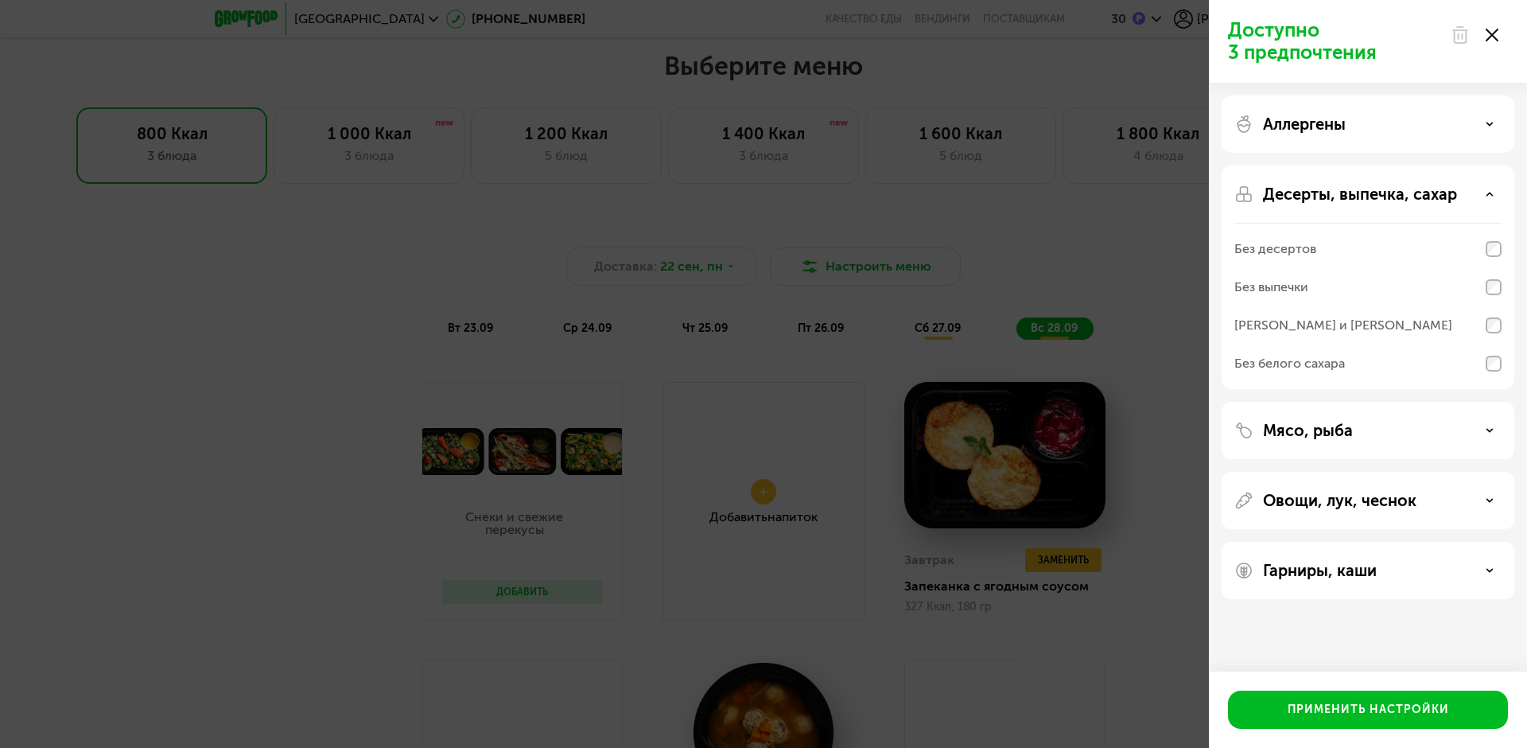
click at [1487, 192] on icon at bounding box center [1490, 194] width 8 height 8
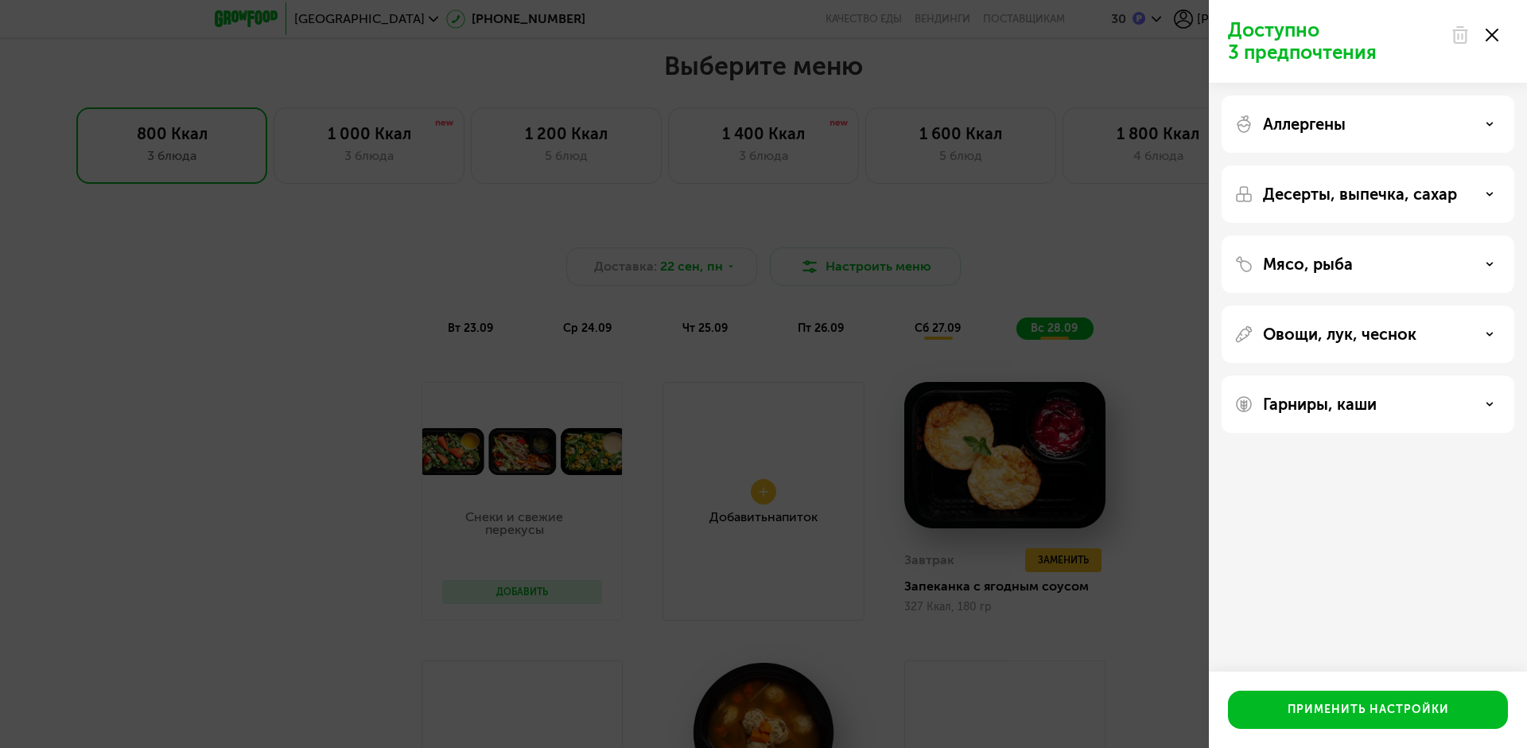
click at [1496, 41] on div at bounding box center [1474, 35] width 67 height 32
click at [1495, 35] on icon at bounding box center [1492, 35] width 13 height 13
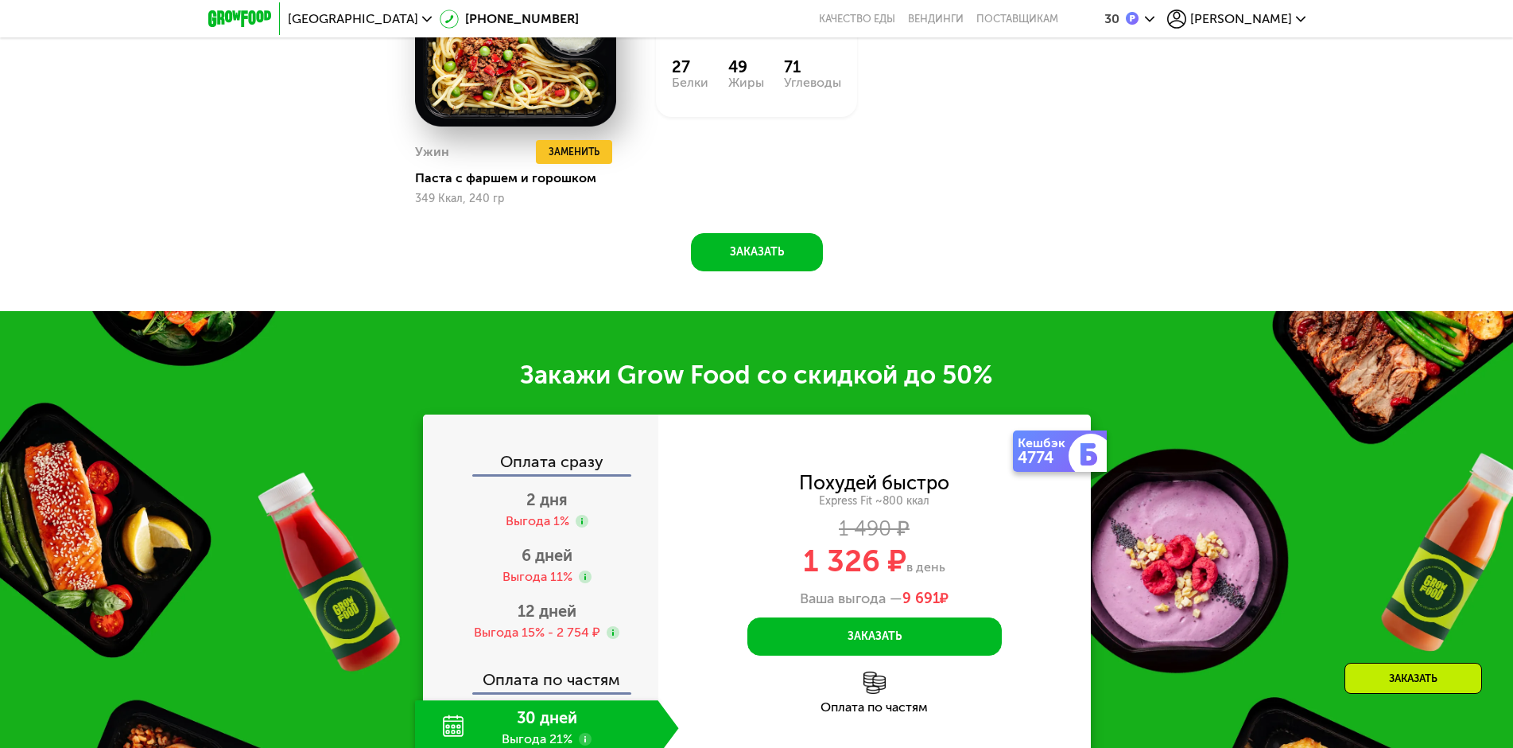
scroll to position [2364, 0]
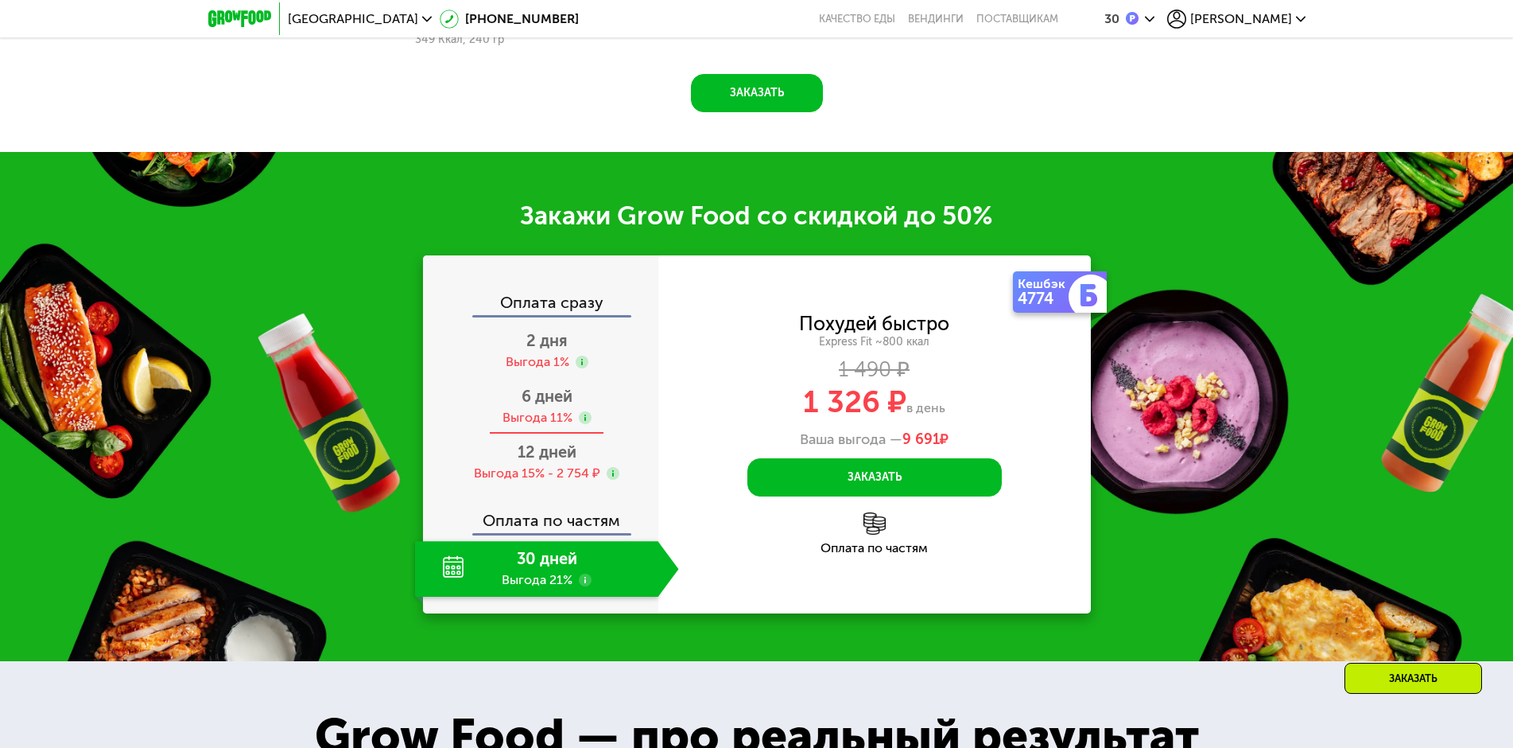
click at [506, 400] on div "6 дней Выгода 11%" at bounding box center [547, 407] width 264 height 56
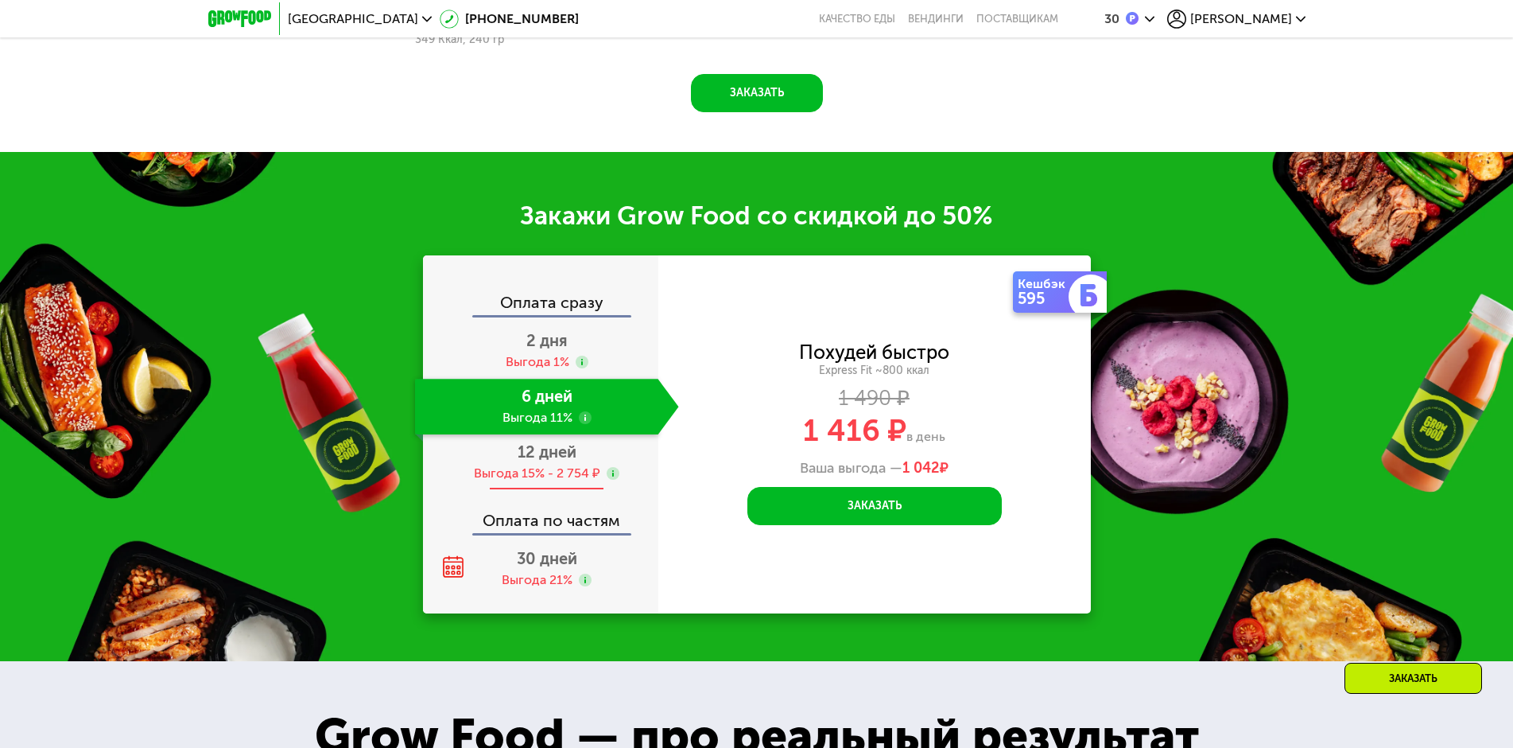
click at [521, 476] on div "Выгода 15% - 2 754 ₽" at bounding box center [537, 472] width 126 height 17
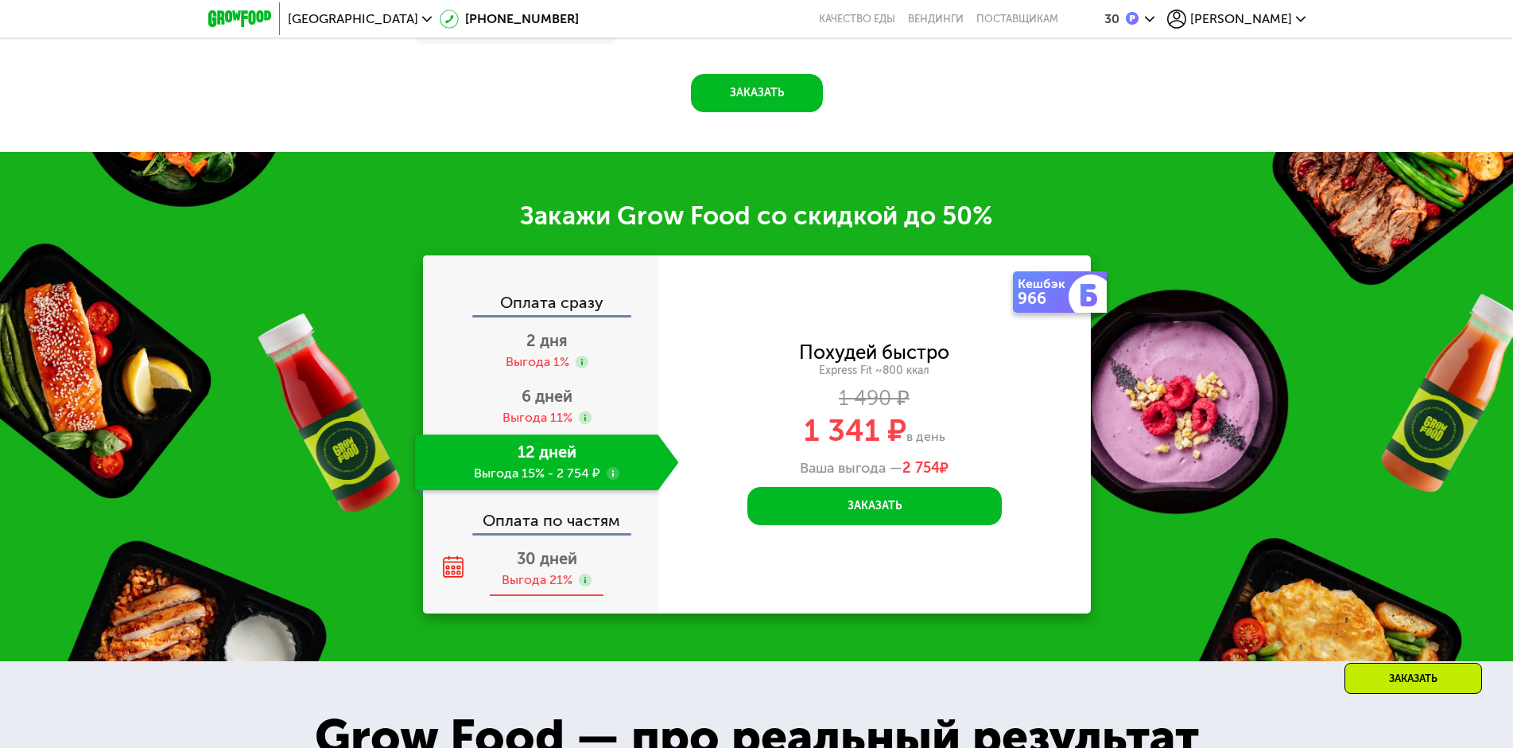
click at [548, 568] on span "30 дней" at bounding box center [547, 558] width 60 height 19
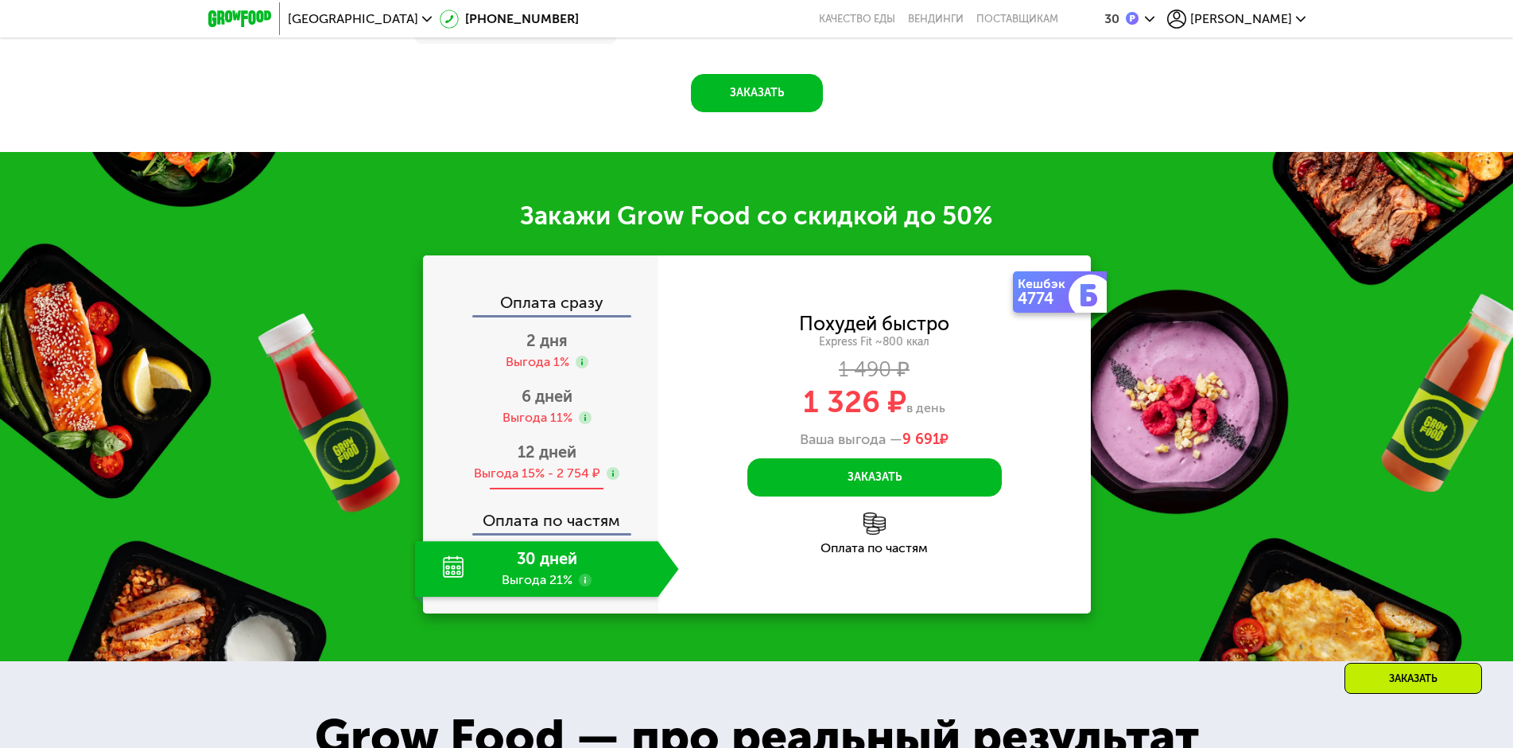
click at [505, 482] on div "Выгода 15% - 2 754 ₽" at bounding box center [537, 472] width 126 height 17
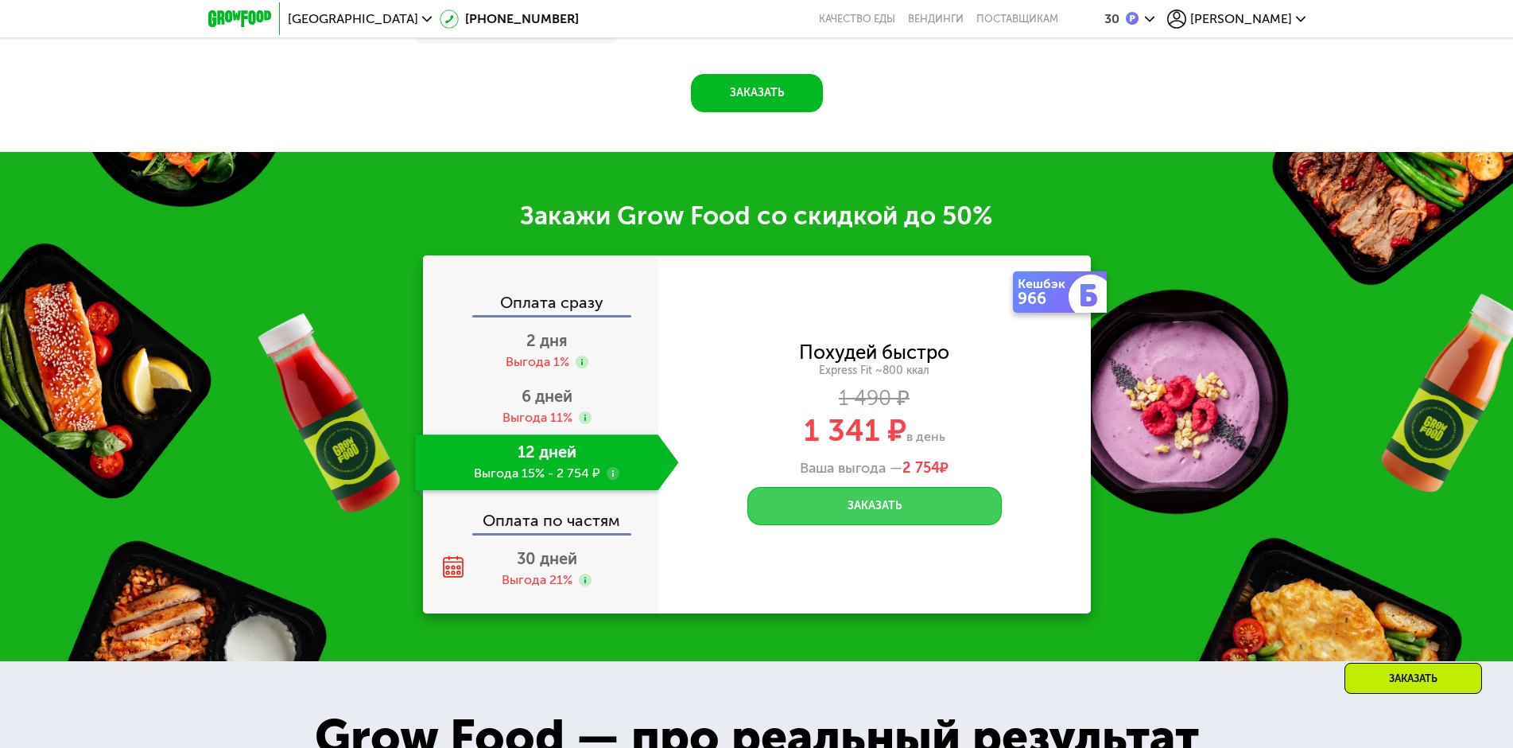
click at [867, 507] on button "Заказать" at bounding box center [875, 506] width 255 height 38
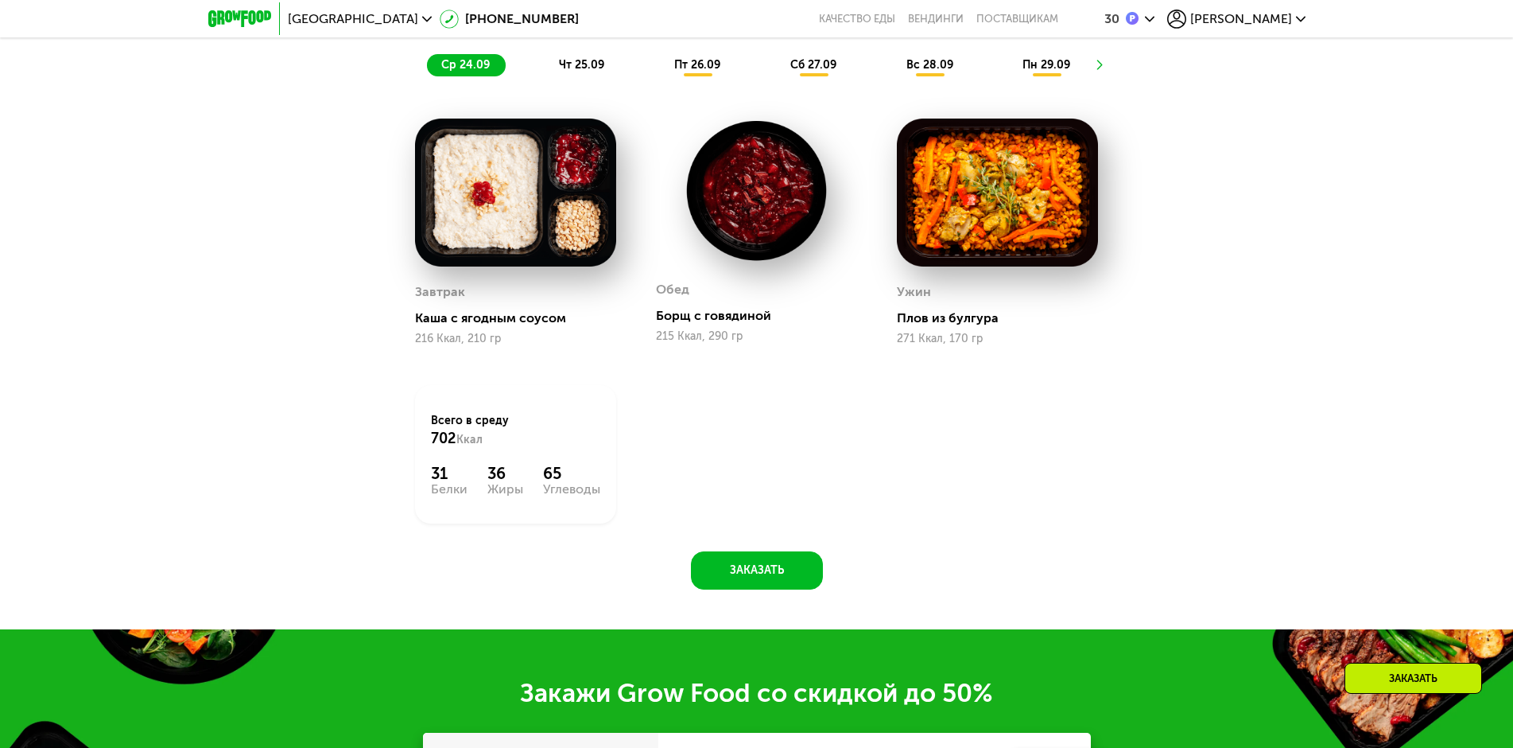
scroll to position [1191, 0]
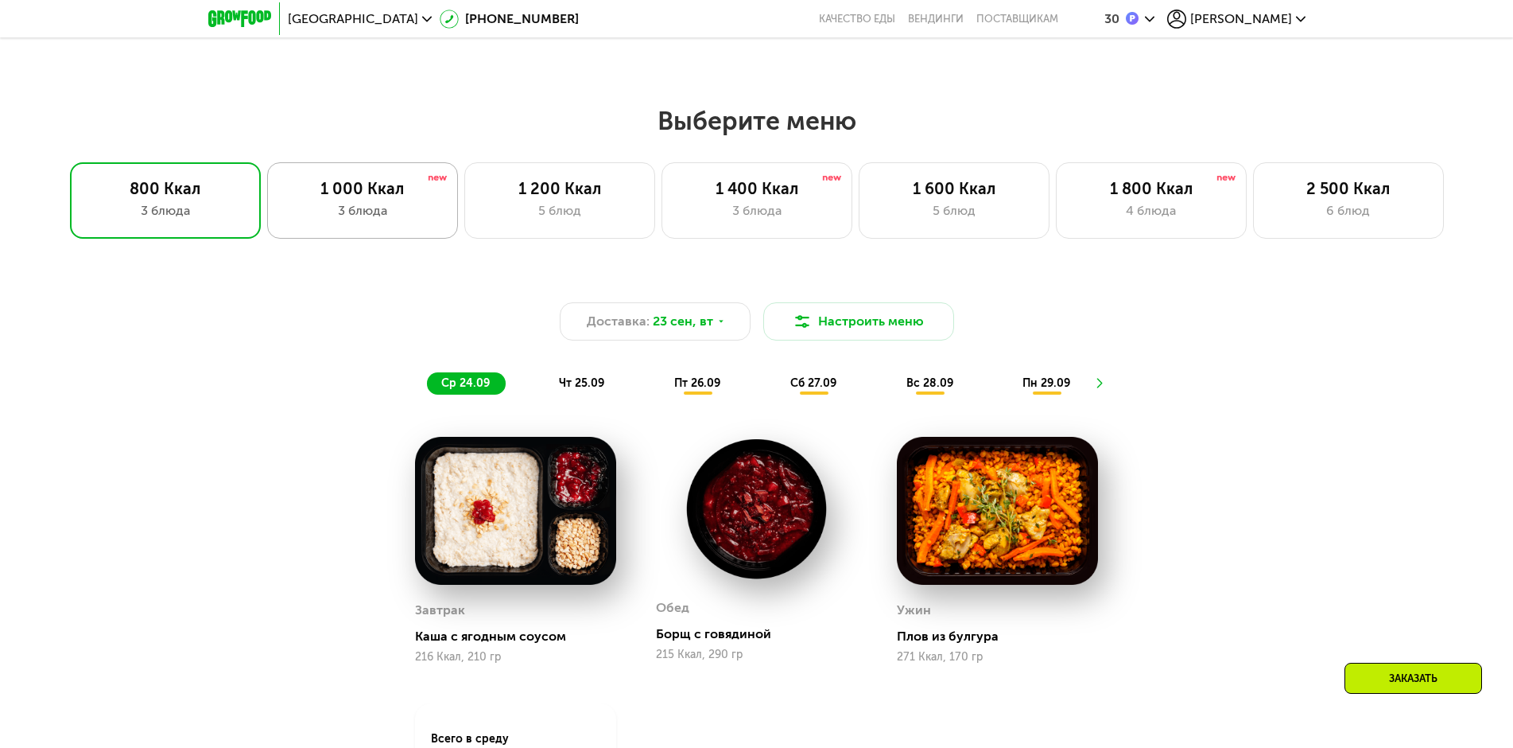
click at [394, 213] on div "3 блюда" at bounding box center [362, 210] width 157 height 19
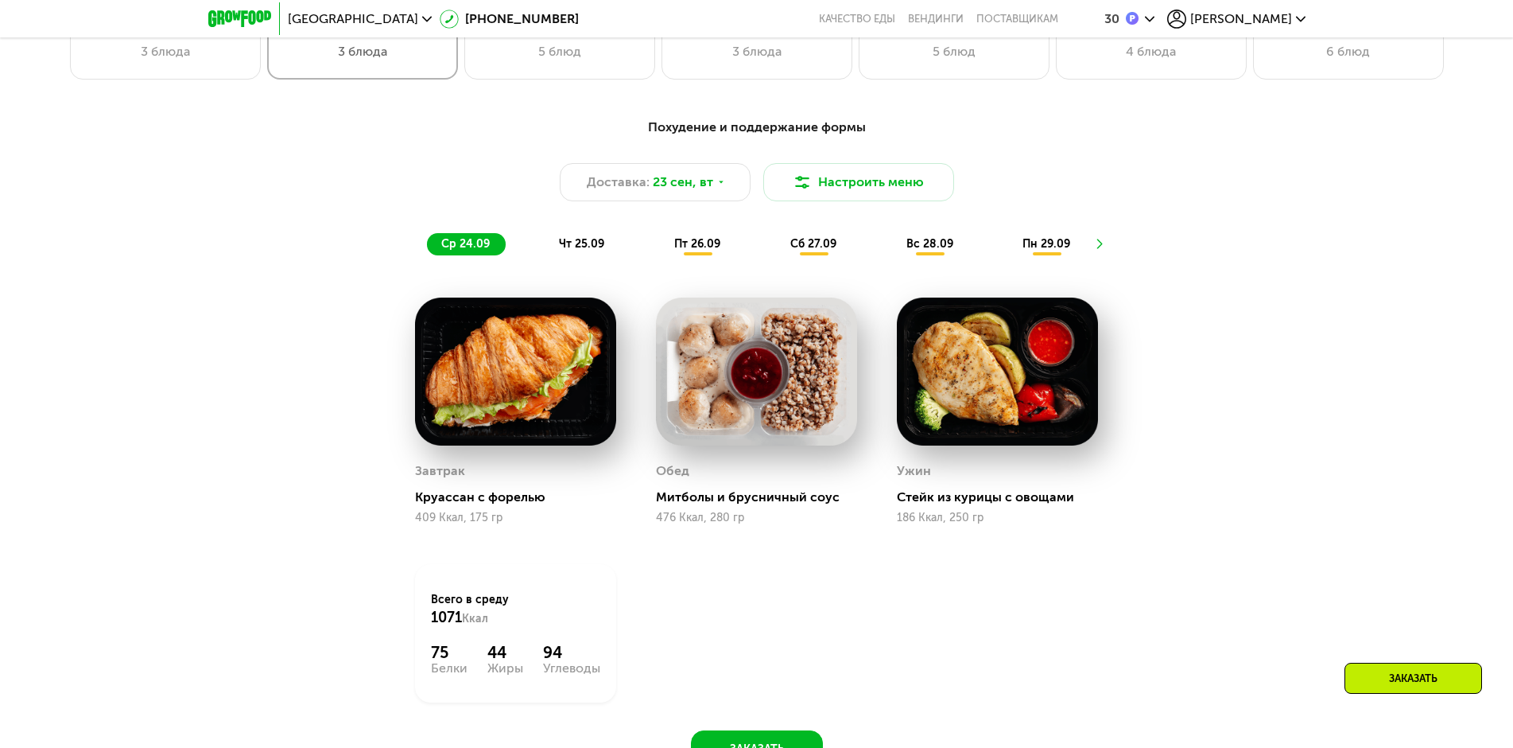
scroll to position [1509, 0]
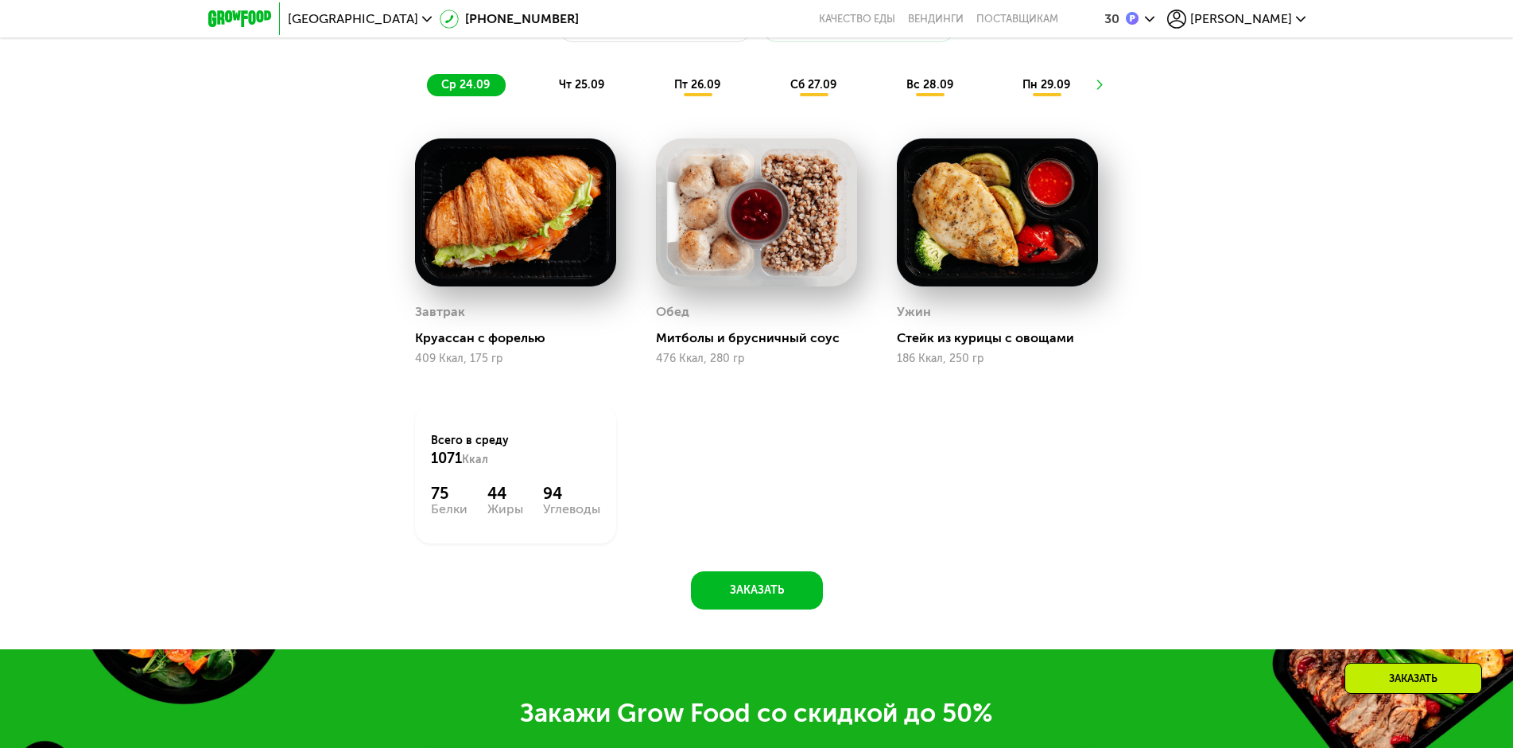
click at [958, 252] on img at bounding box center [997, 212] width 201 height 148
click at [581, 91] on span "чт 25.09" at bounding box center [581, 85] width 45 height 14
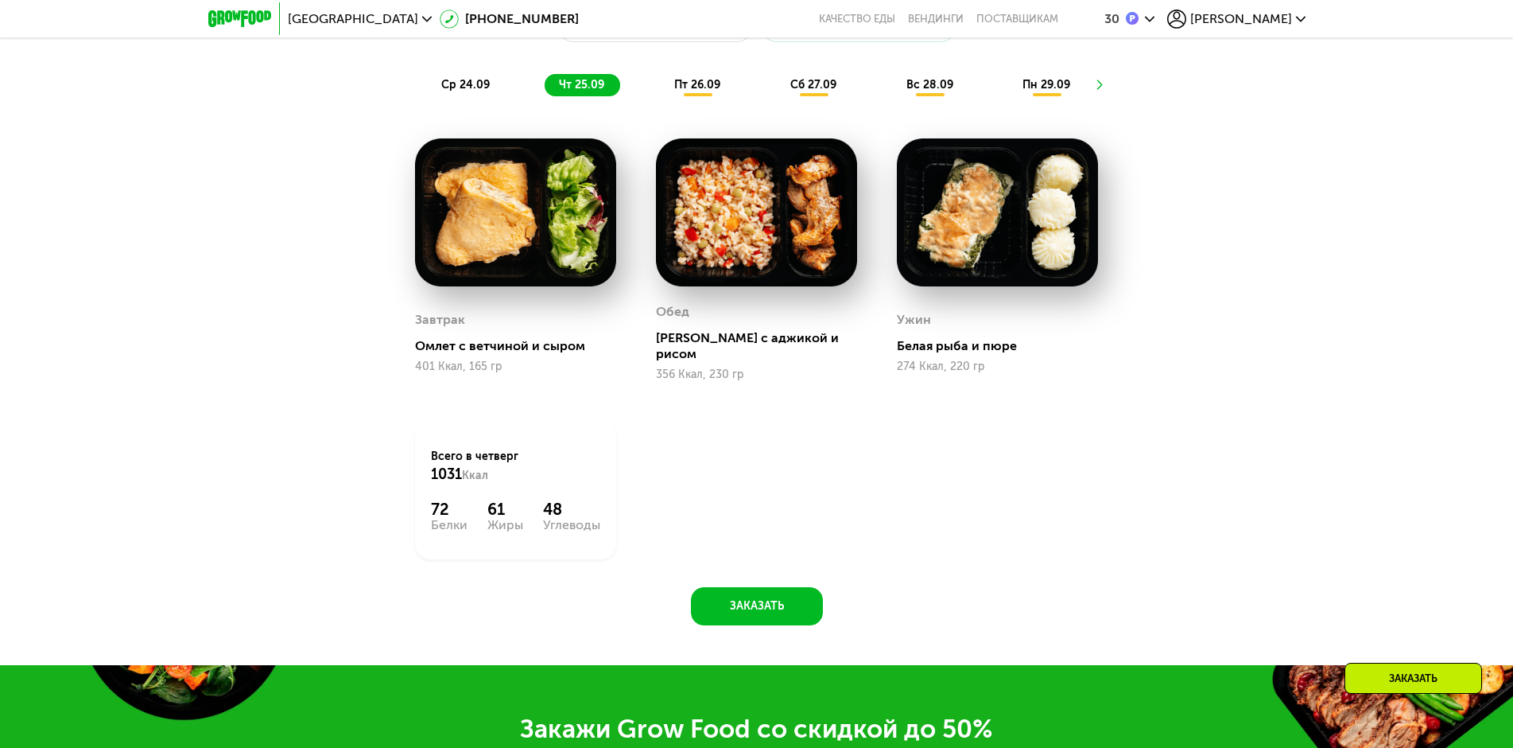
scroll to position [1191, 0]
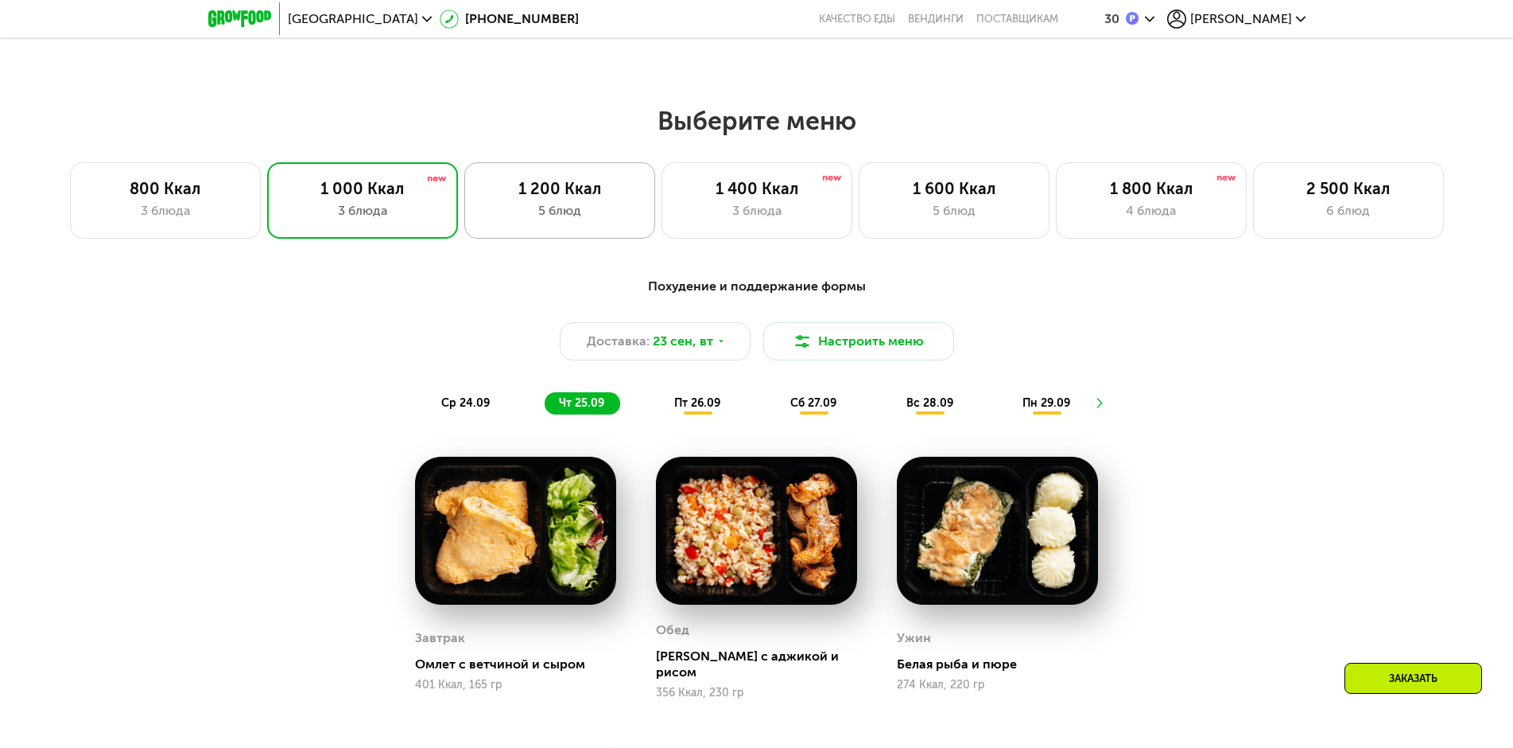
click at [550, 220] on div "5 блюд" at bounding box center [559, 210] width 157 height 19
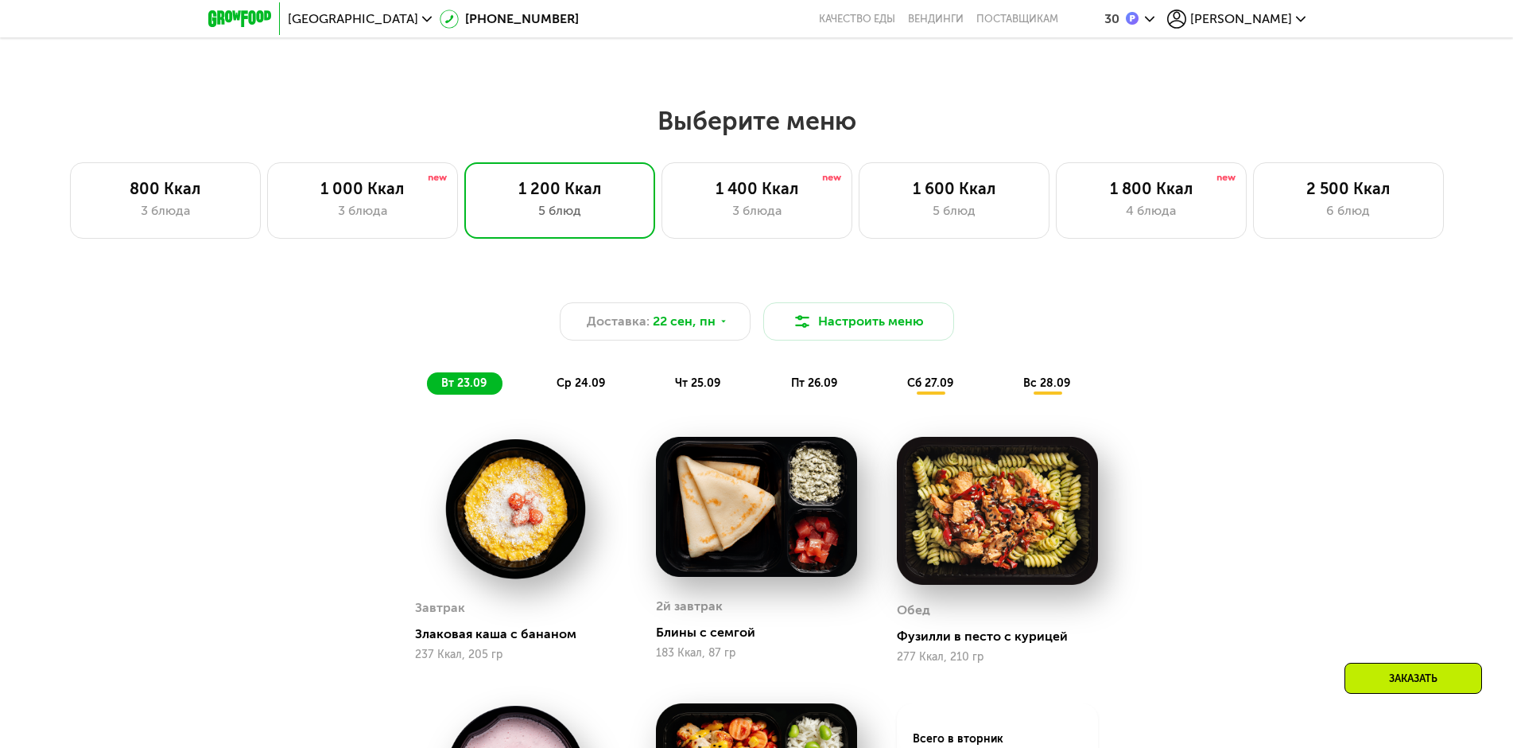
click at [571, 388] on span "ср 24.09" at bounding box center [581, 383] width 49 height 14
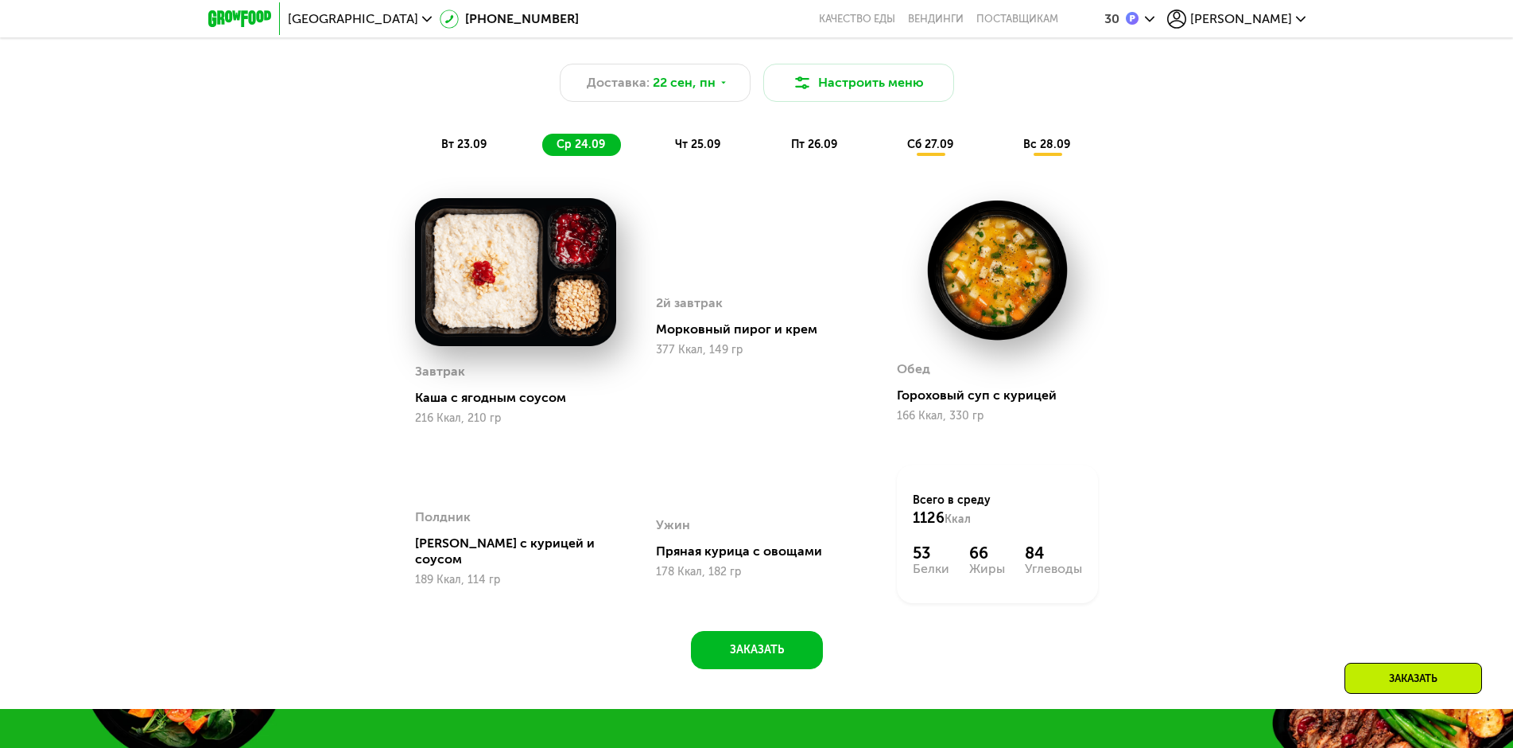
scroll to position [1509, 0]
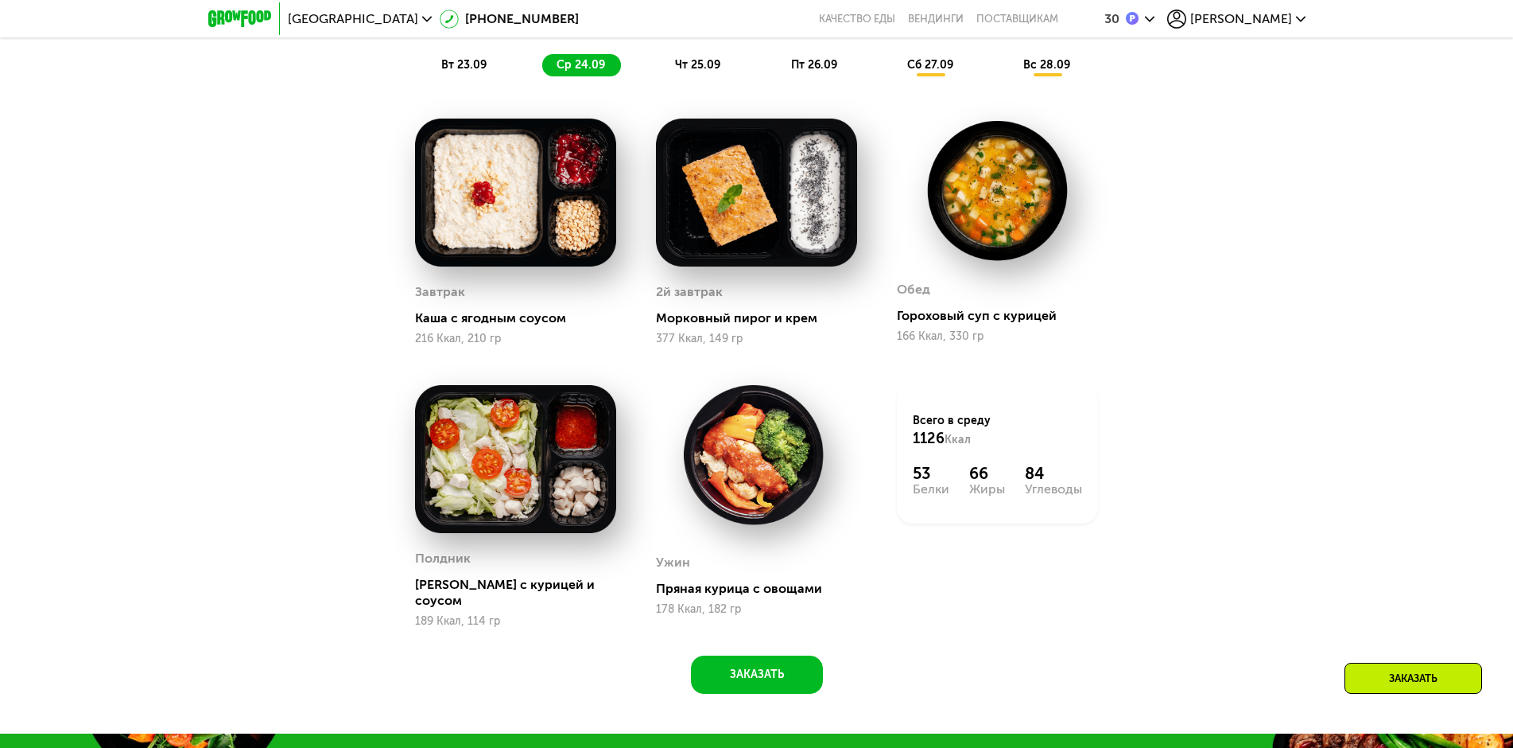
click at [697, 70] on span "чт 25.09" at bounding box center [697, 65] width 45 height 14
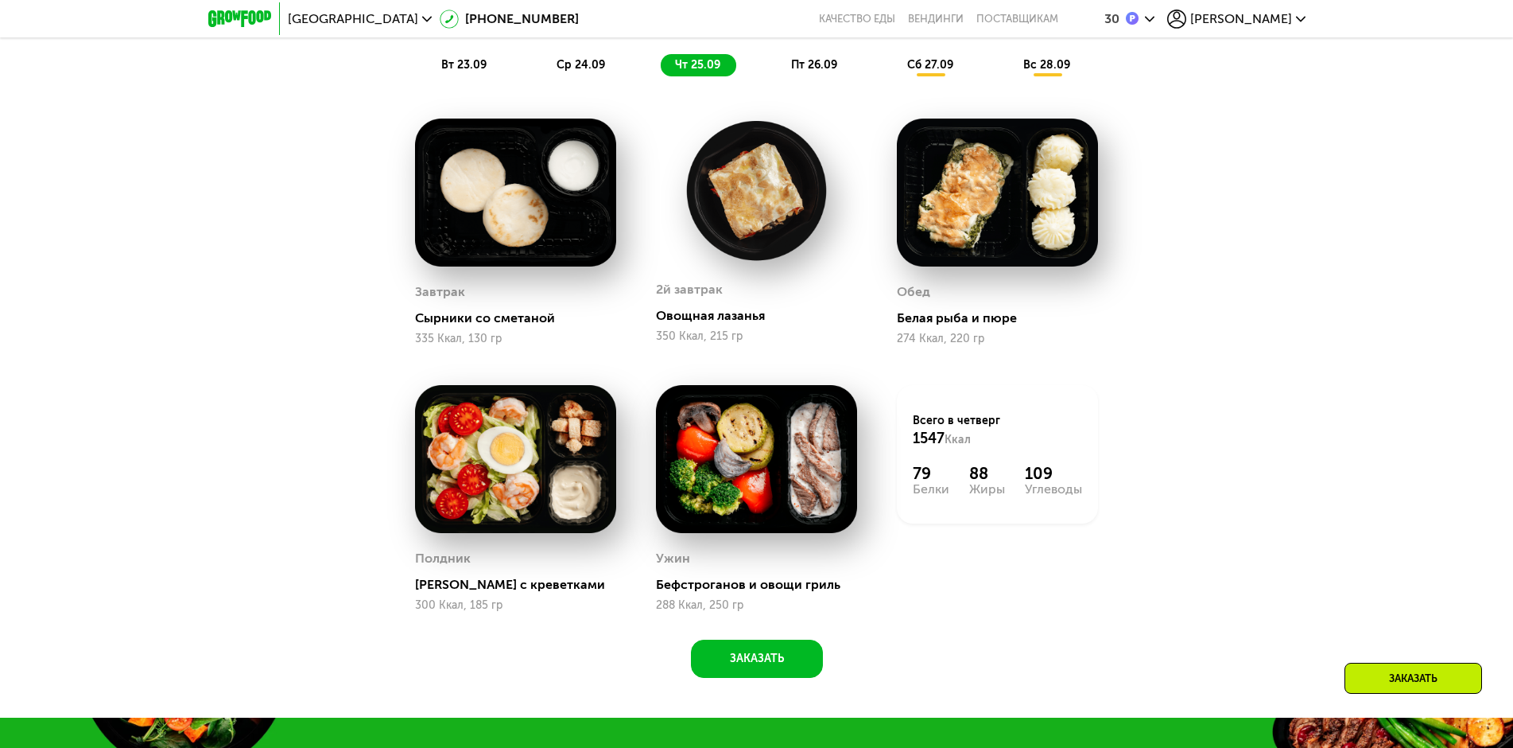
click at [823, 72] on span "пт 26.09" at bounding box center [814, 65] width 46 height 14
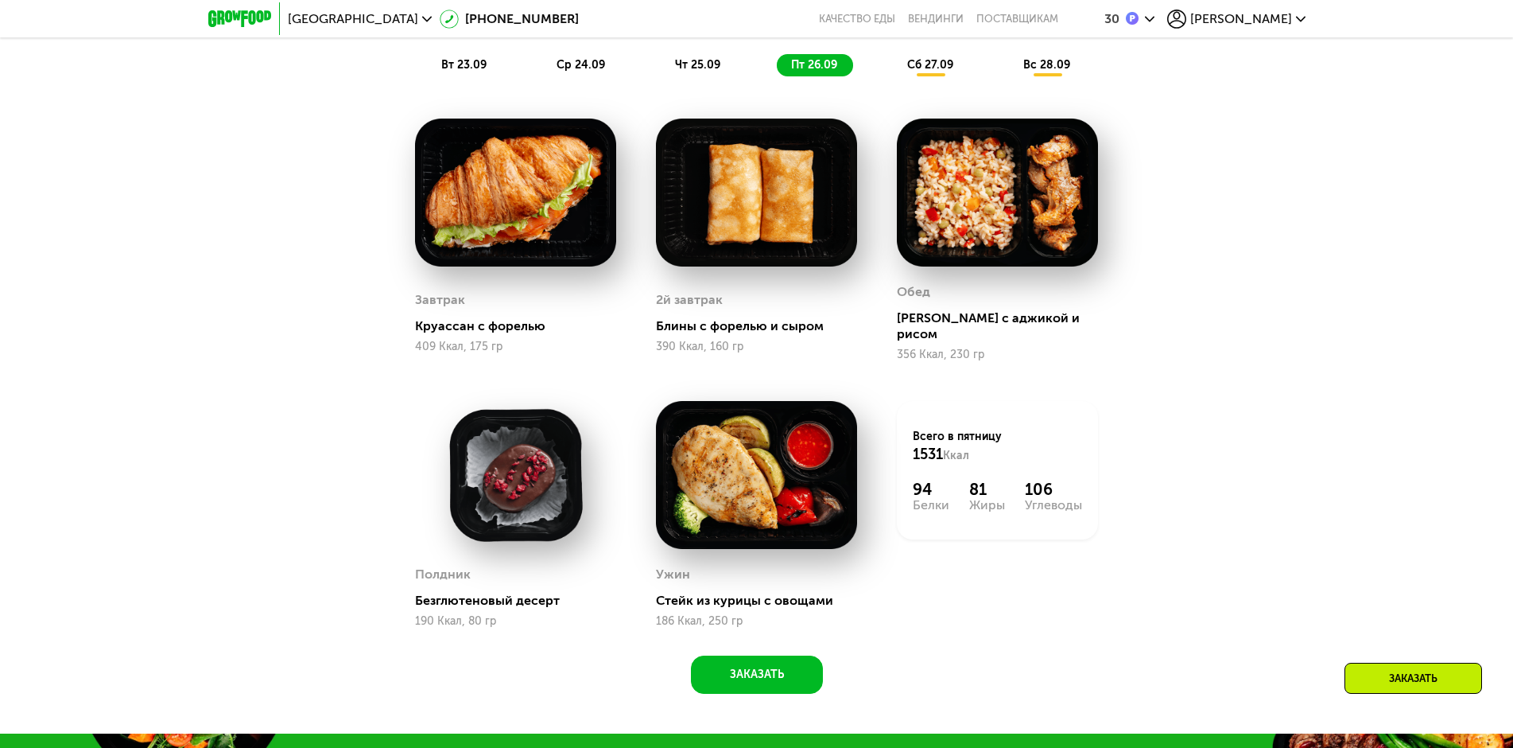
click at [927, 71] on span "сб 27.09" at bounding box center [930, 65] width 46 height 14
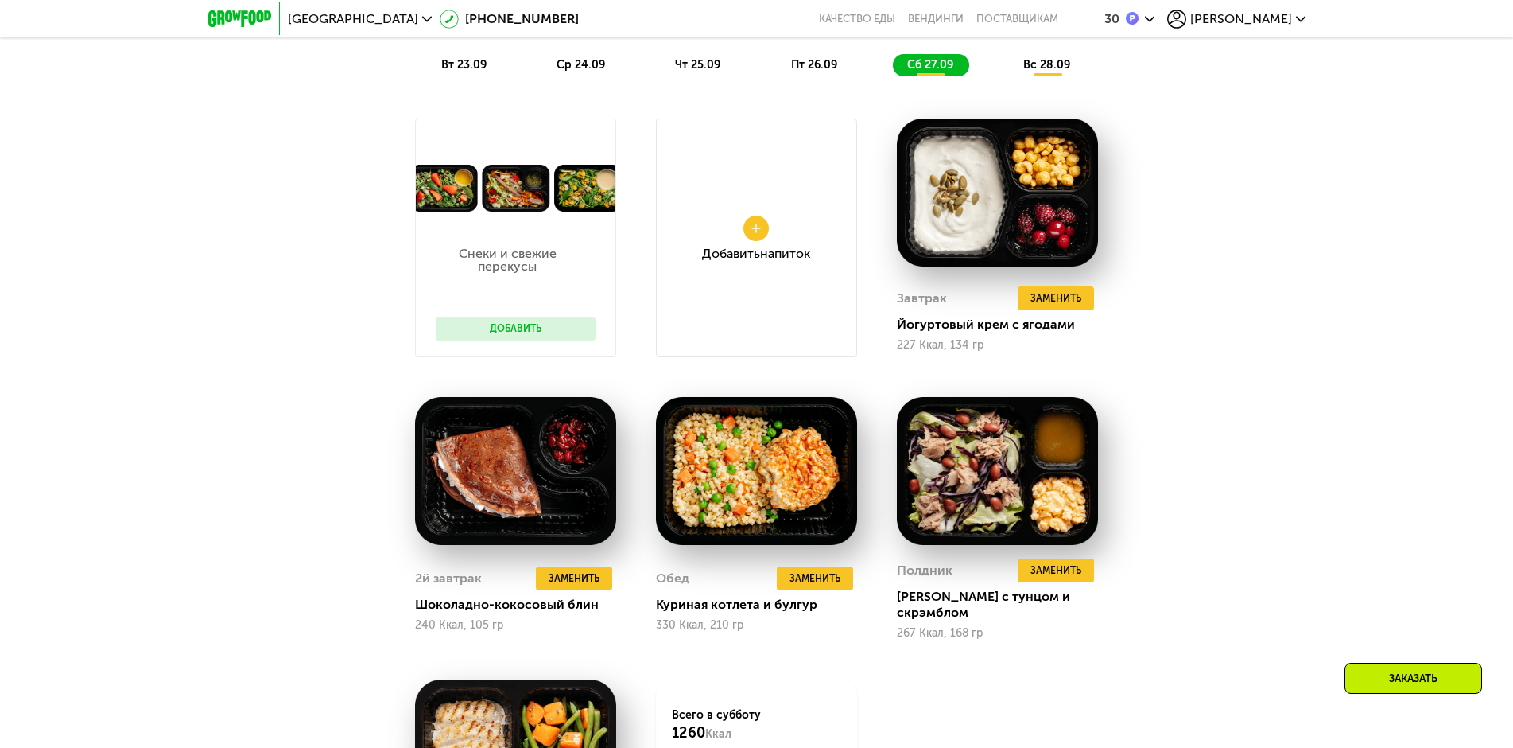
click at [449, 68] on span "вт 23.09" at bounding box center [463, 65] width 45 height 14
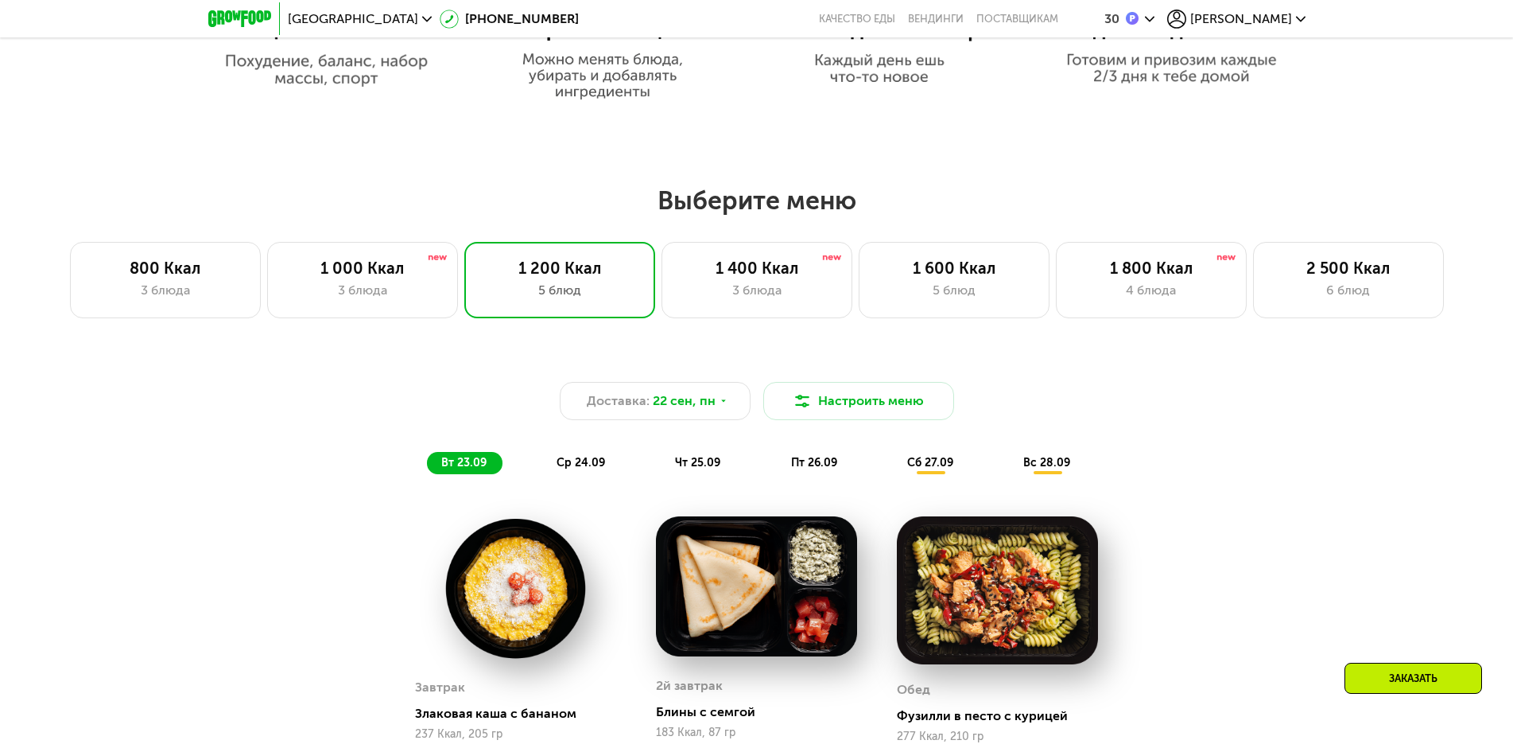
scroll to position [872, 0]
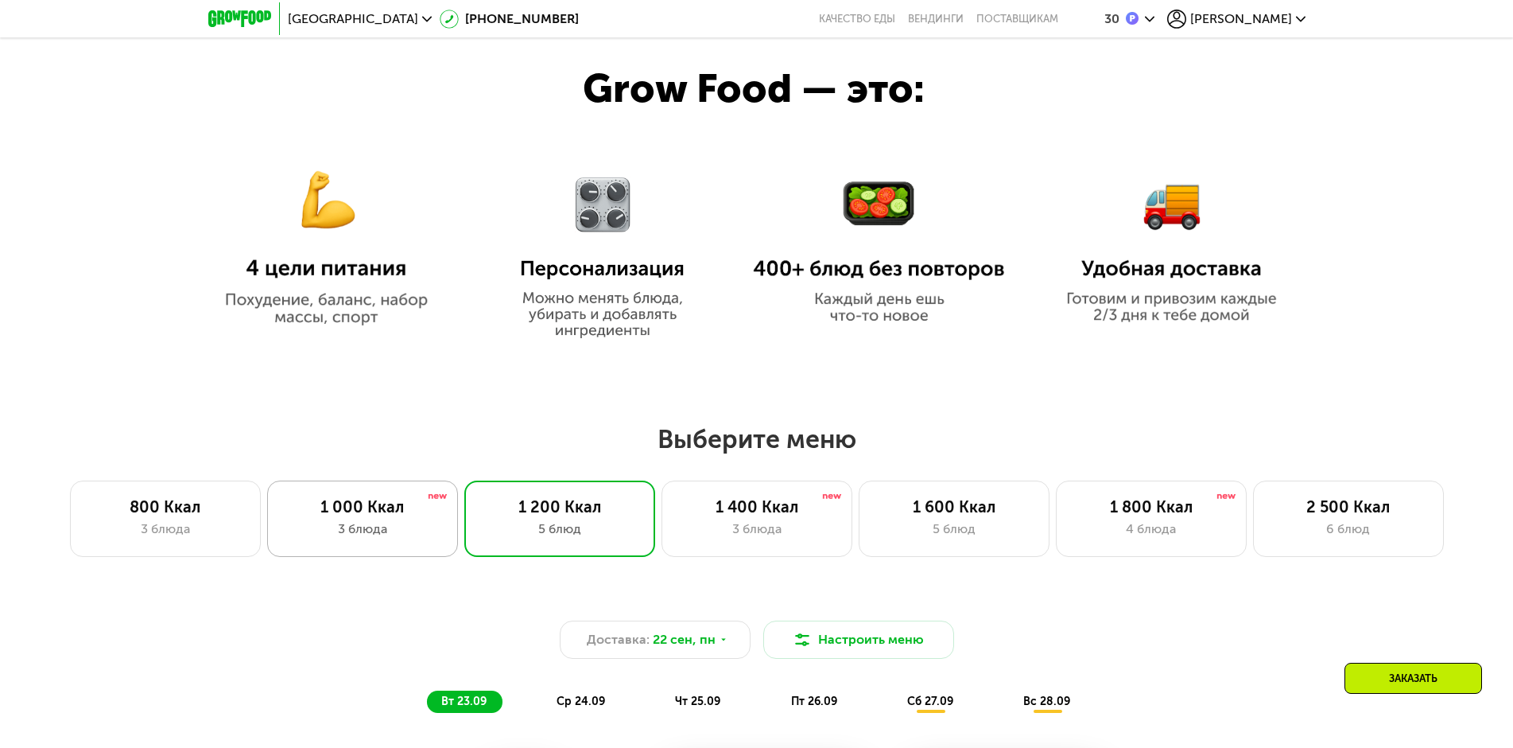
click at [371, 509] on div "1 000 Ккал" at bounding box center [362, 506] width 157 height 19
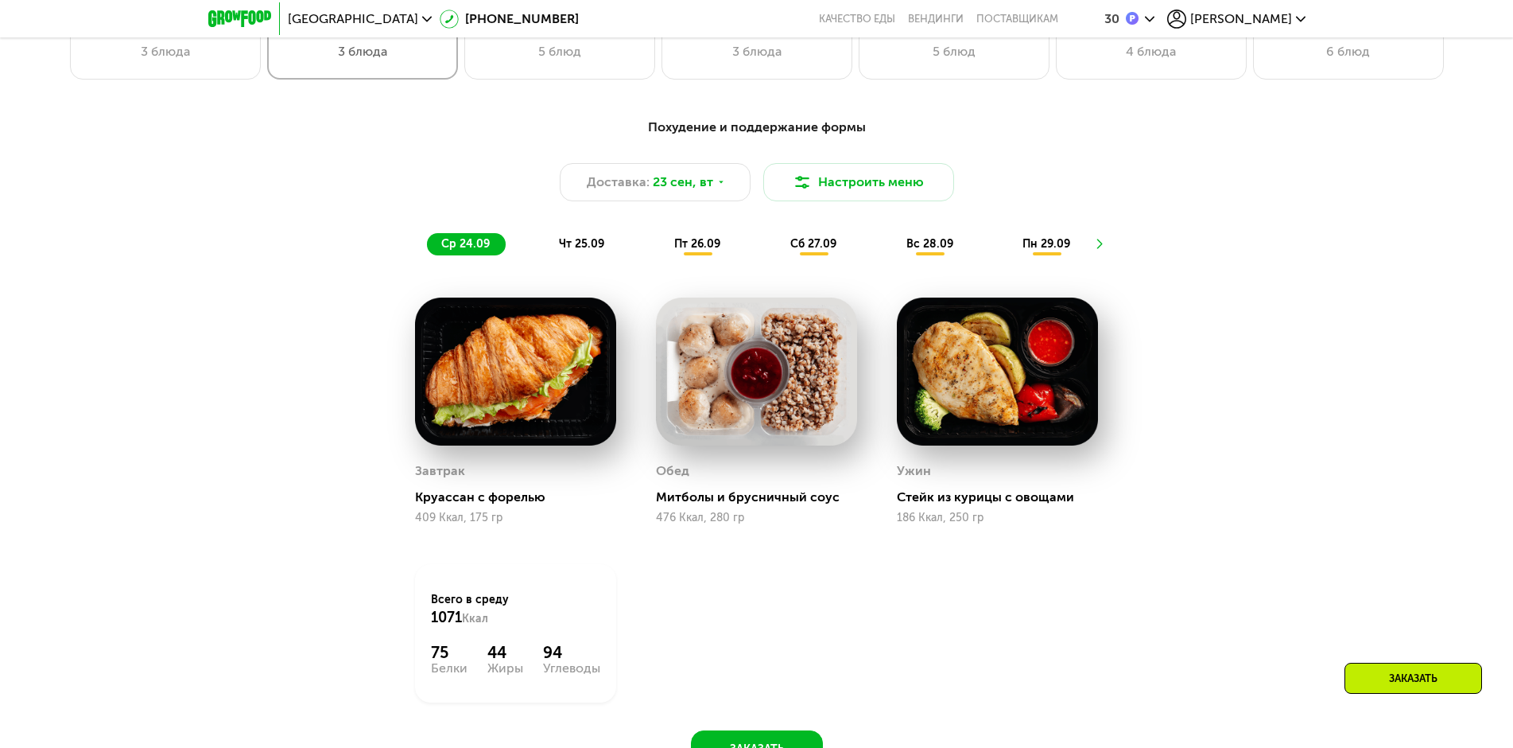
scroll to position [1429, 0]
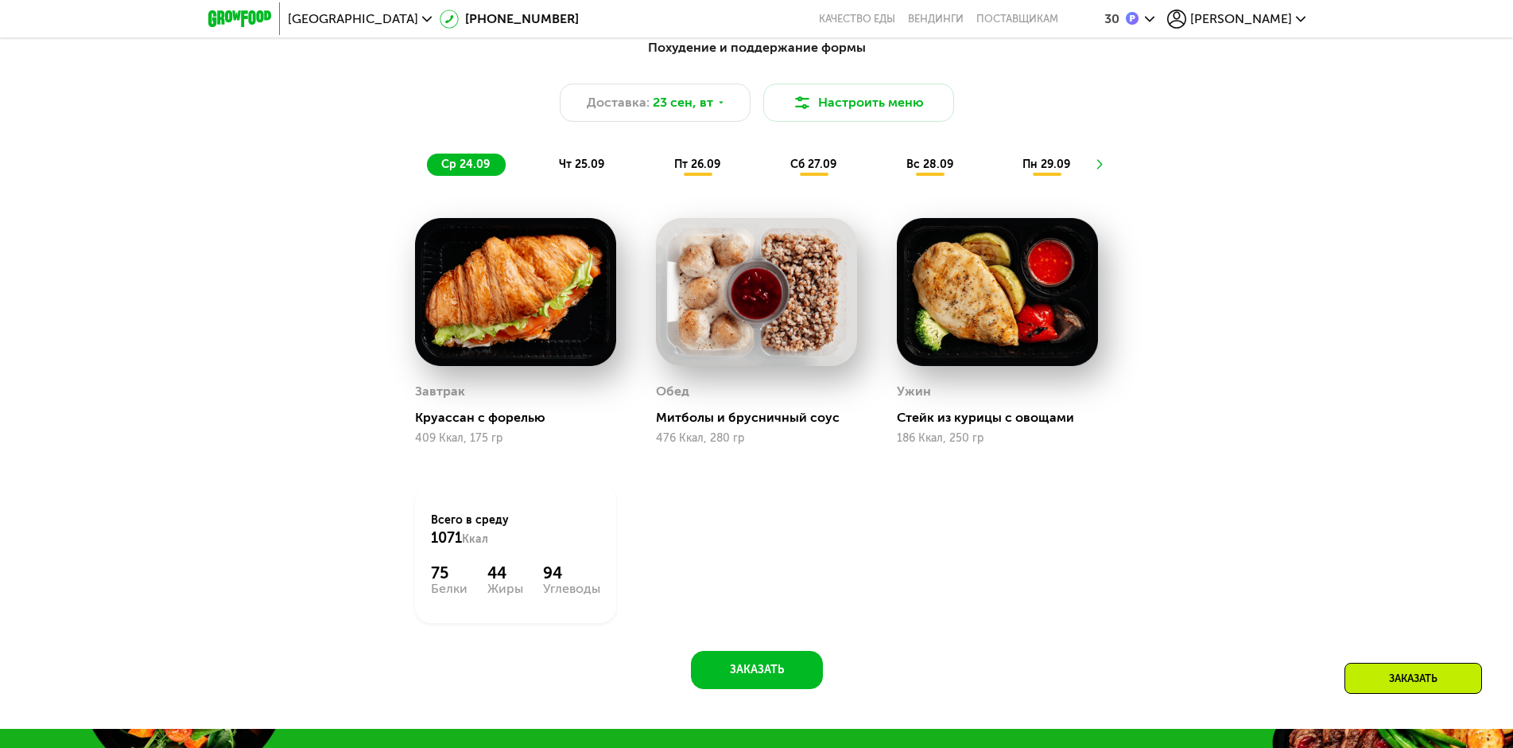
click at [709, 171] on span "пт 26.09" at bounding box center [697, 164] width 46 height 14
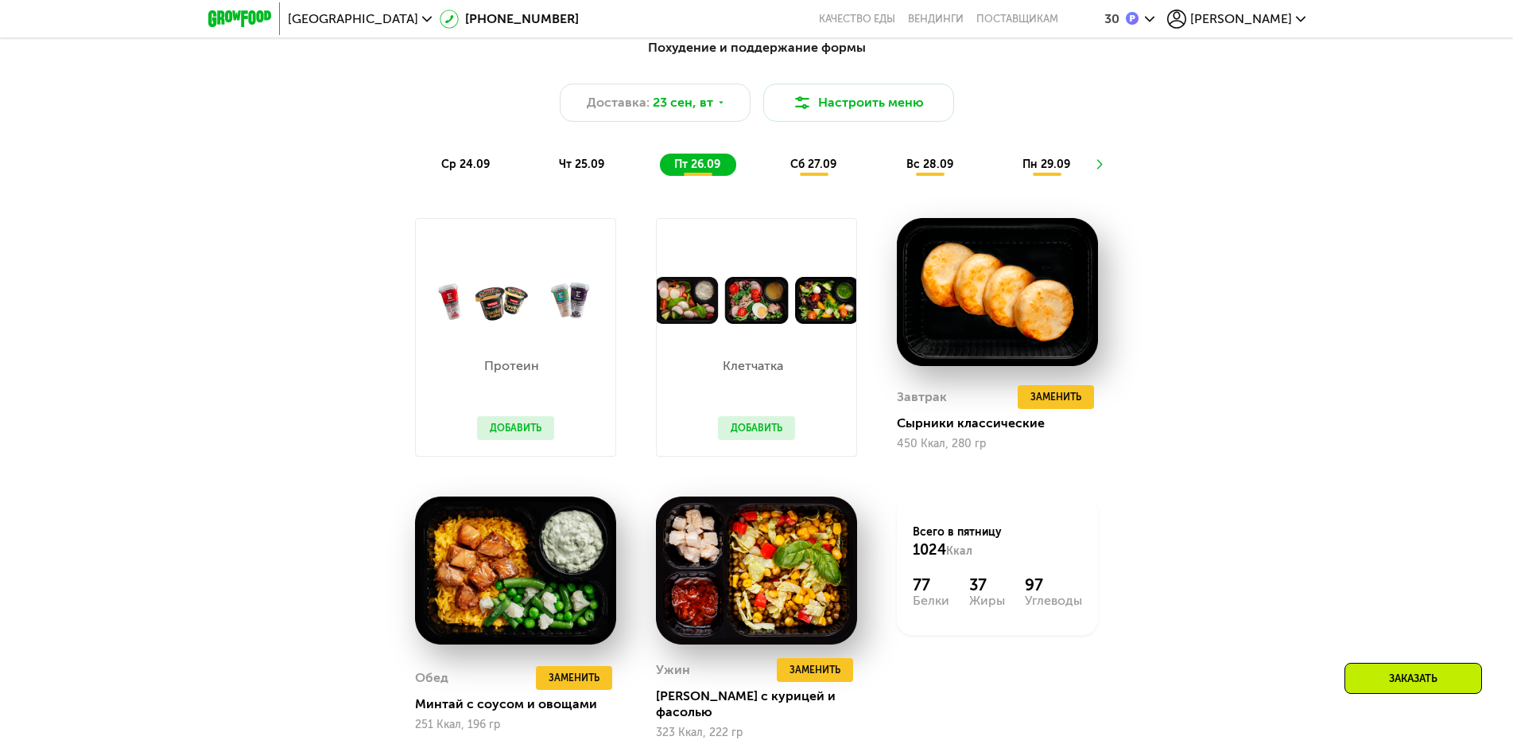
click at [496, 324] on img at bounding box center [516, 300] width 200 height 47
click at [499, 371] on p "Протеин" at bounding box center [511, 365] width 69 height 13
click at [511, 440] on button "Добавить" at bounding box center [515, 428] width 77 height 24
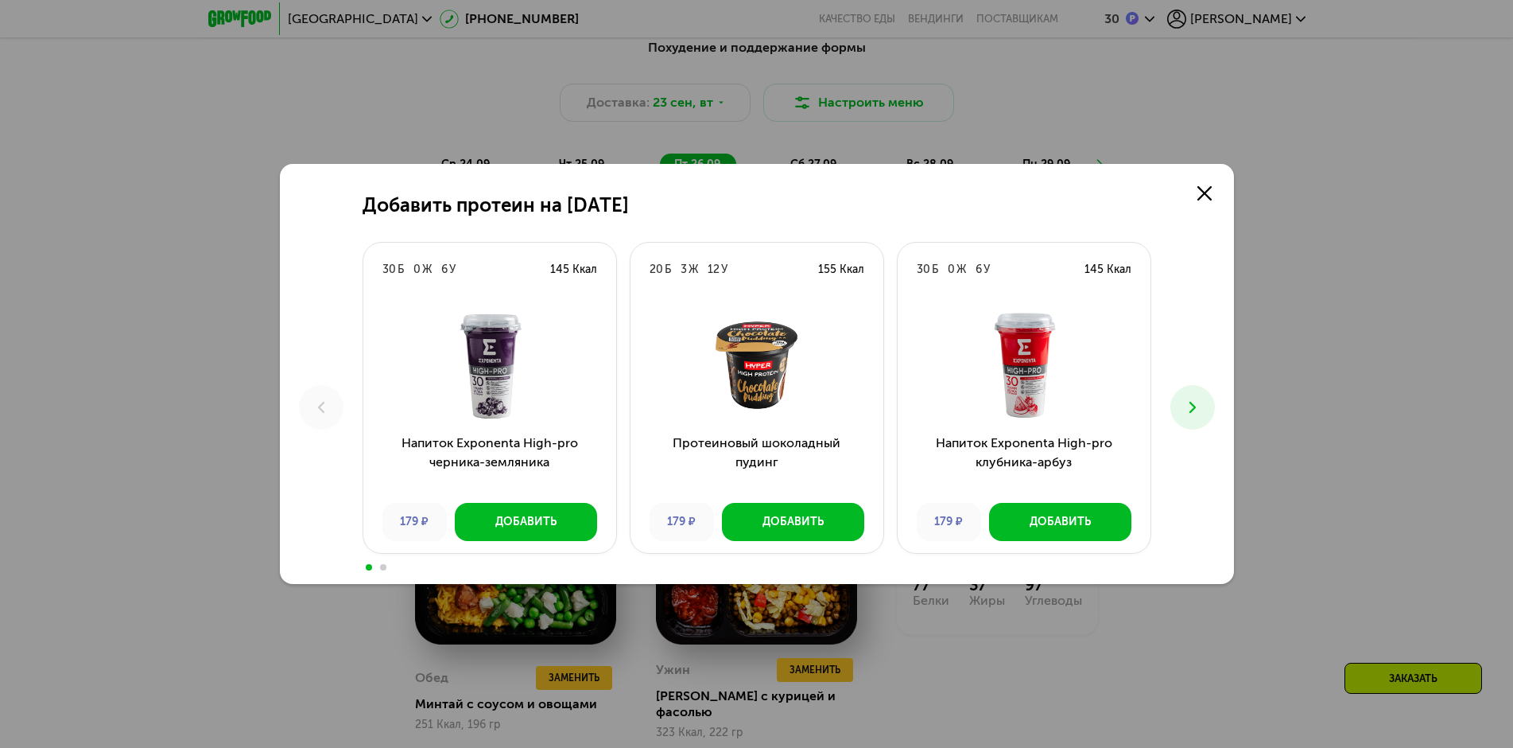
click at [1199, 405] on icon at bounding box center [1192, 407] width 19 height 19
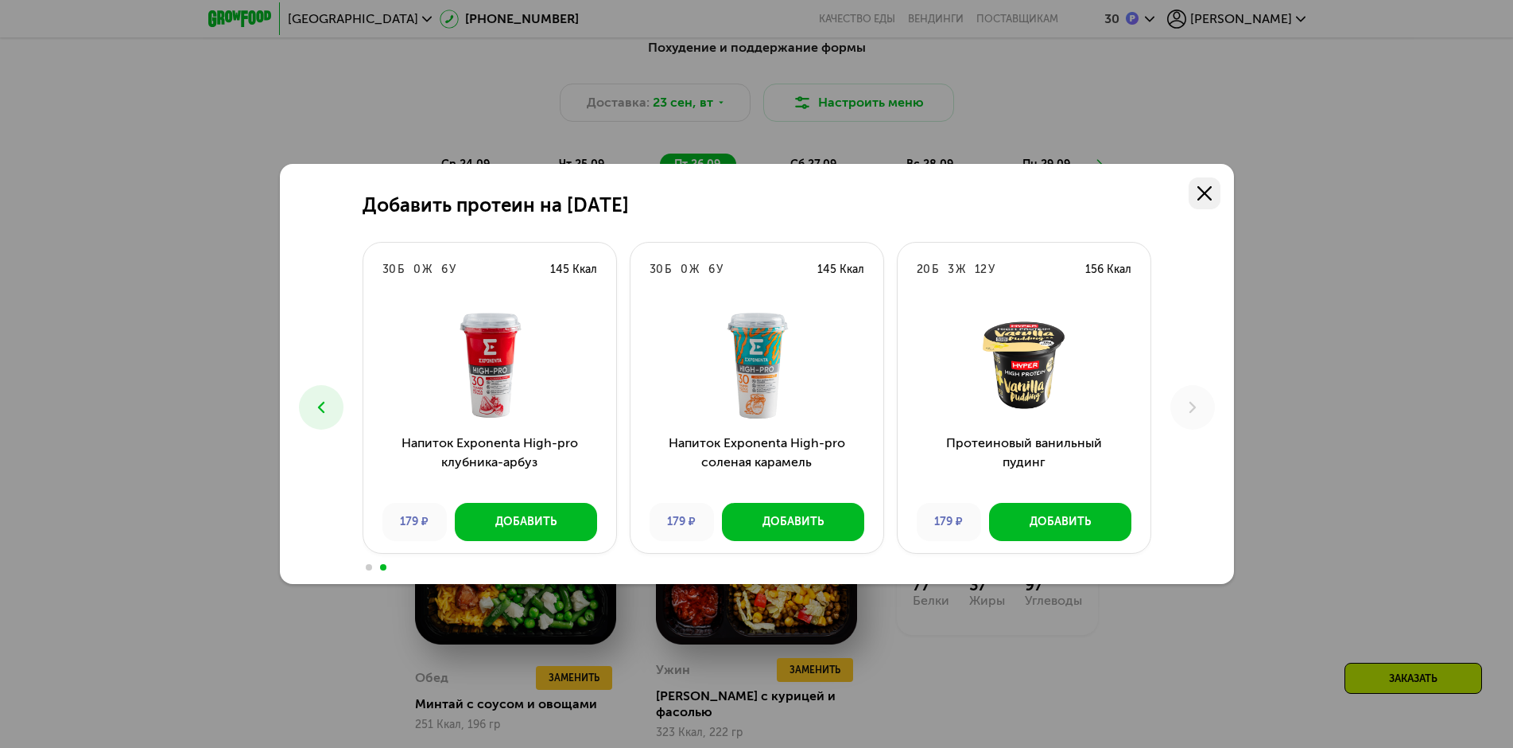
click at [1201, 188] on use at bounding box center [1205, 193] width 14 height 14
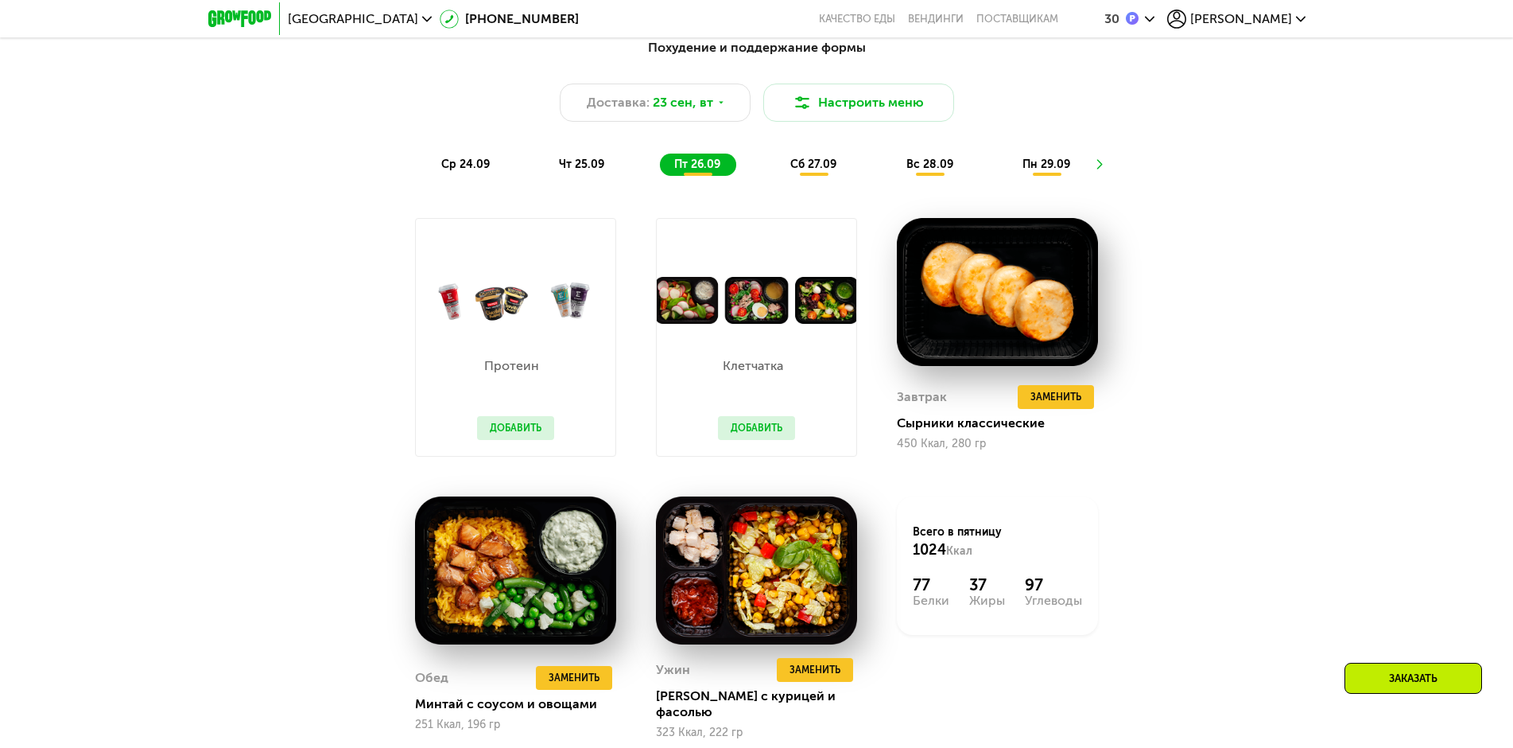
click at [739, 427] on button "Добавить" at bounding box center [756, 428] width 77 height 24
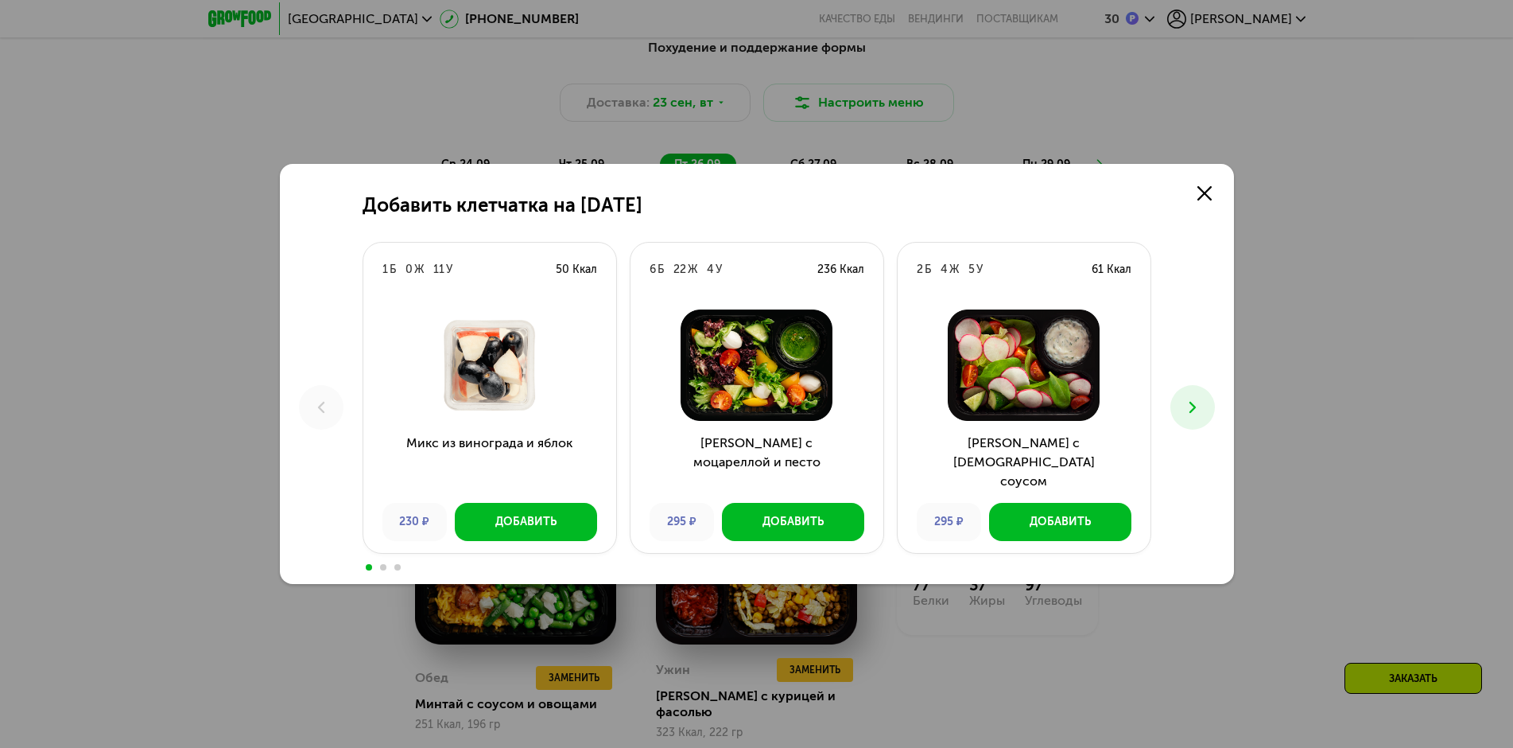
click at [1186, 409] on icon at bounding box center [1192, 407] width 19 height 19
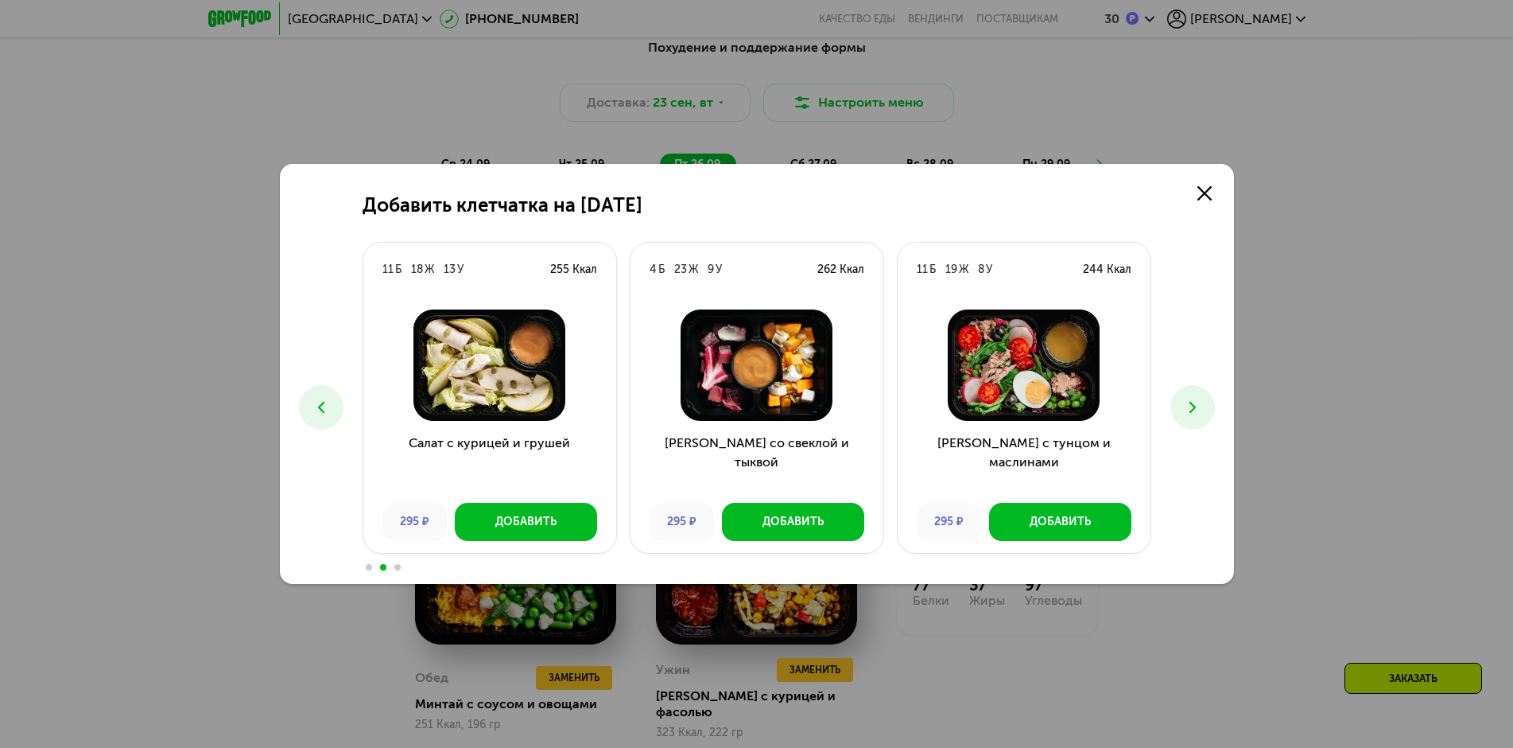
click at [1186, 409] on icon at bounding box center [1192, 407] width 19 height 19
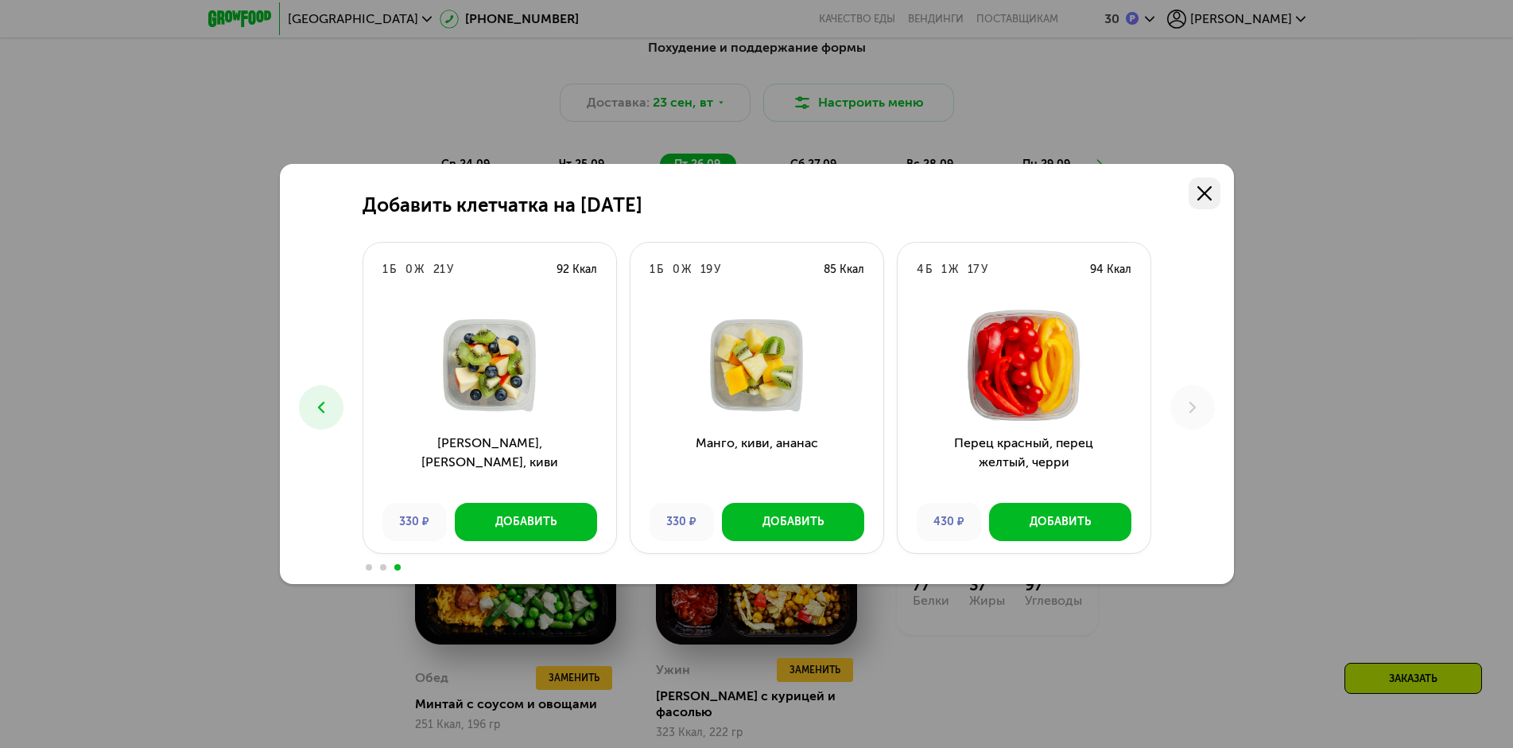
click at [1212, 188] on link at bounding box center [1205, 193] width 32 height 32
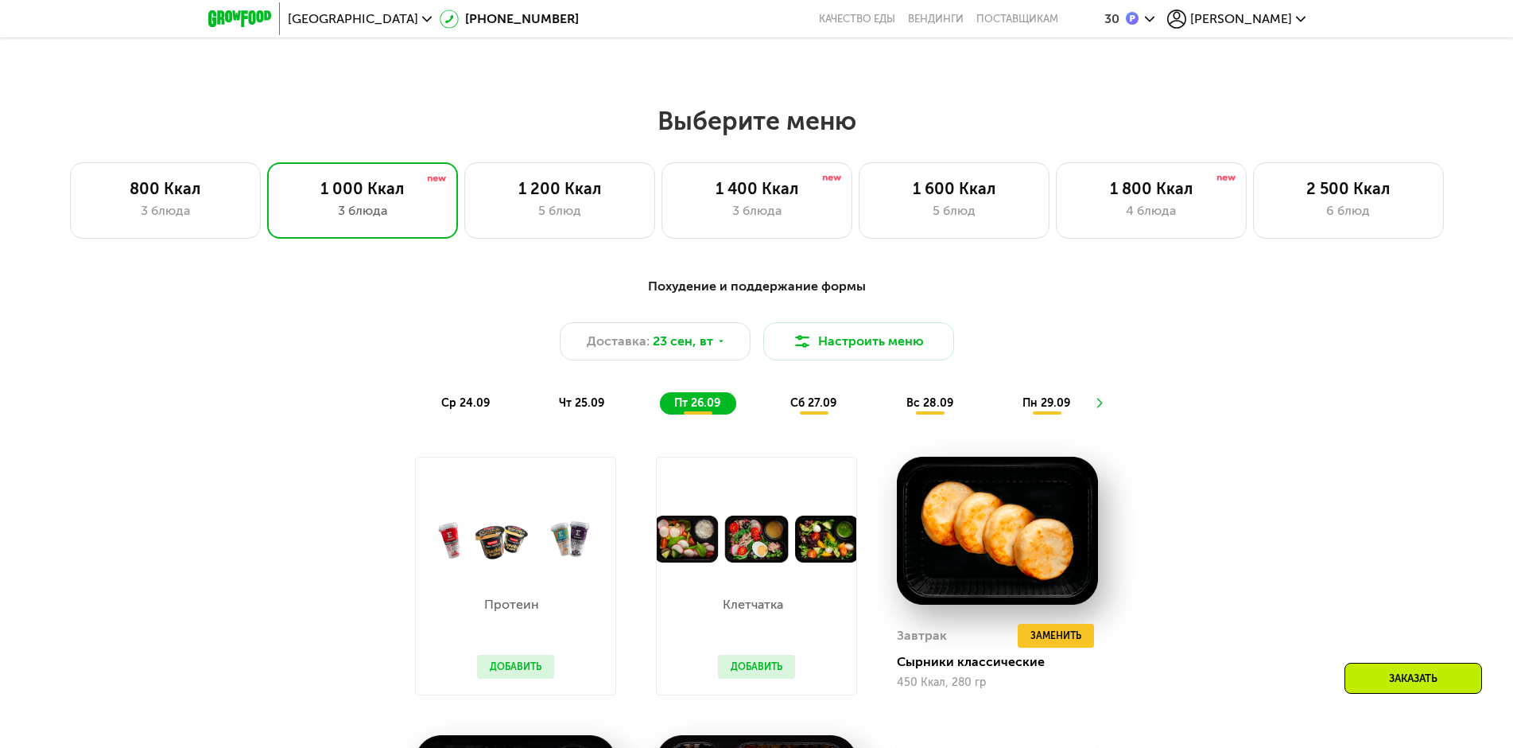
scroll to position [1111, 0]
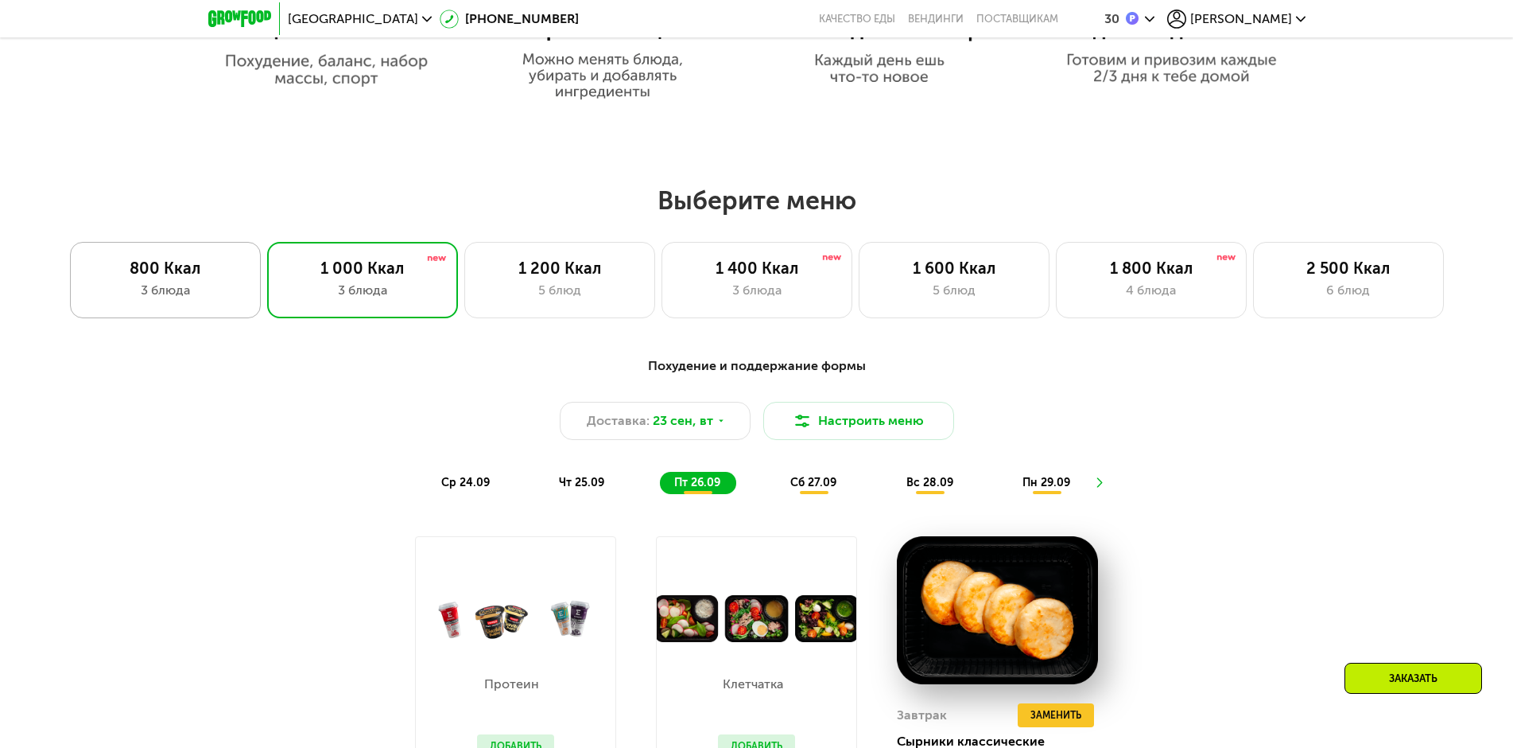
click at [150, 294] on div "3 блюда" at bounding box center [165, 290] width 157 height 19
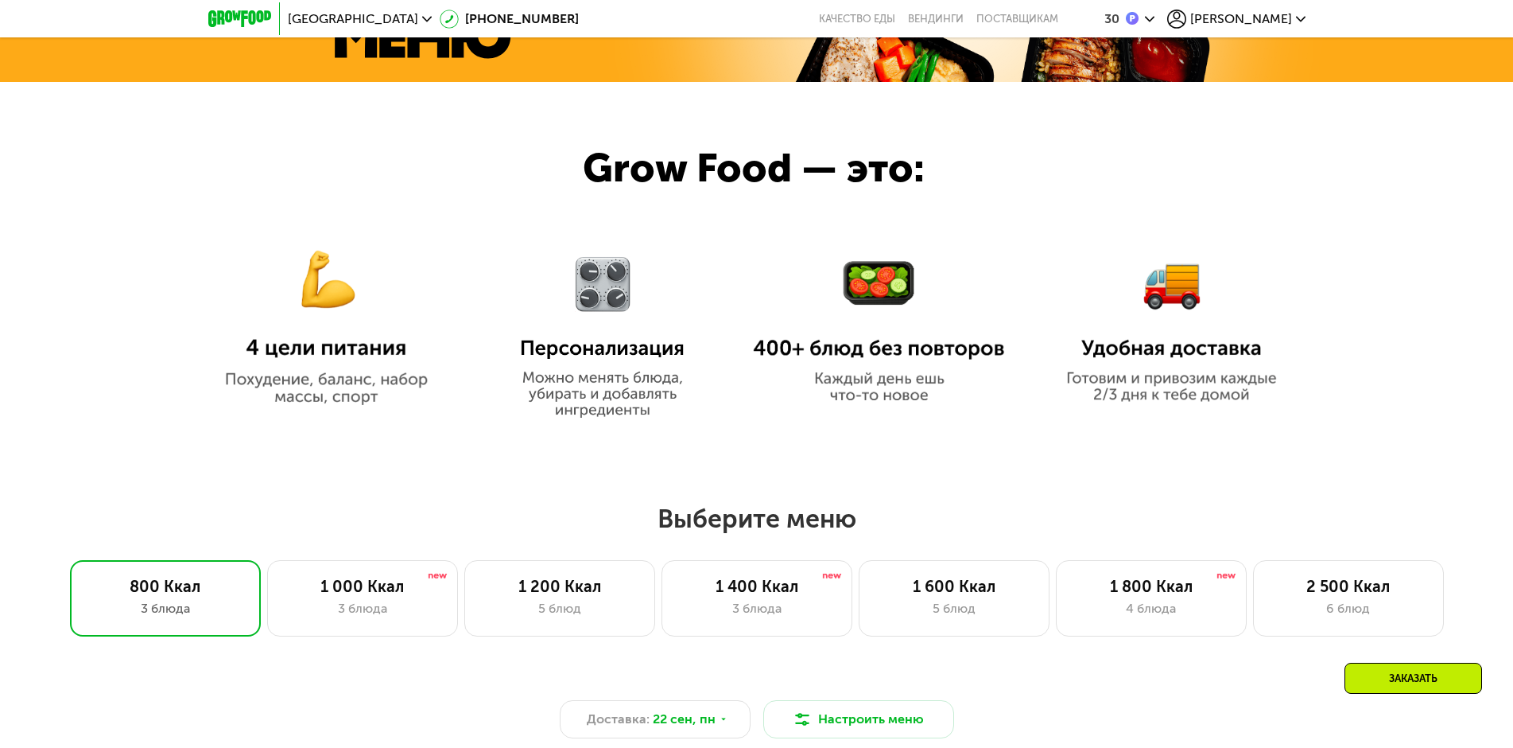
scroll to position [1191, 0]
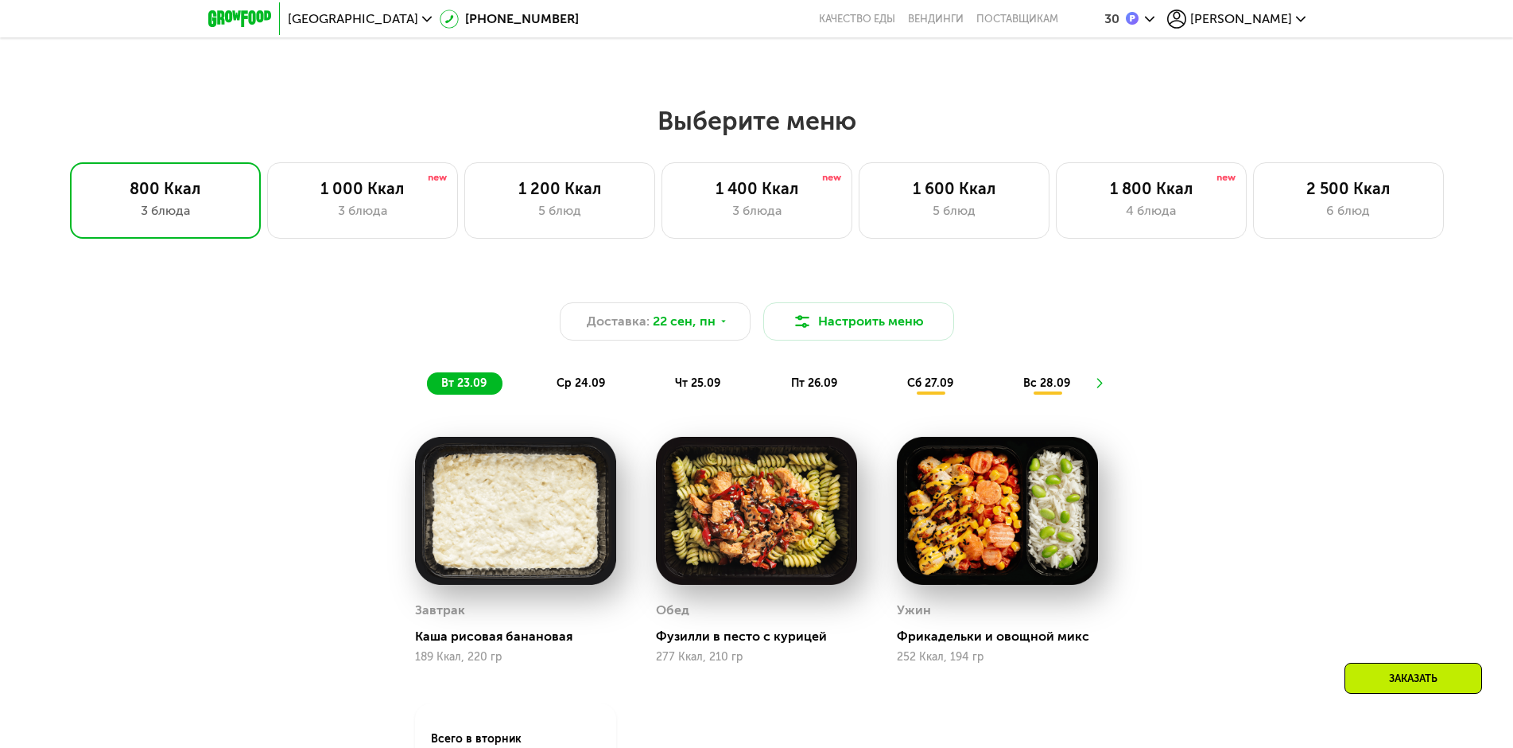
click at [934, 390] on span "сб 27.09" at bounding box center [930, 383] width 46 height 14
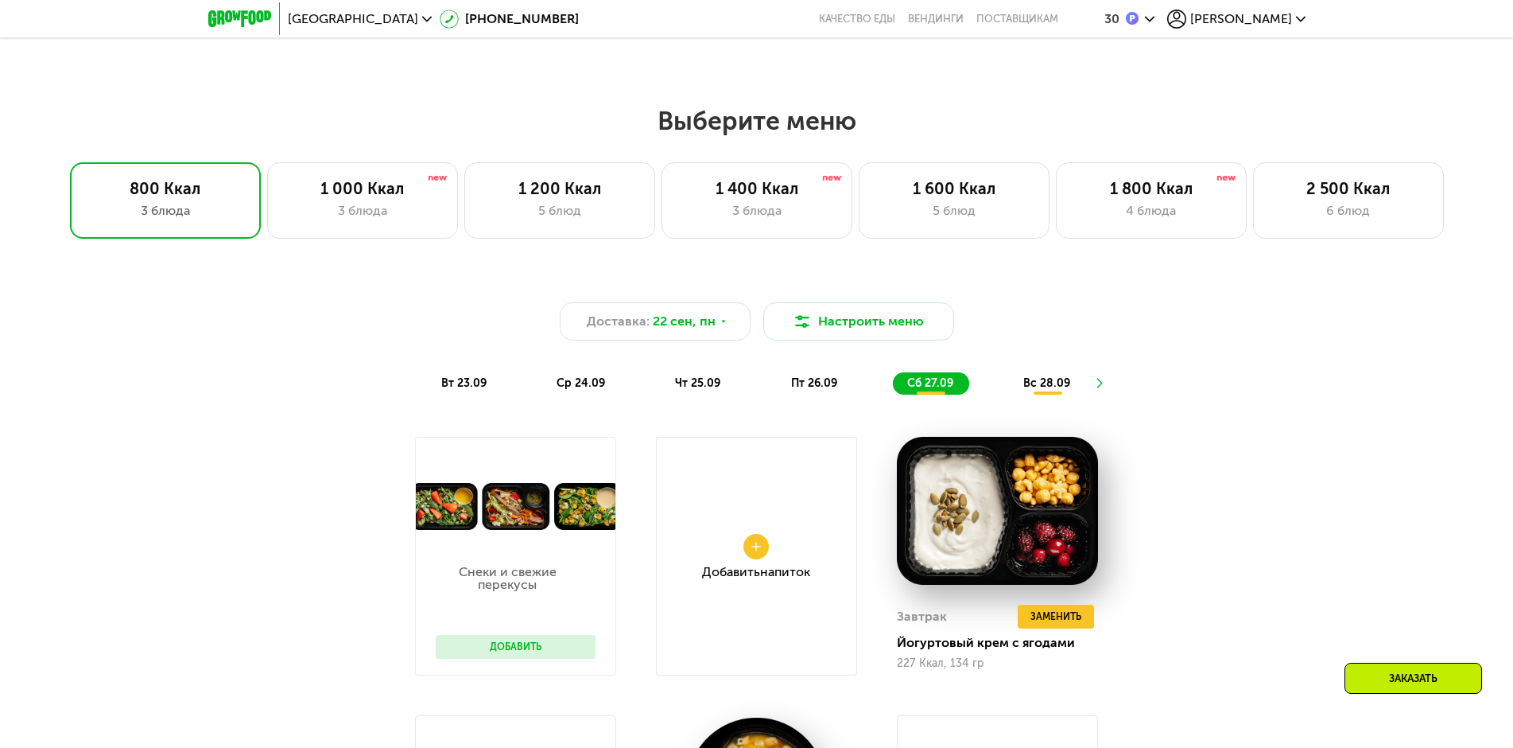
scroll to position [1509, 0]
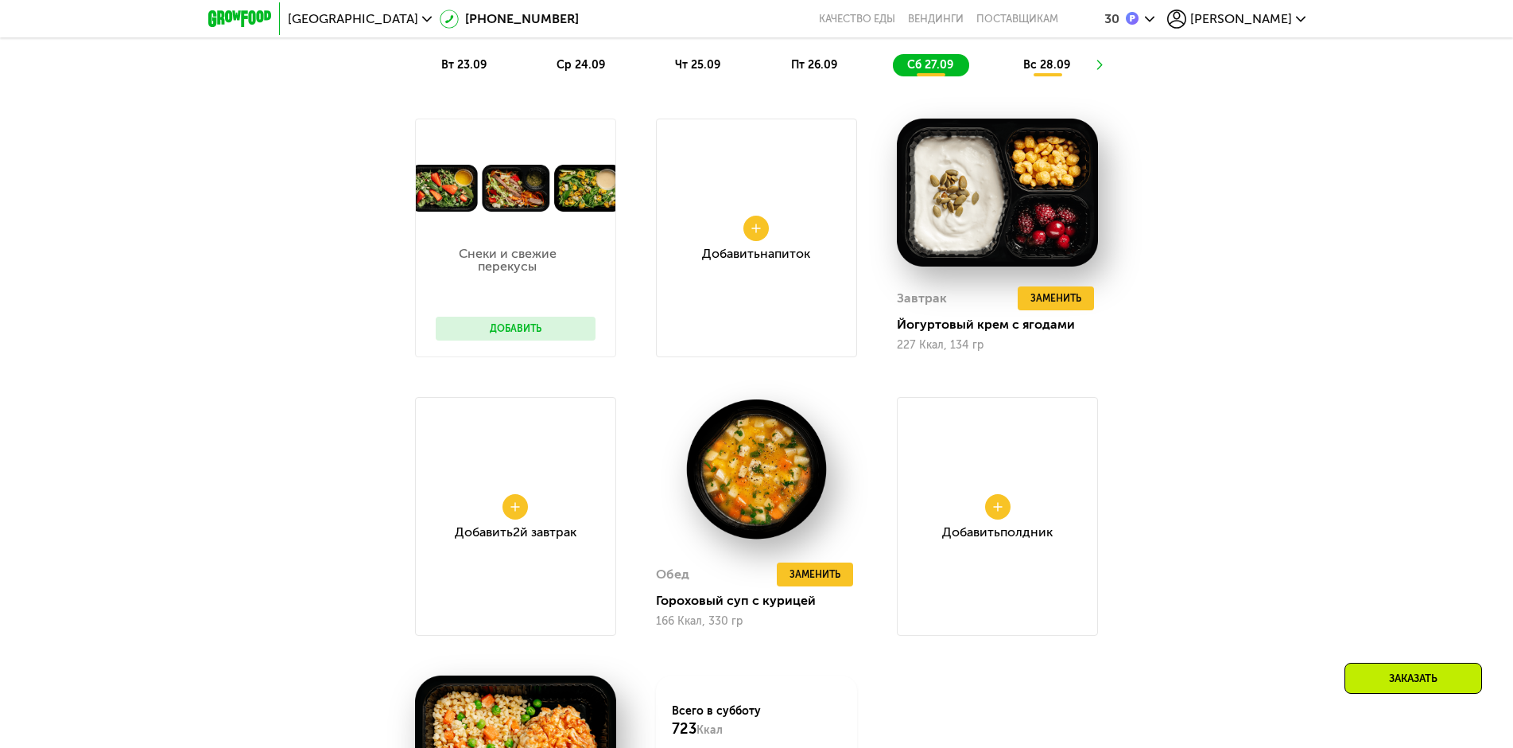
click at [537, 266] on p "Снеки и свежие перекусы" at bounding box center [508, 259] width 144 height 25
click at [541, 335] on button "Добавить" at bounding box center [516, 329] width 160 height 24
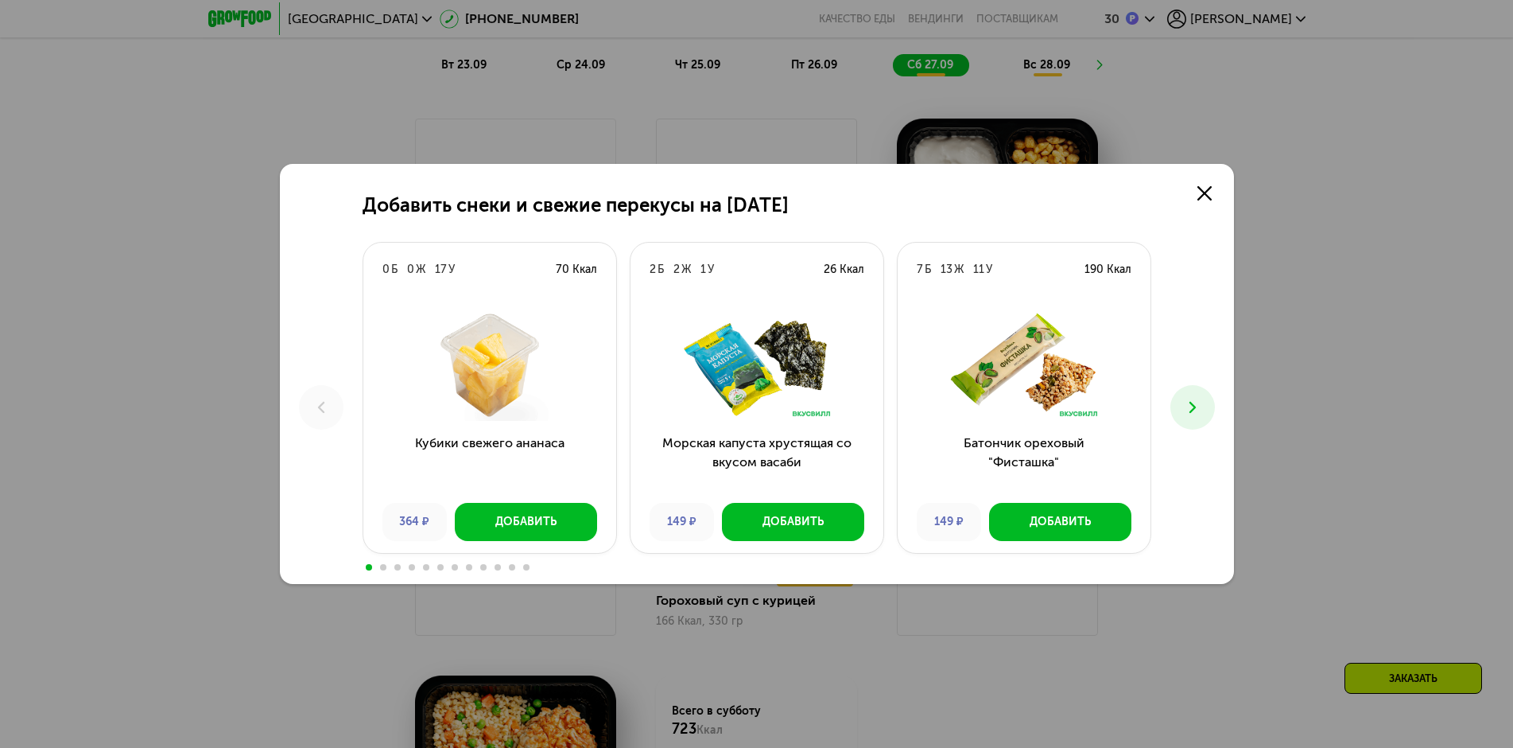
click at [1186, 411] on icon at bounding box center [1192, 407] width 19 height 19
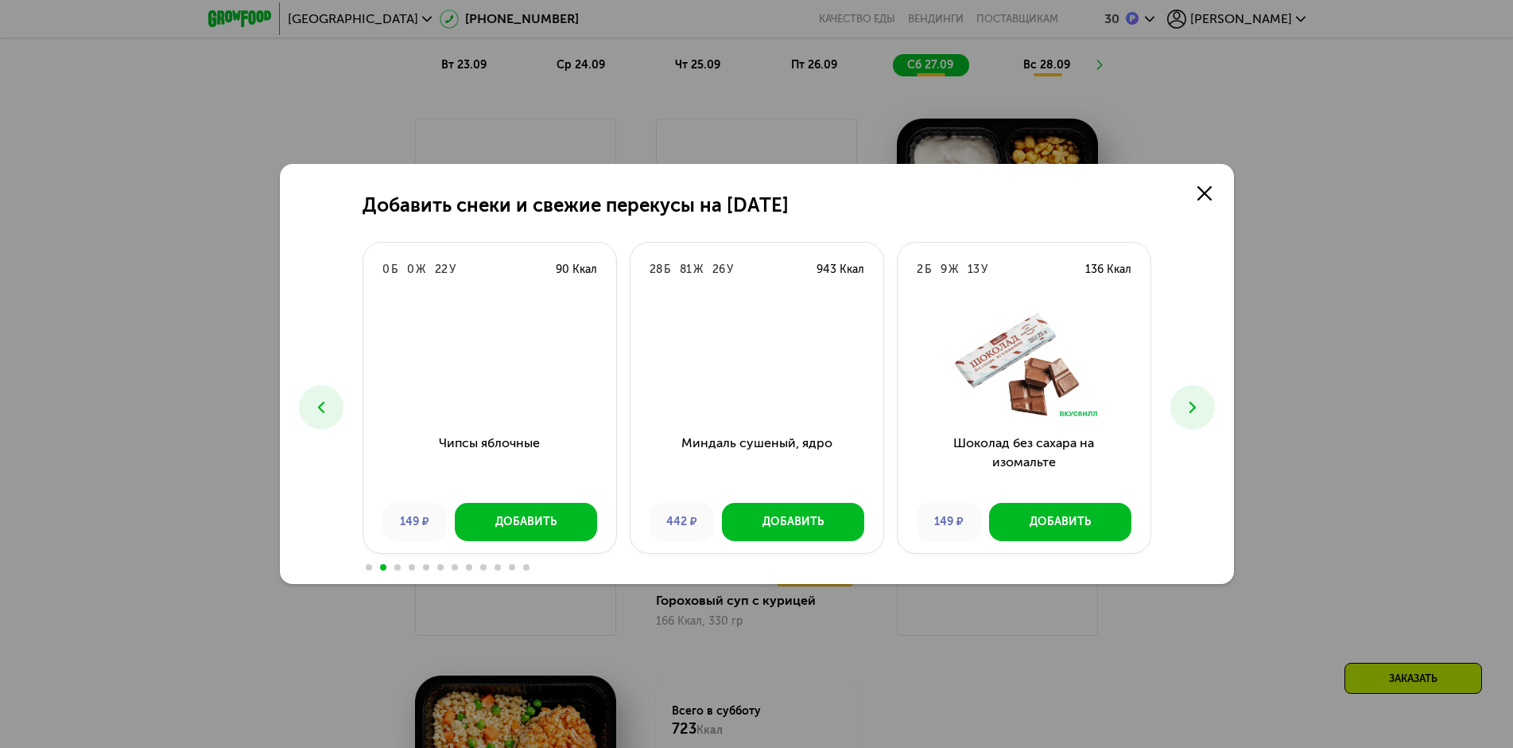
click at [1186, 411] on icon at bounding box center [1192, 407] width 19 height 19
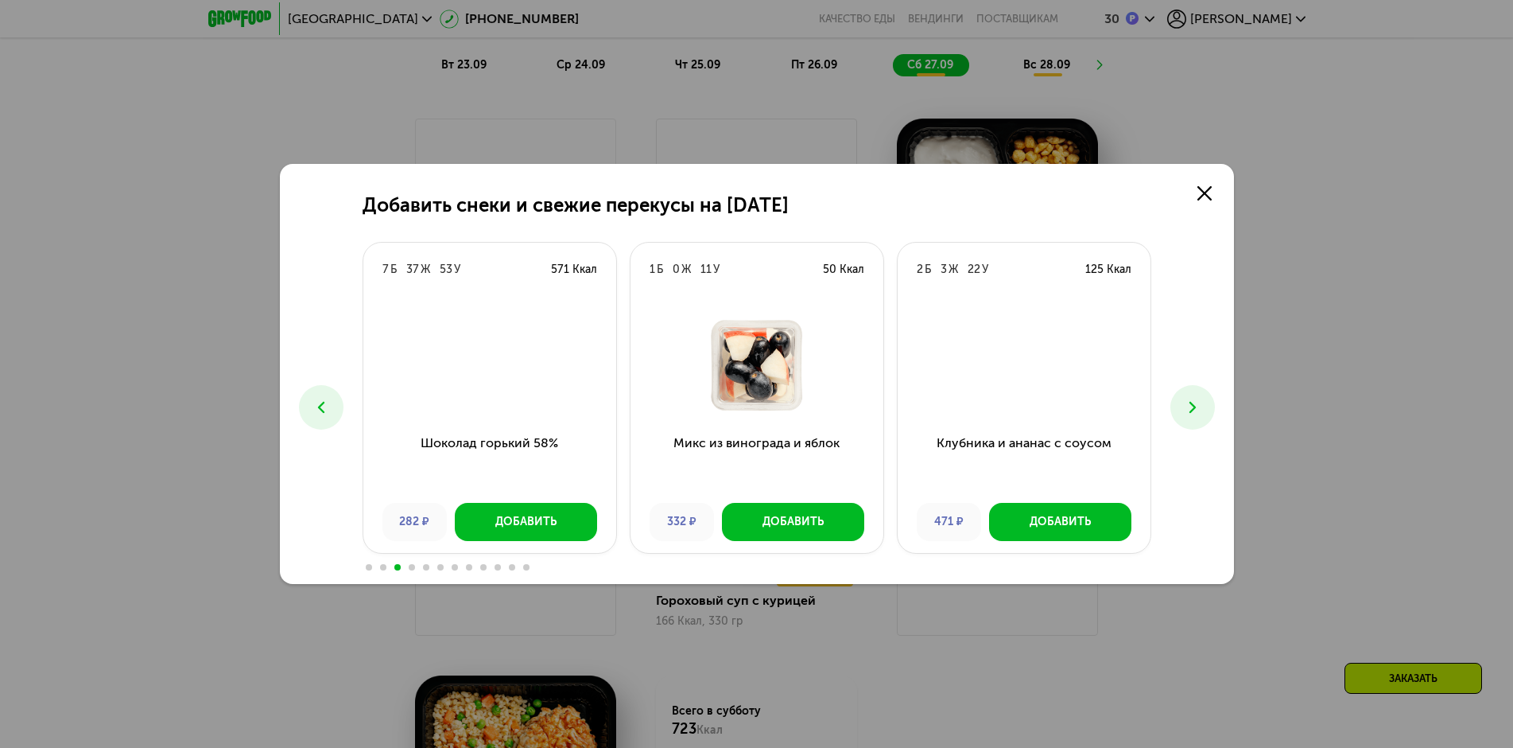
click at [1186, 411] on icon at bounding box center [1192, 407] width 19 height 19
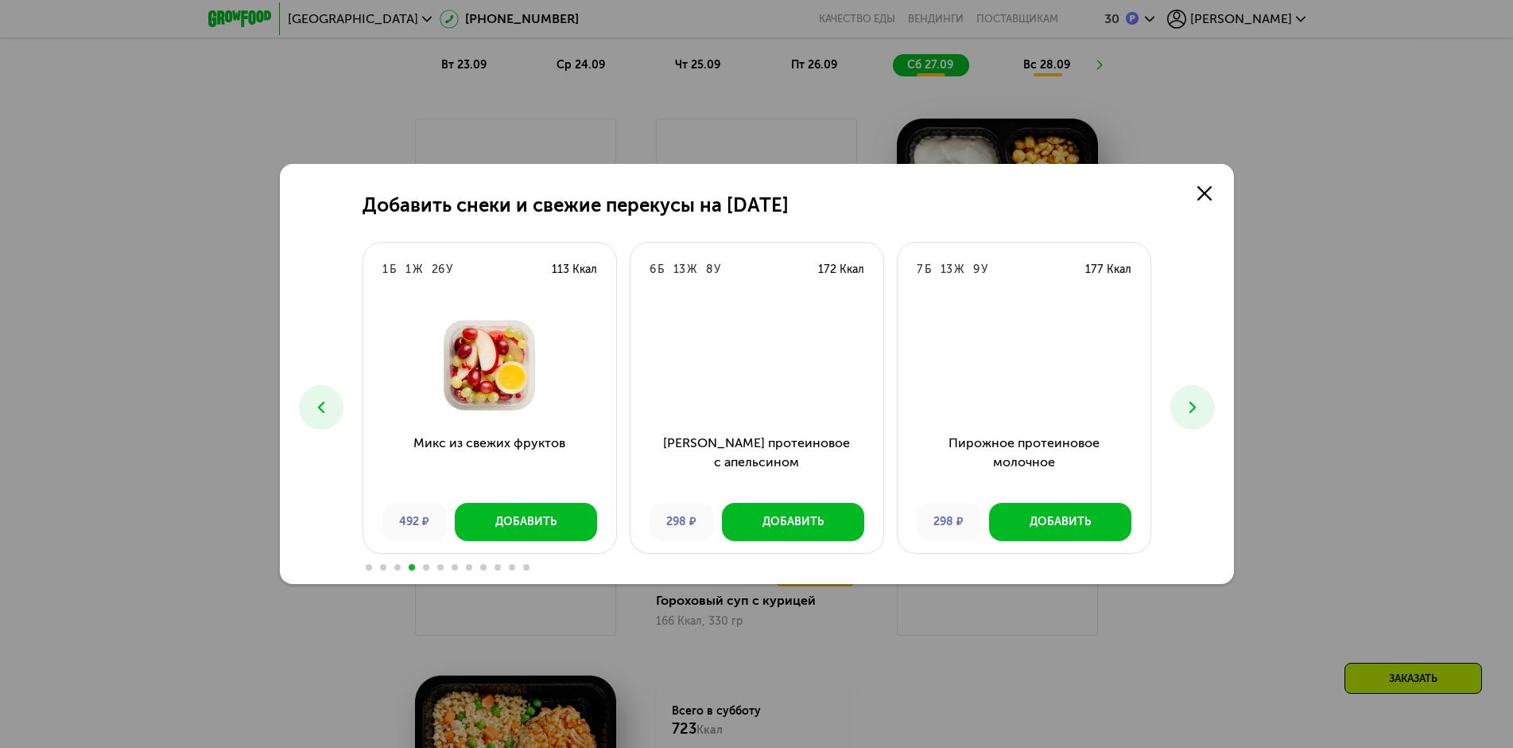
click at [1186, 411] on icon at bounding box center [1192, 407] width 19 height 19
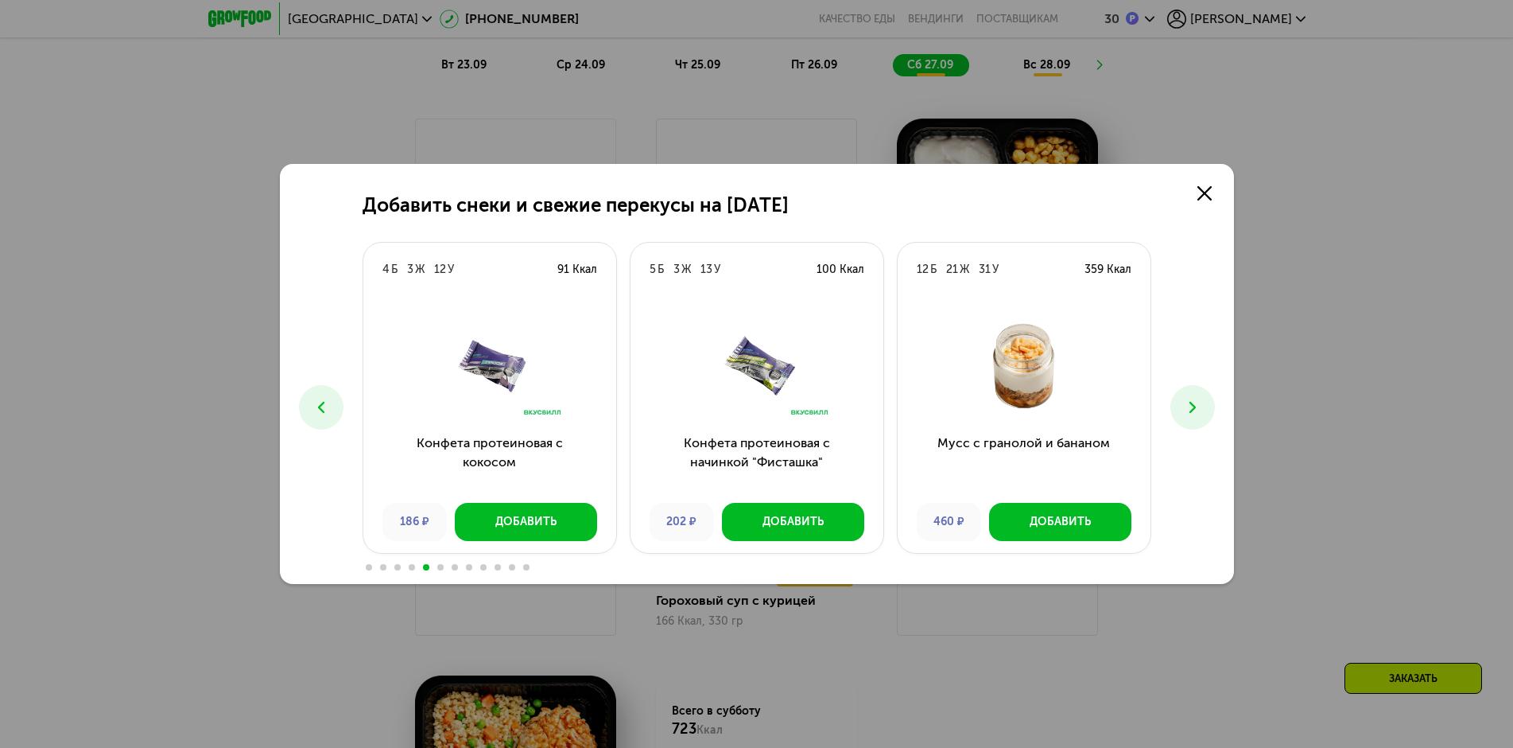
click at [1186, 411] on icon at bounding box center [1192, 407] width 19 height 19
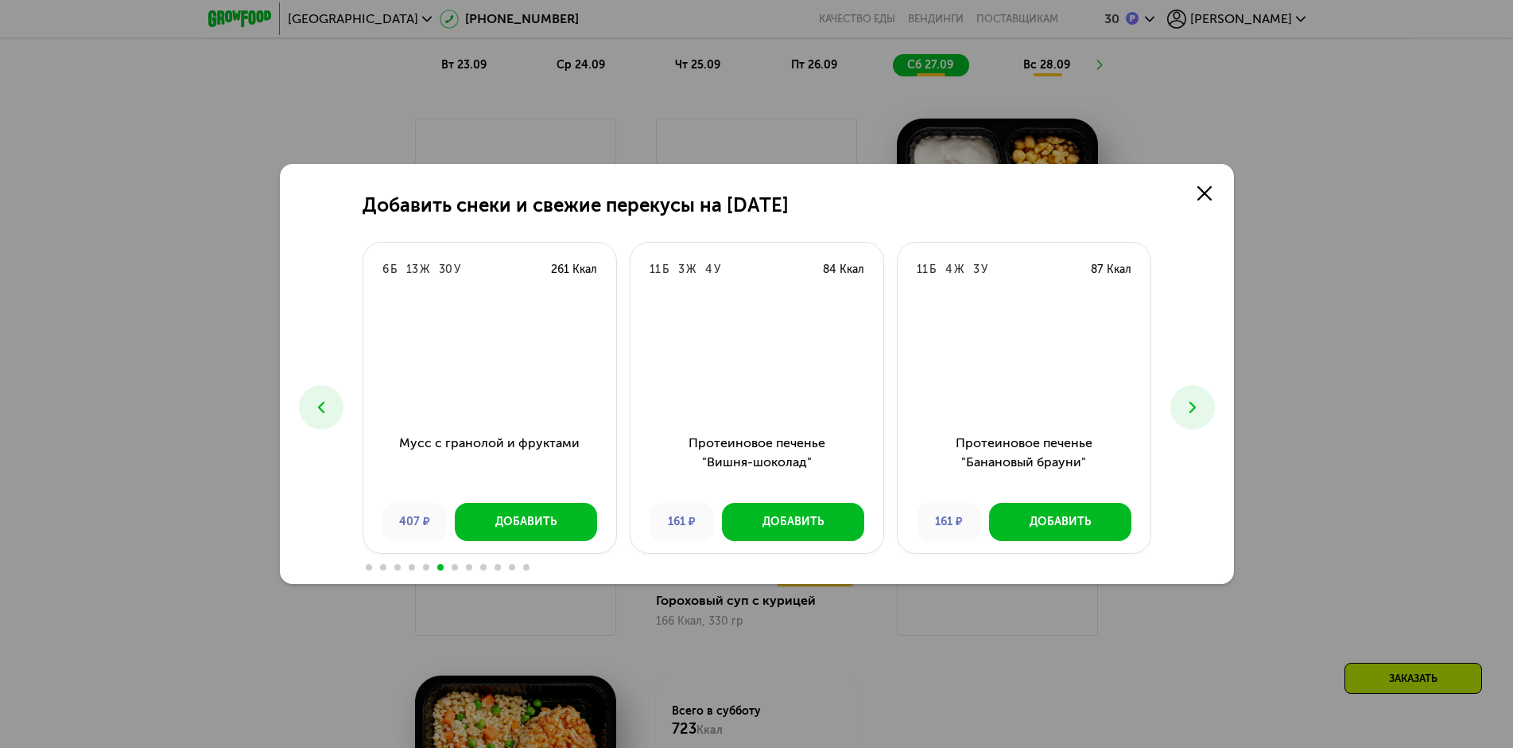
click at [1186, 411] on icon at bounding box center [1192, 407] width 19 height 19
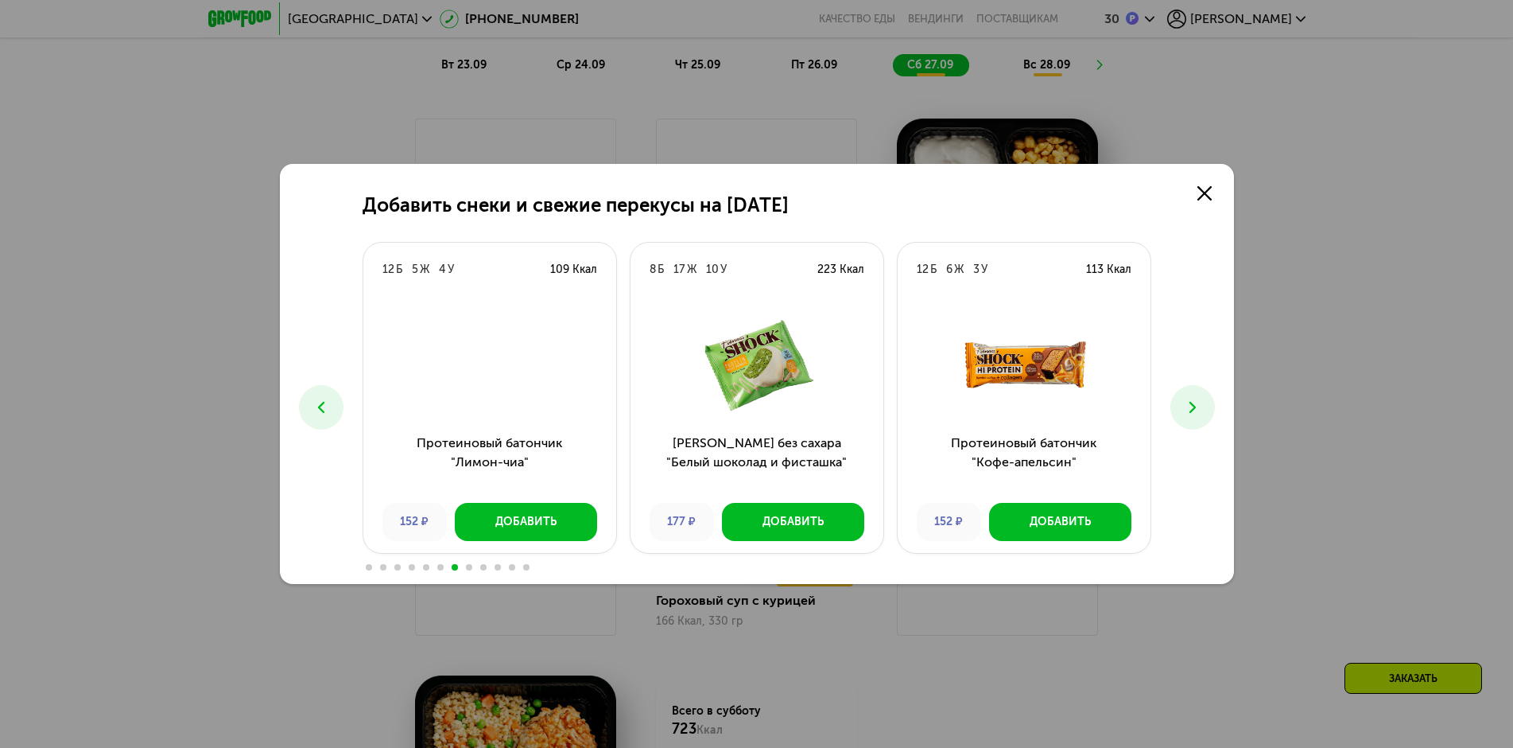
click at [1186, 411] on icon at bounding box center [1192, 407] width 19 height 19
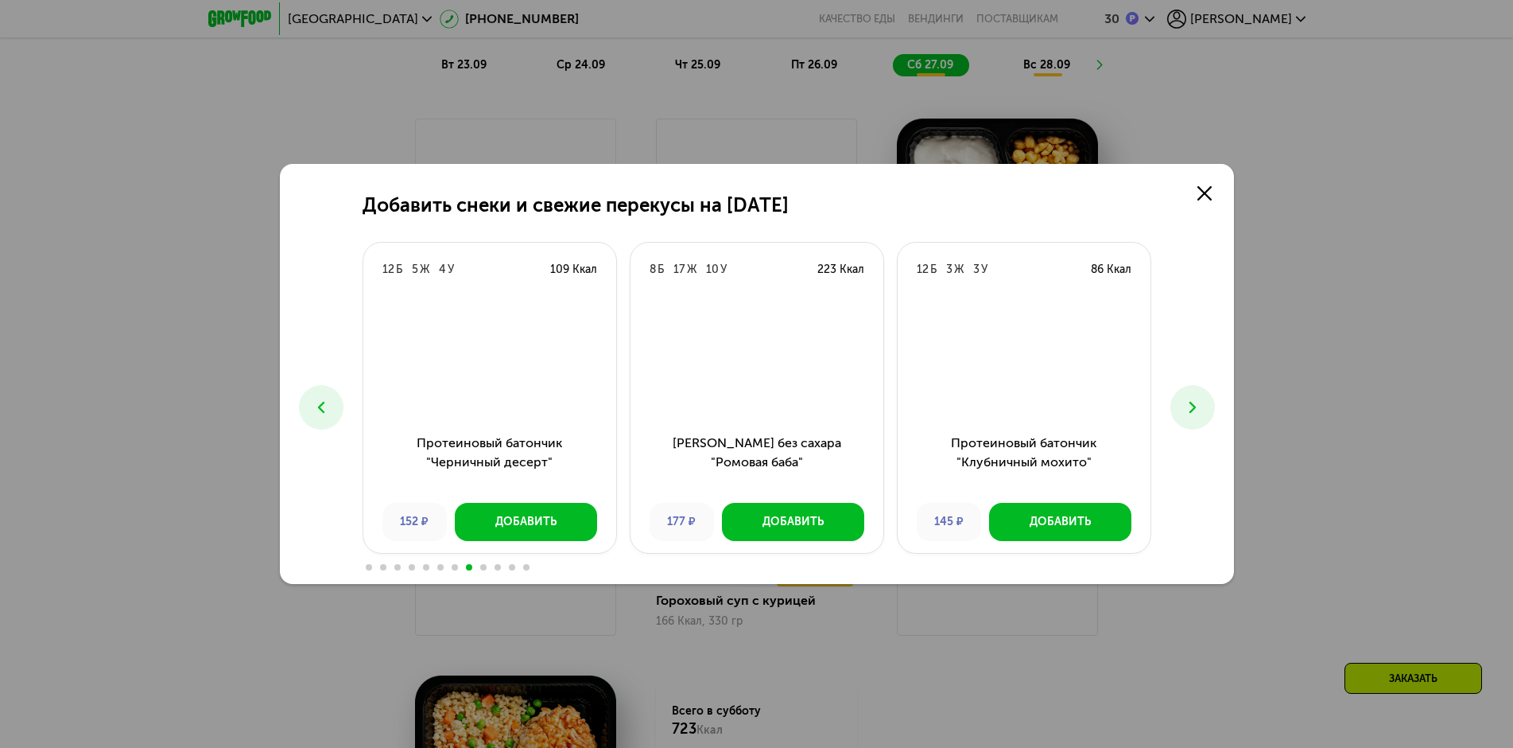
click at [1186, 411] on icon at bounding box center [1192, 407] width 19 height 19
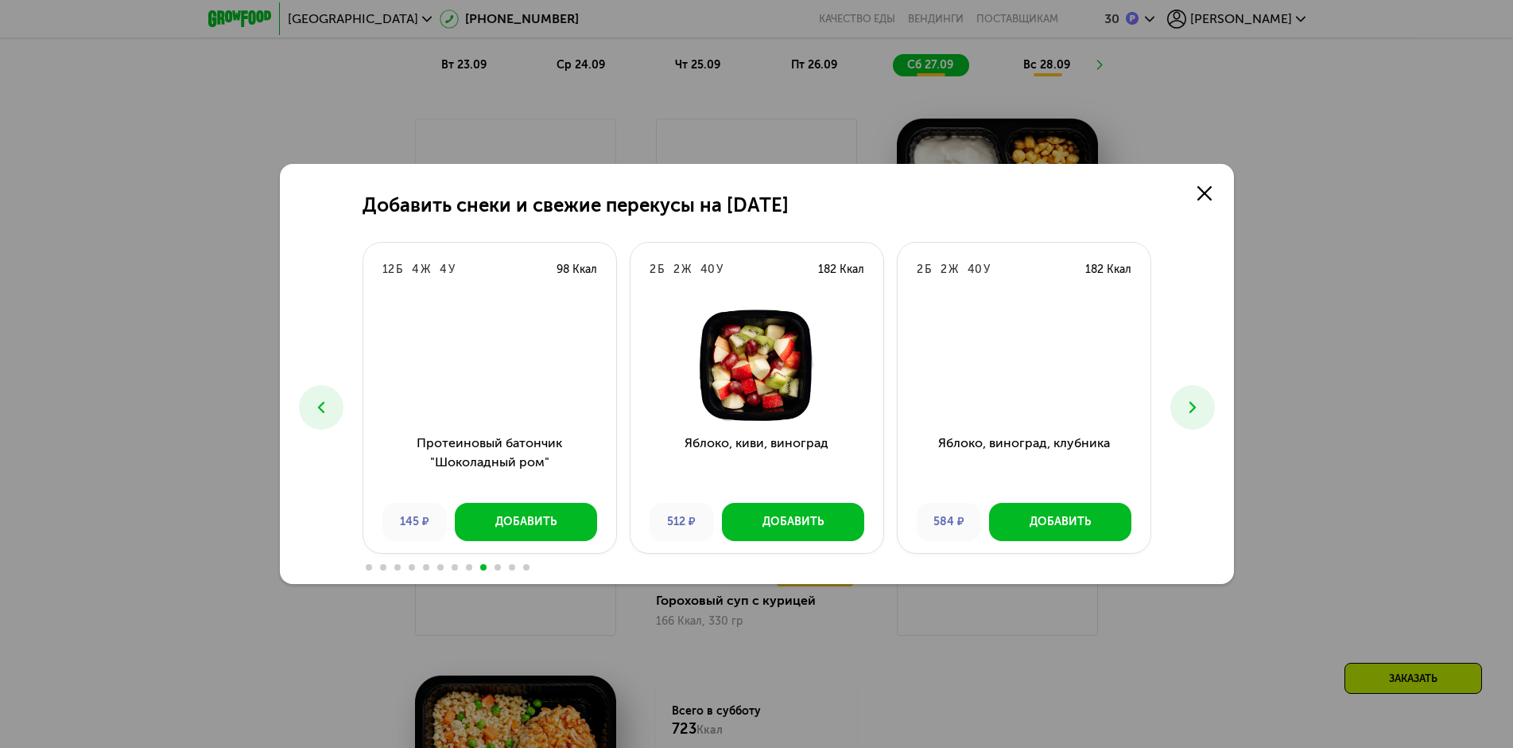
click at [1186, 411] on icon at bounding box center [1192, 407] width 19 height 19
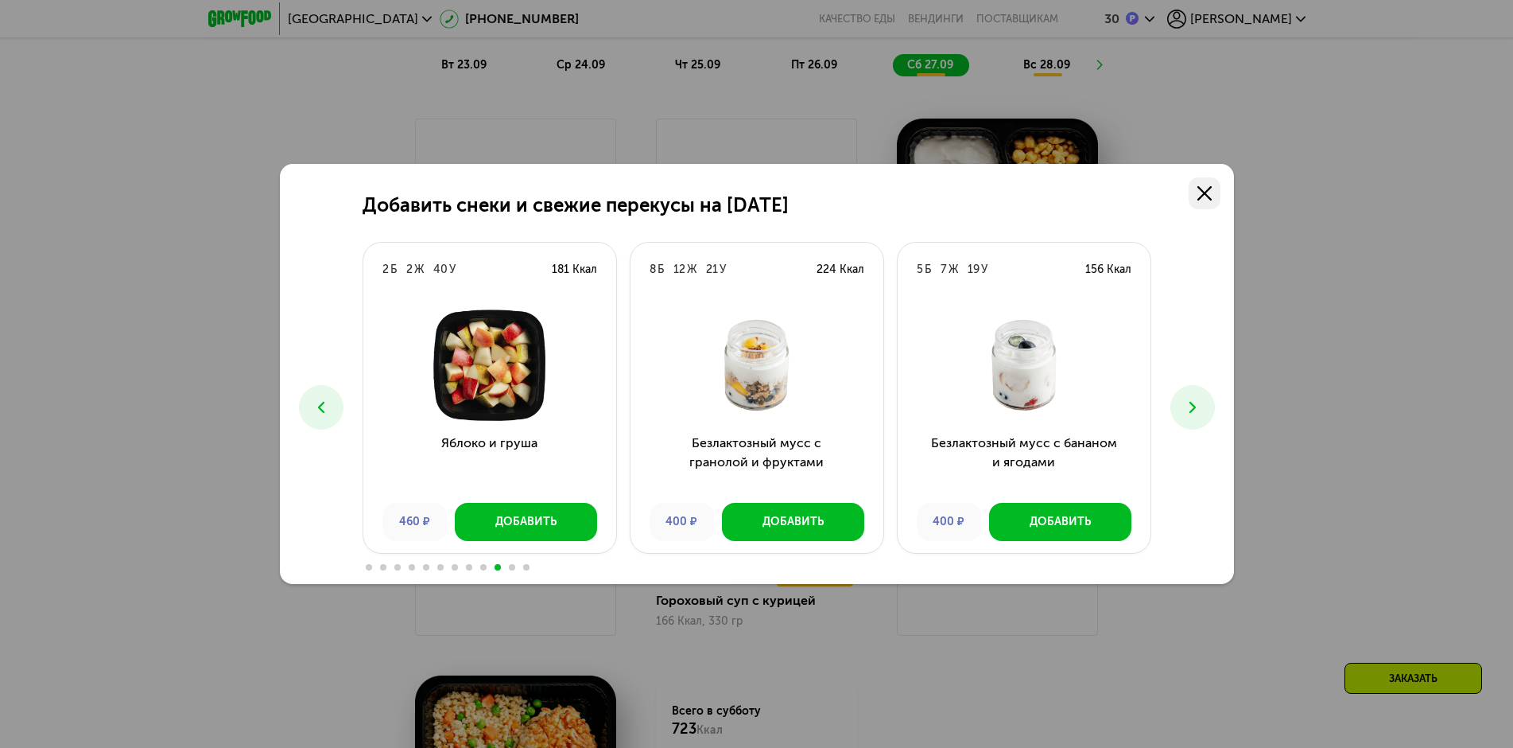
click at [1203, 195] on use at bounding box center [1205, 193] width 14 height 14
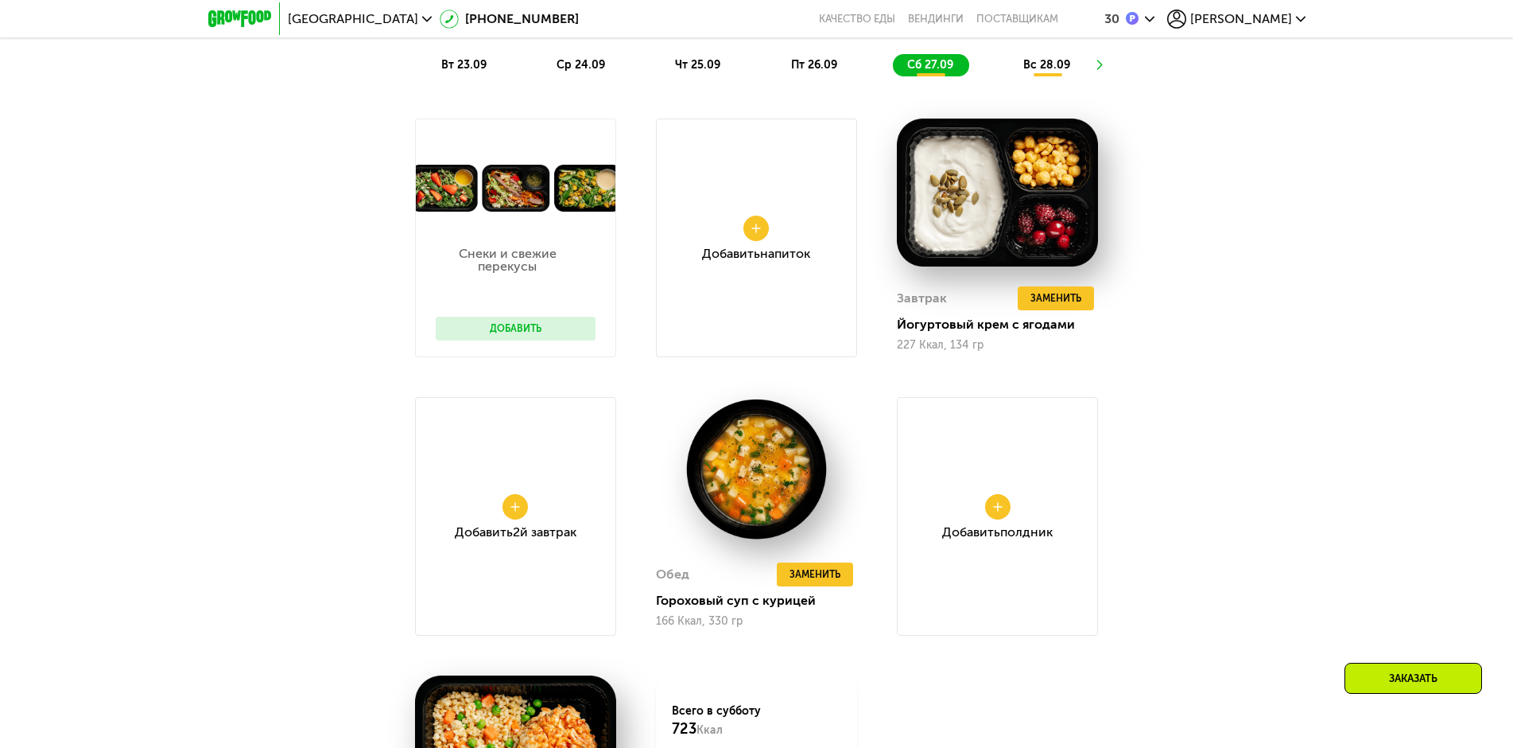
click at [493, 523] on div "Добавить 2й завтрак" at bounding box center [515, 516] width 201 height 239
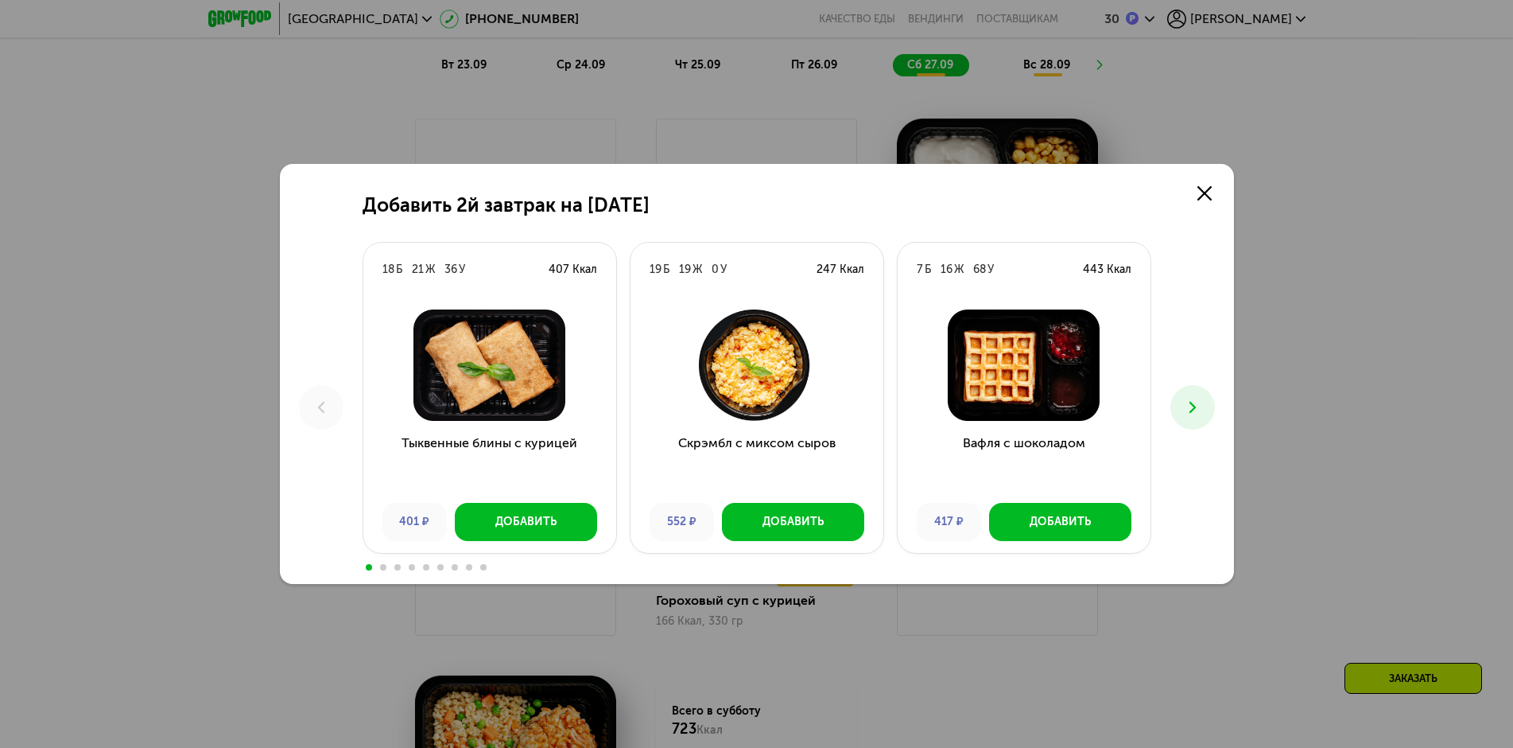
click at [1197, 414] on icon at bounding box center [1192, 407] width 19 height 19
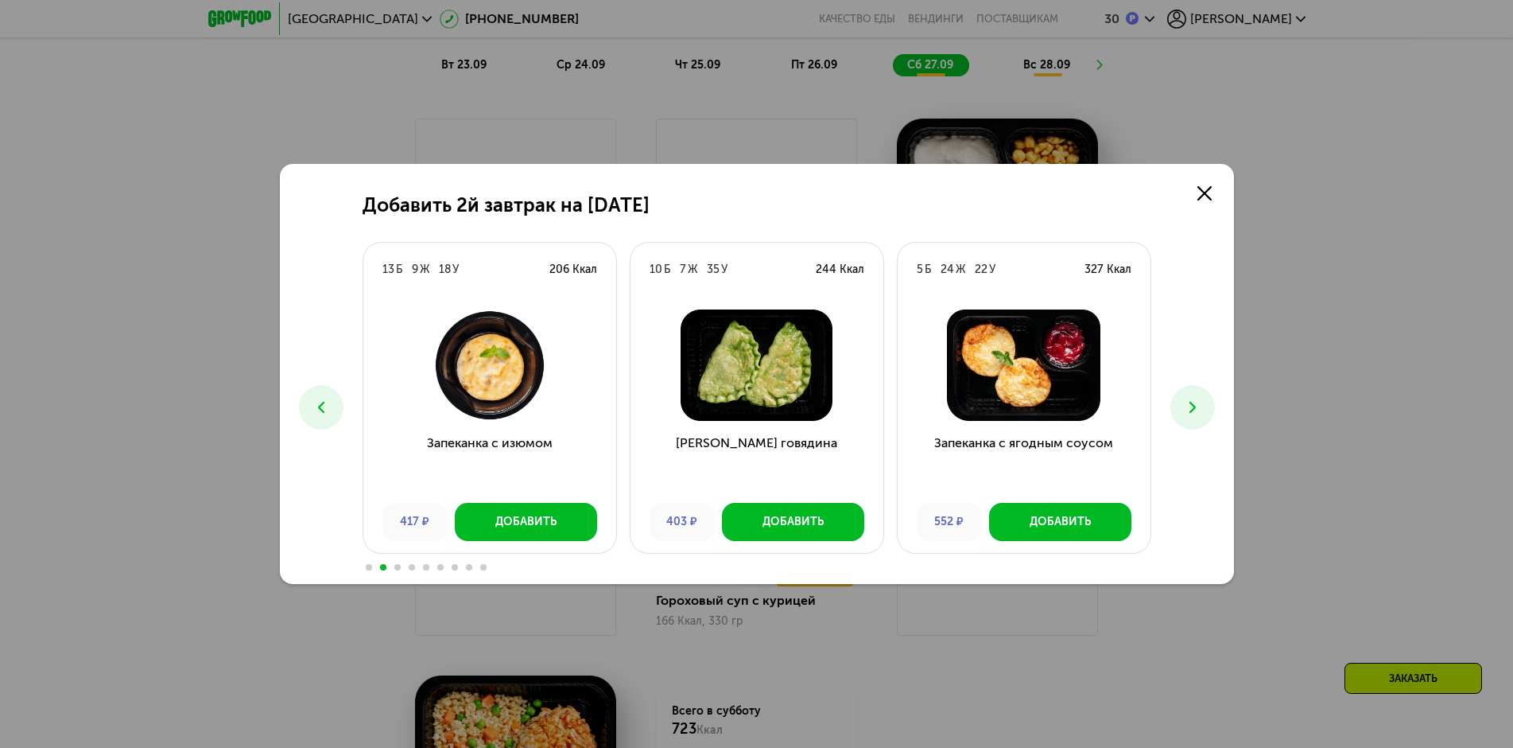
click at [1197, 414] on icon at bounding box center [1192, 407] width 19 height 19
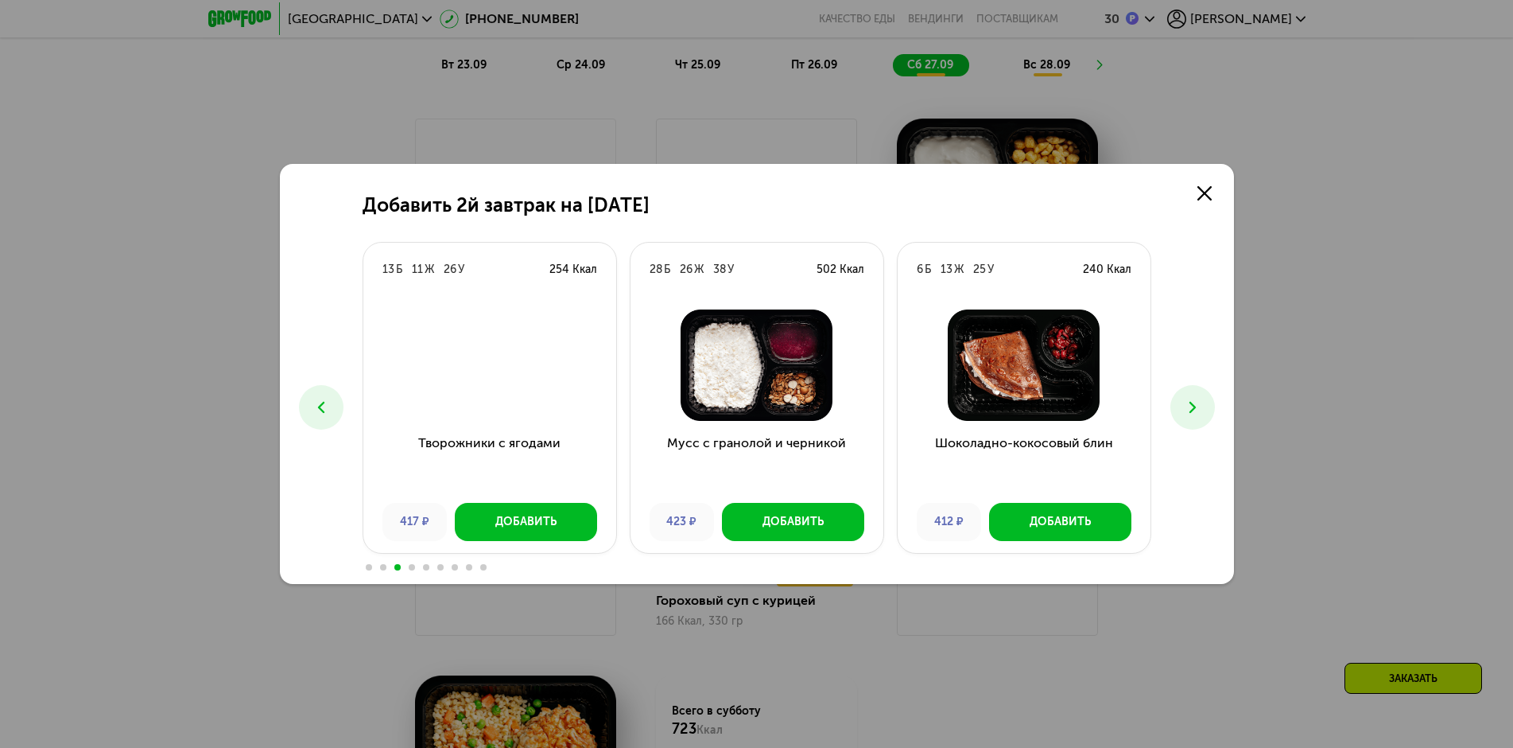
click at [1197, 414] on icon at bounding box center [1192, 407] width 19 height 19
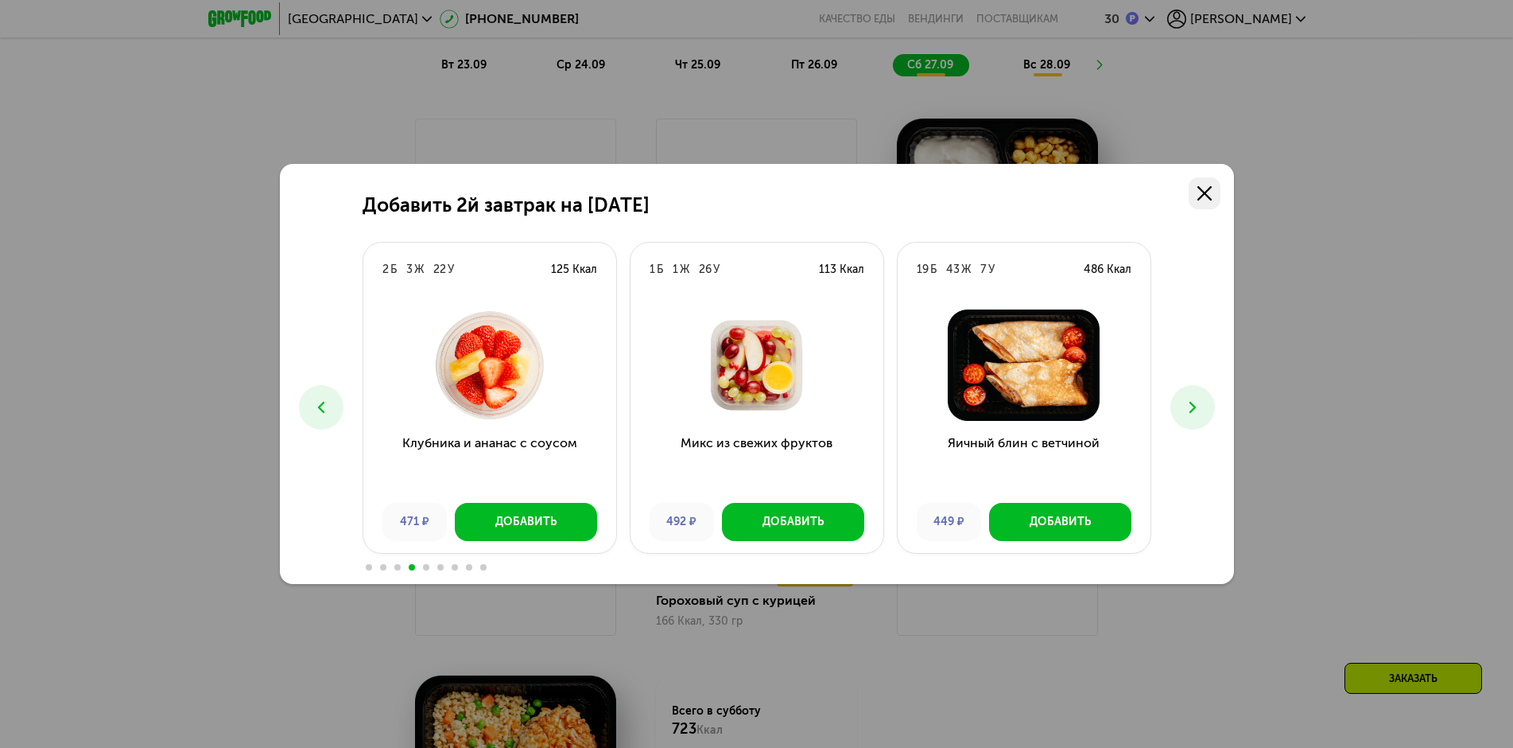
click at [1198, 188] on icon at bounding box center [1205, 193] width 14 height 14
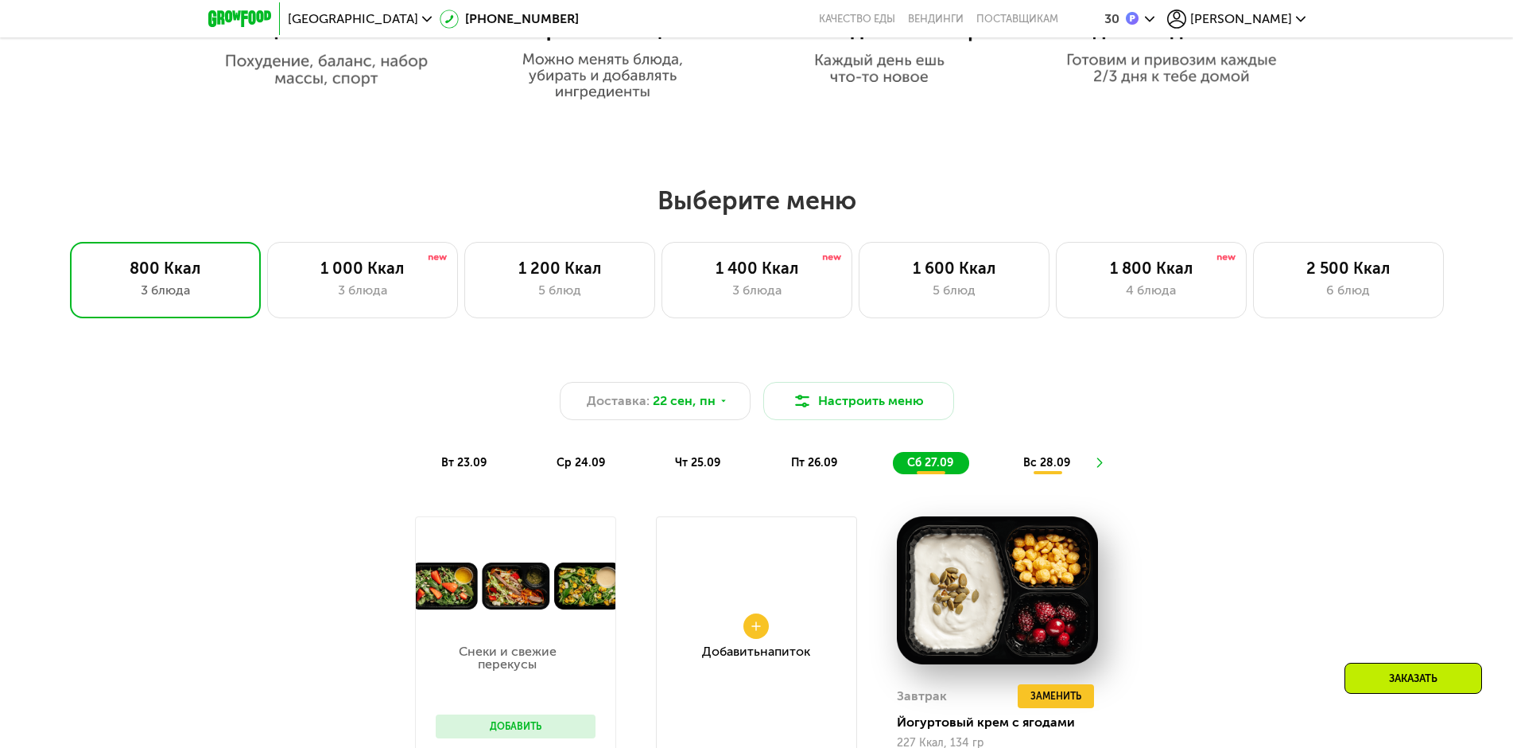
scroll to position [1191, 0]
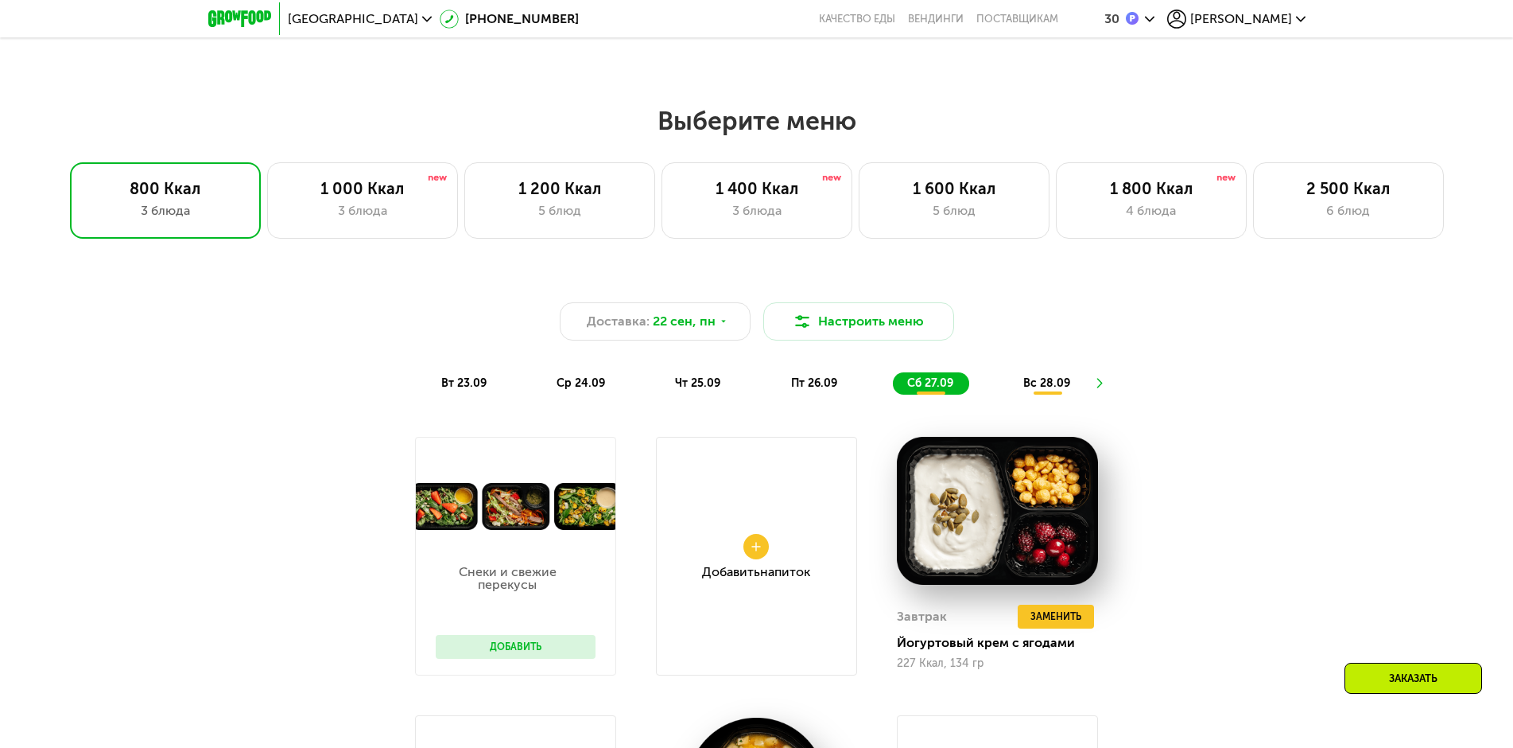
click at [1099, 389] on icon at bounding box center [1097, 383] width 12 height 12
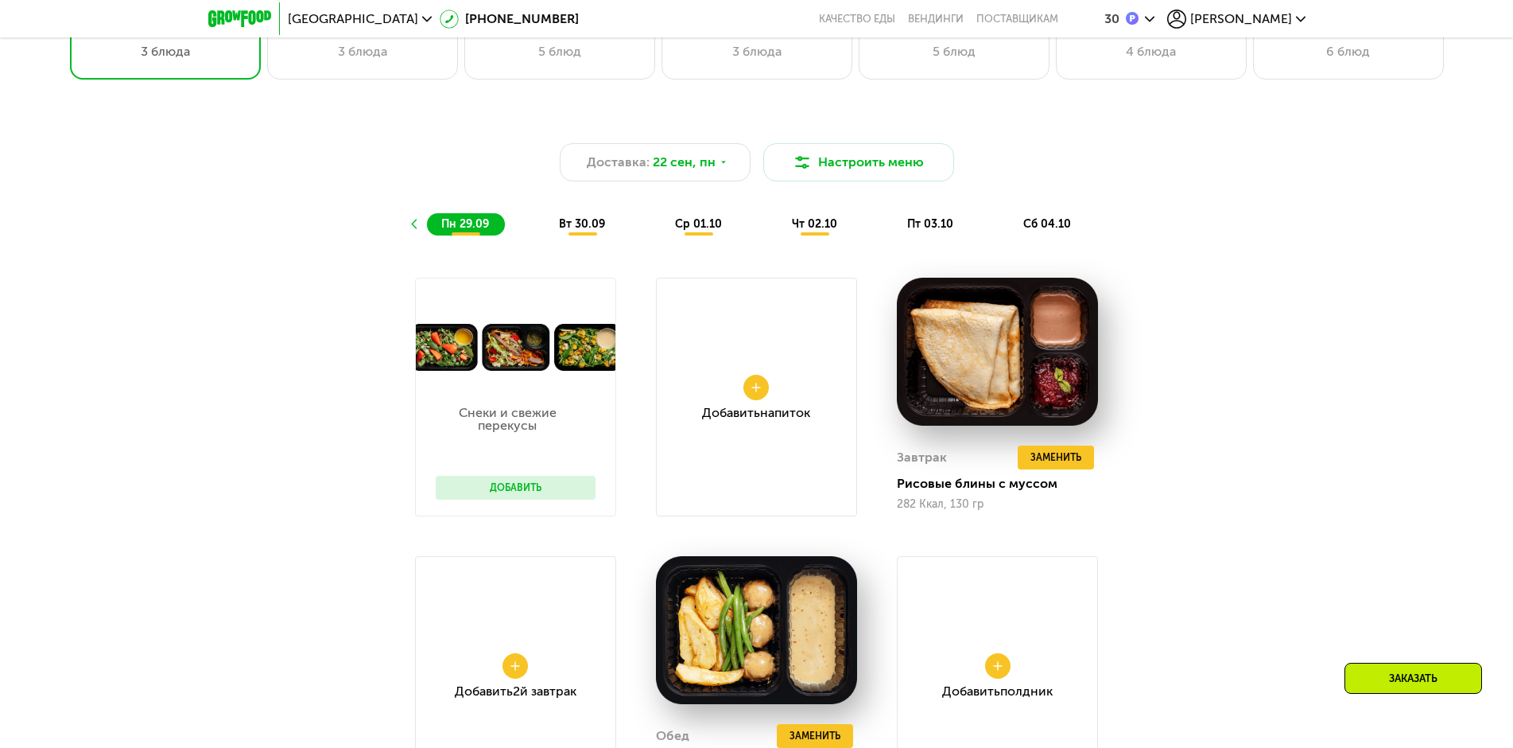
scroll to position [1270, 0]
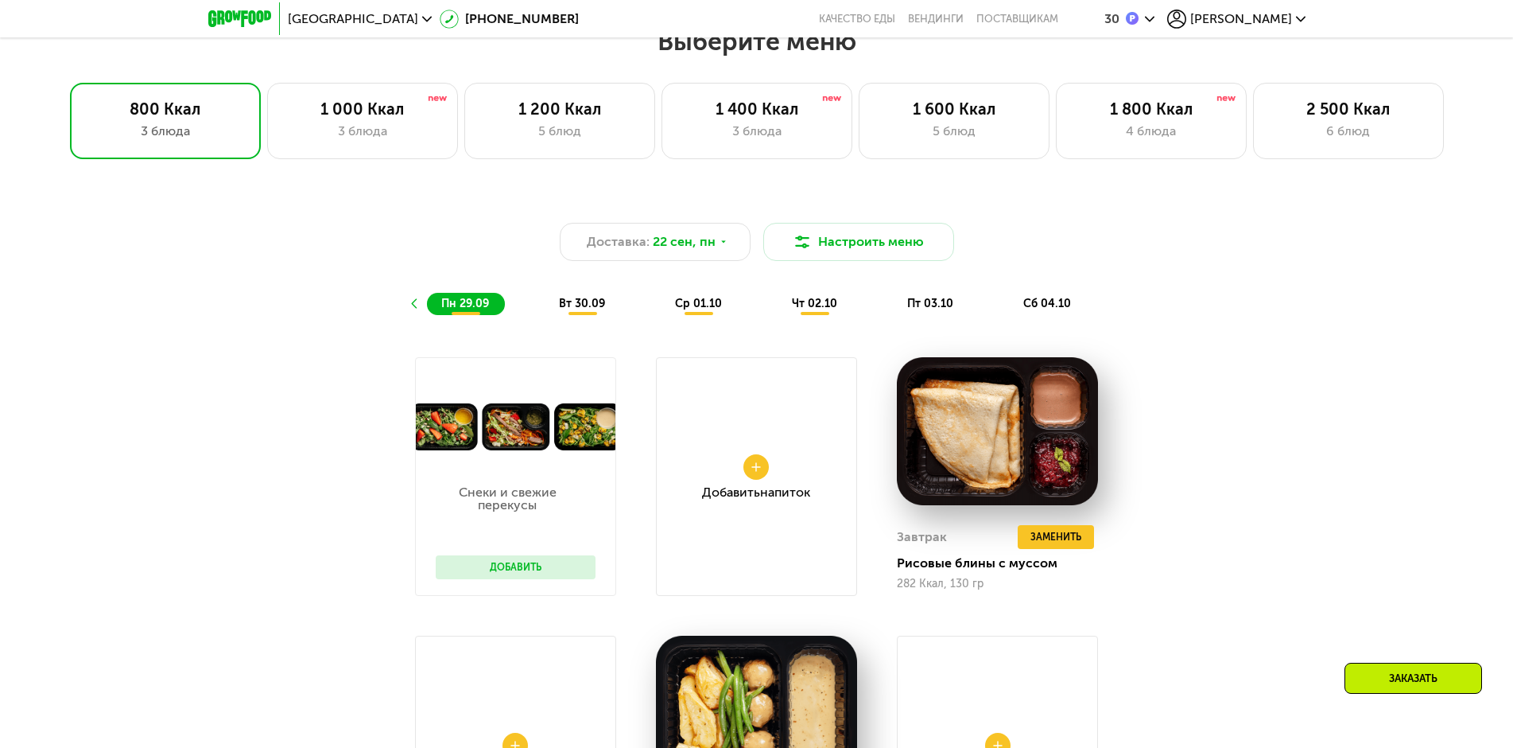
click at [588, 310] on span "вт 30.09" at bounding box center [582, 304] width 46 height 14
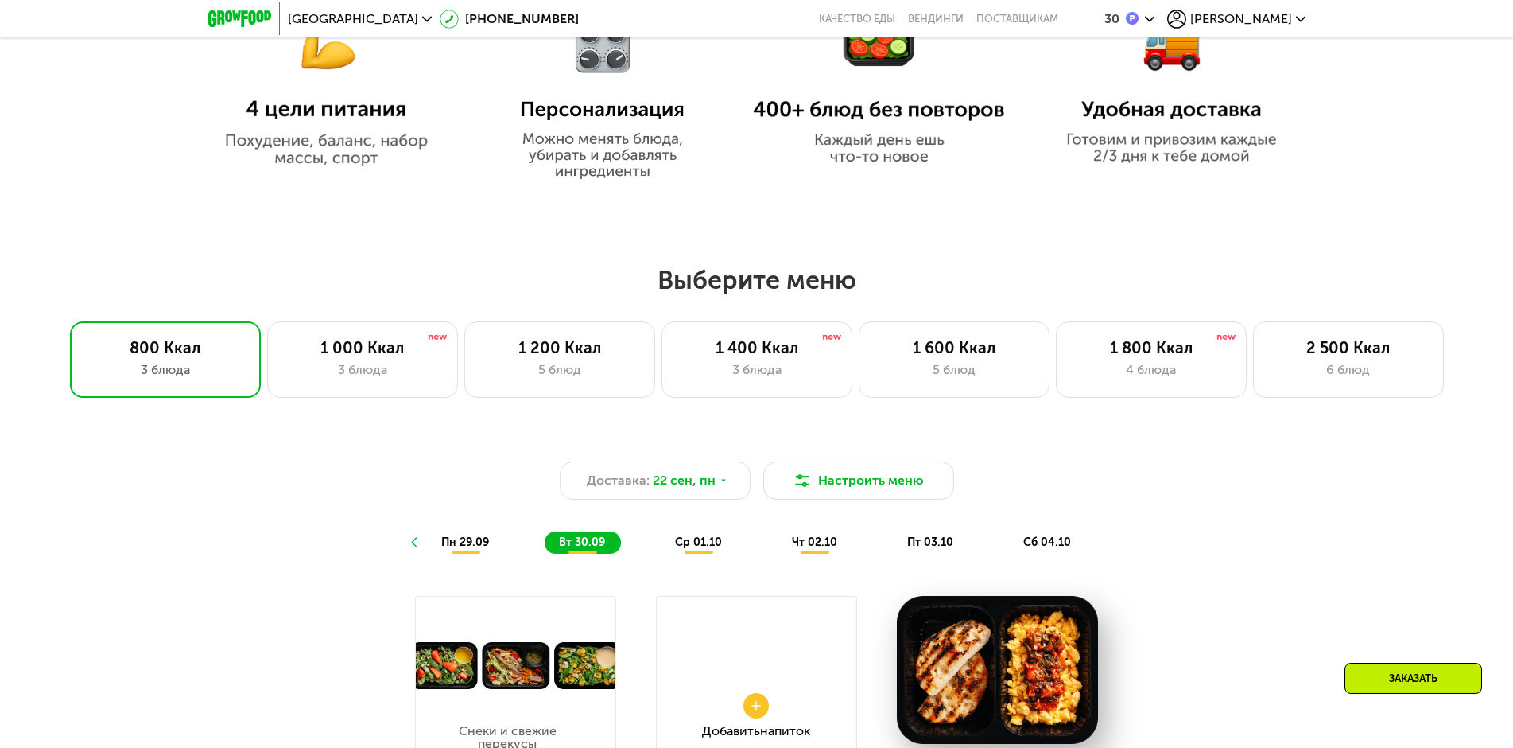
scroll to position [1111, 0]
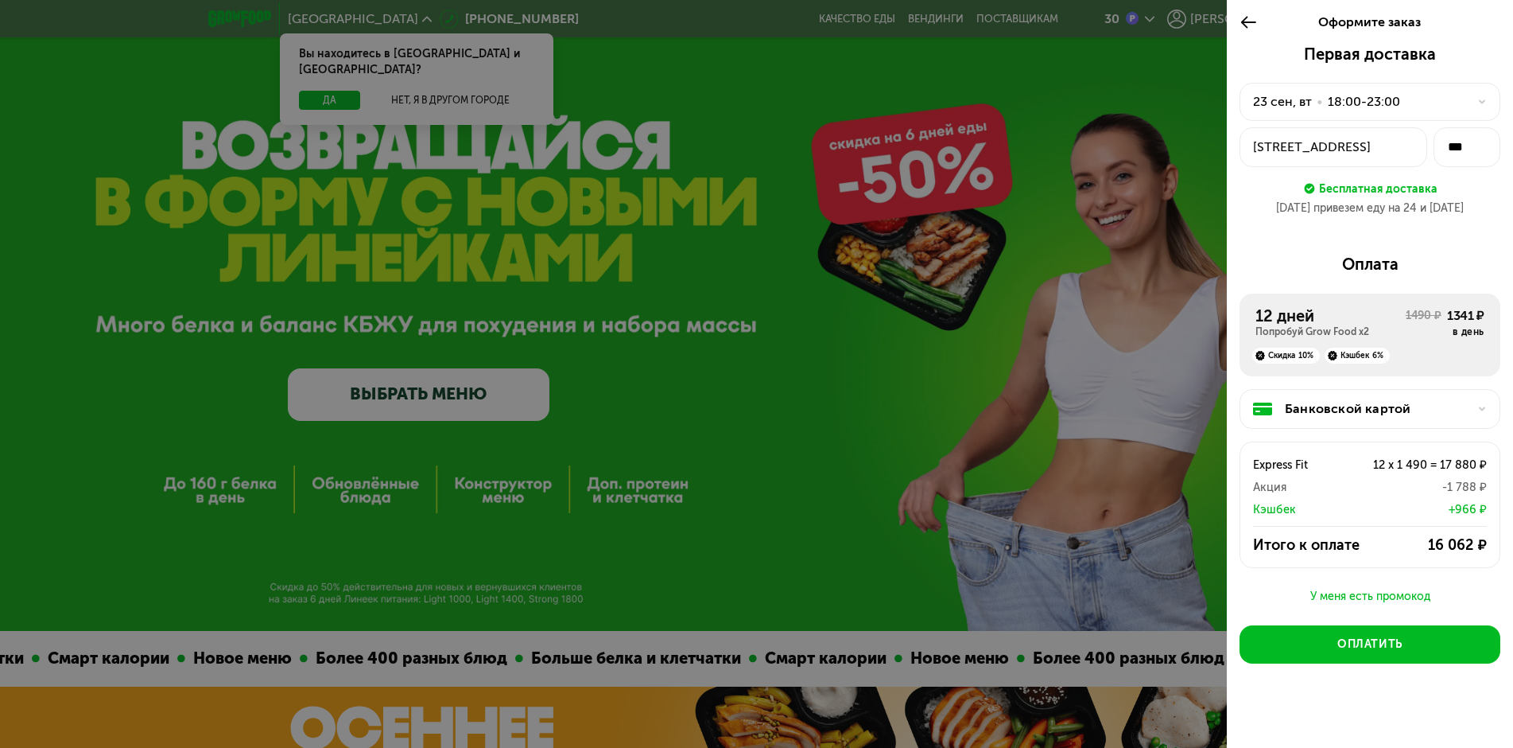
click at [1247, 16] on icon at bounding box center [1249, 22] width 18 height 19
